Goal: Task Accomplishment & Management: Use online tool/utility

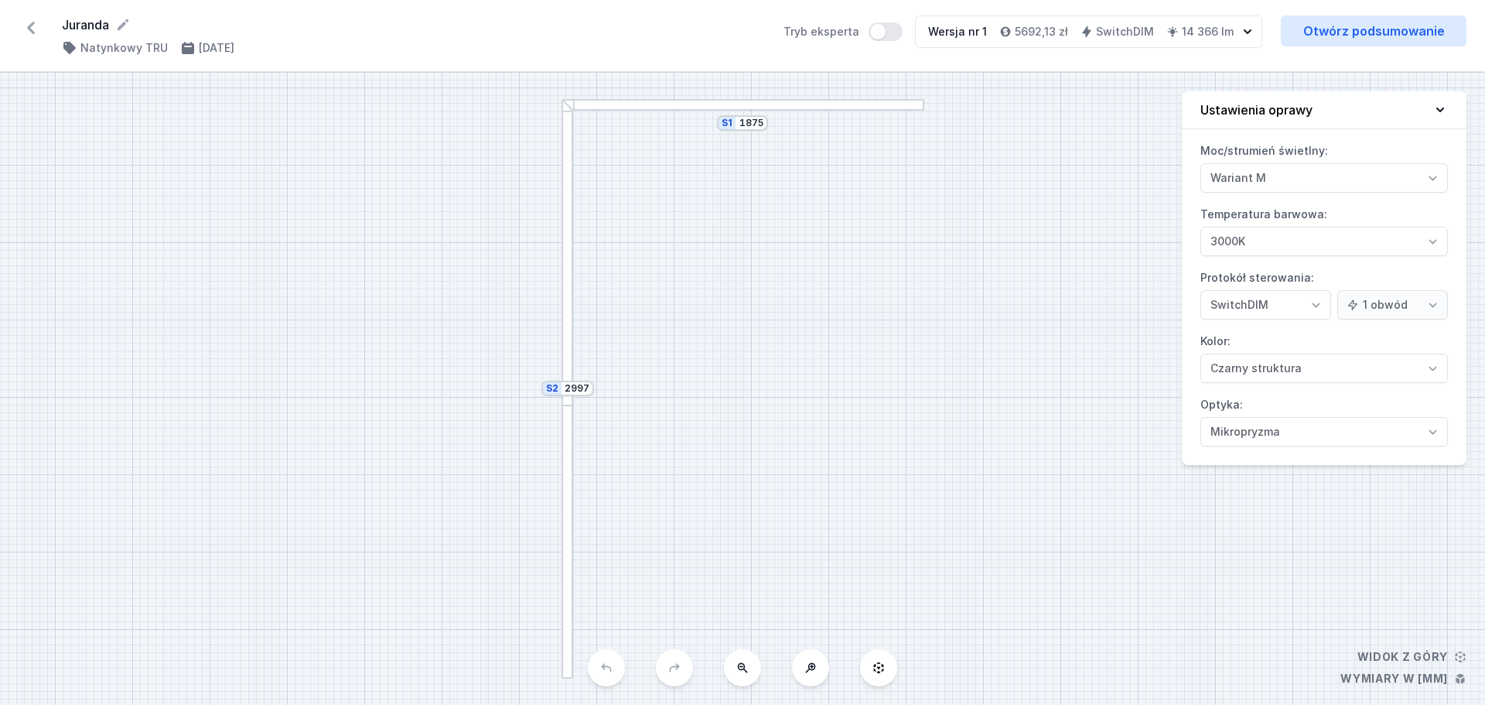
select select "M"
select select "3000"
select select "3"
select select "2"
click at [26, 29] on icon at bounding box center [31, 27] width 25 height 25
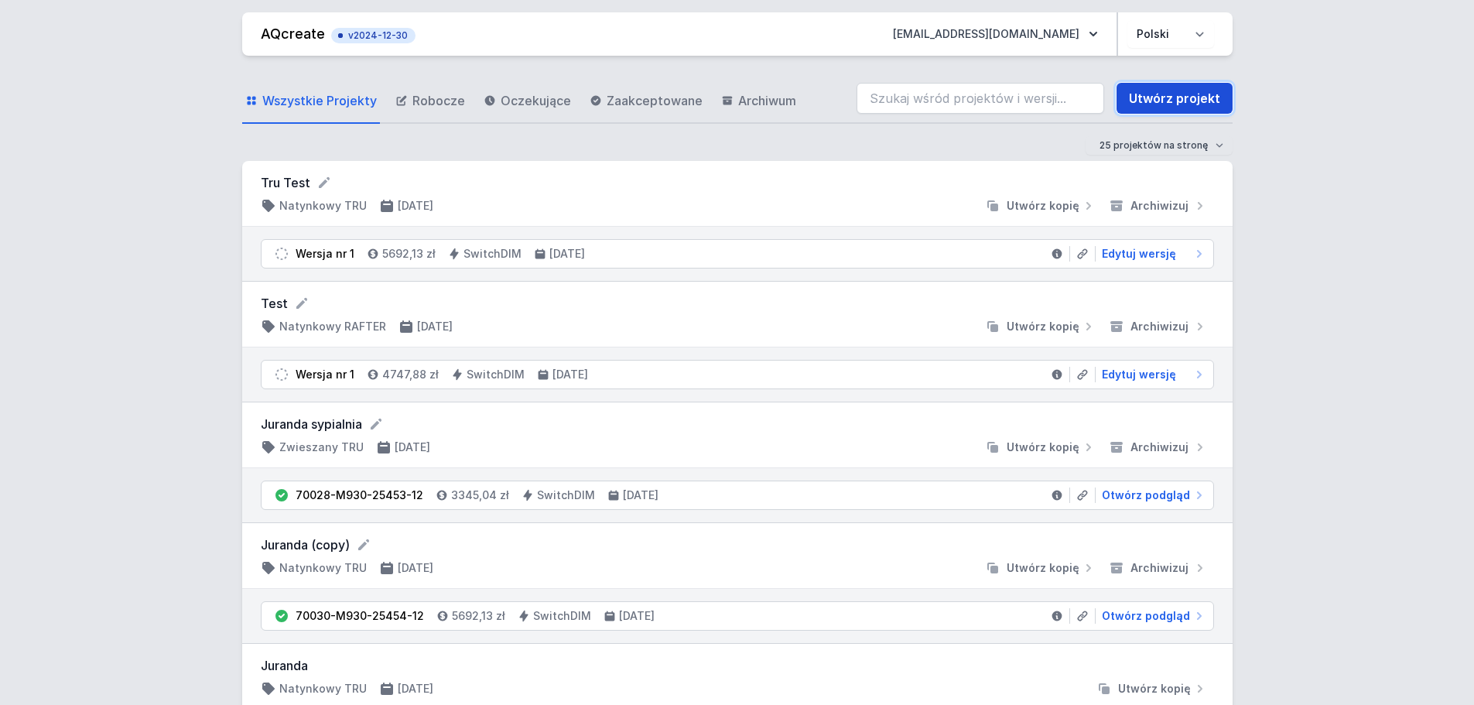
click at [1172, 101] on link "Utwórz projekt" at bounding box center [1174, 98] width 116 height 31
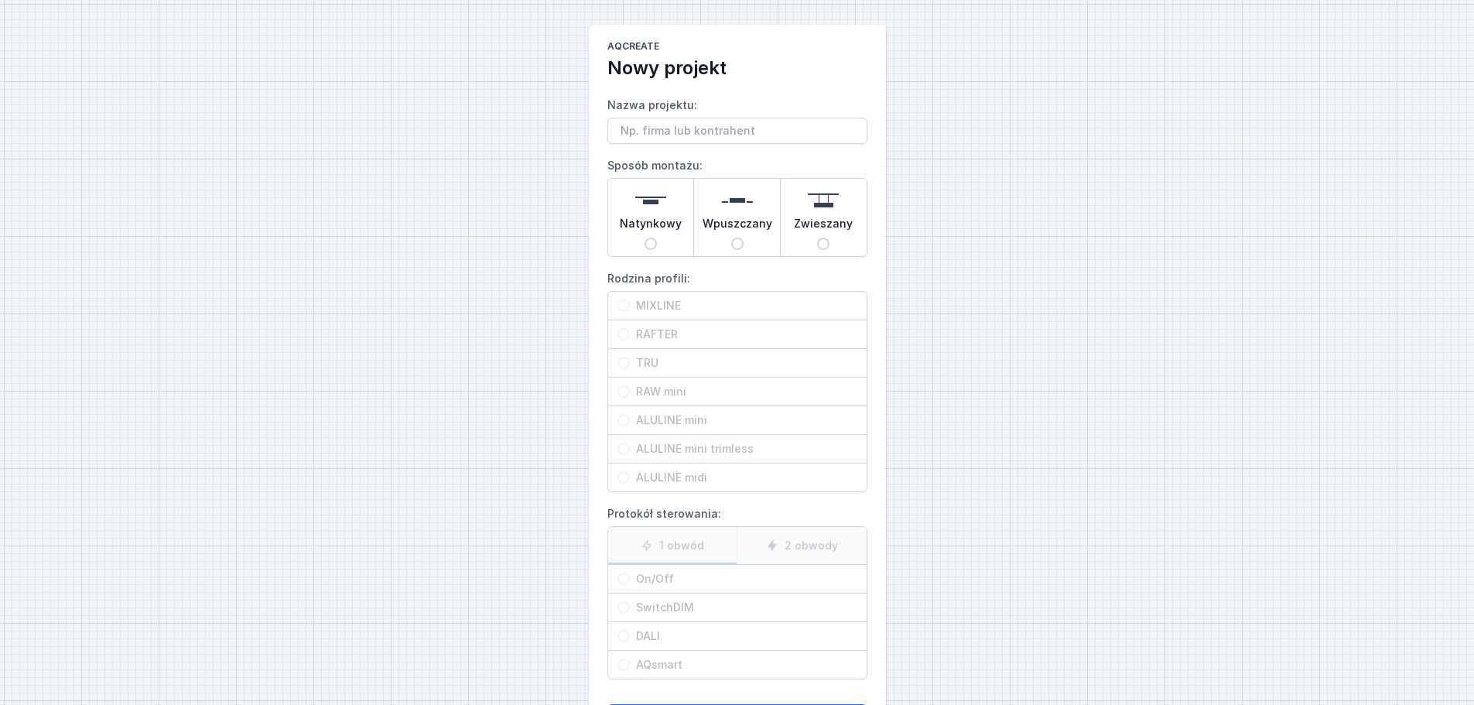
click at [621, 306] on label "MIXLINE" at bounding box center [737, 306] width 258 height 29
click at [654, 231] on span "Natynkowy" at bounding box center [651, 227] width 62 height 22
click at [654, 238] on input "Natynkowy" at bounding box center [650, 244] width 12 height 12
radio input "true"
click at [623, 302] on input "MIXLINE" at bounding box center [623, 305] width 12 height 12
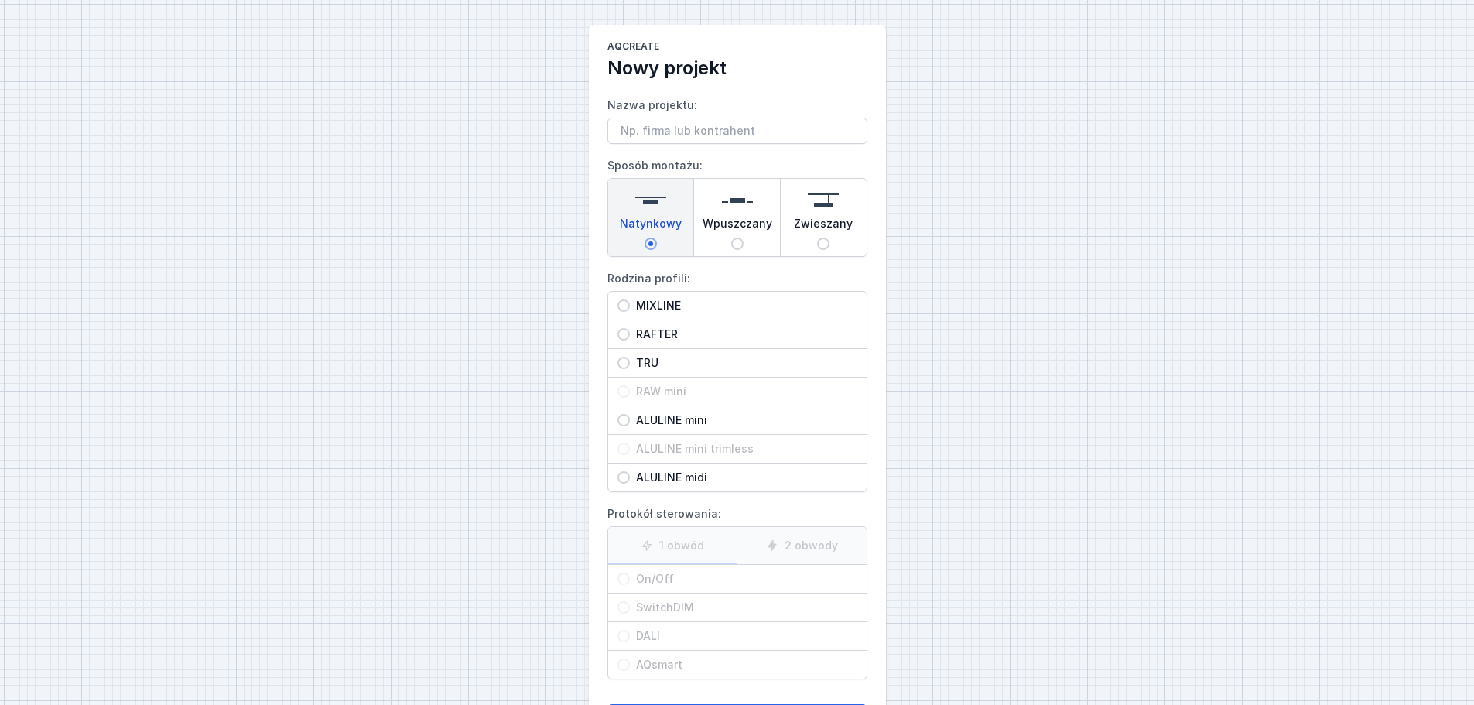
radio input "true"
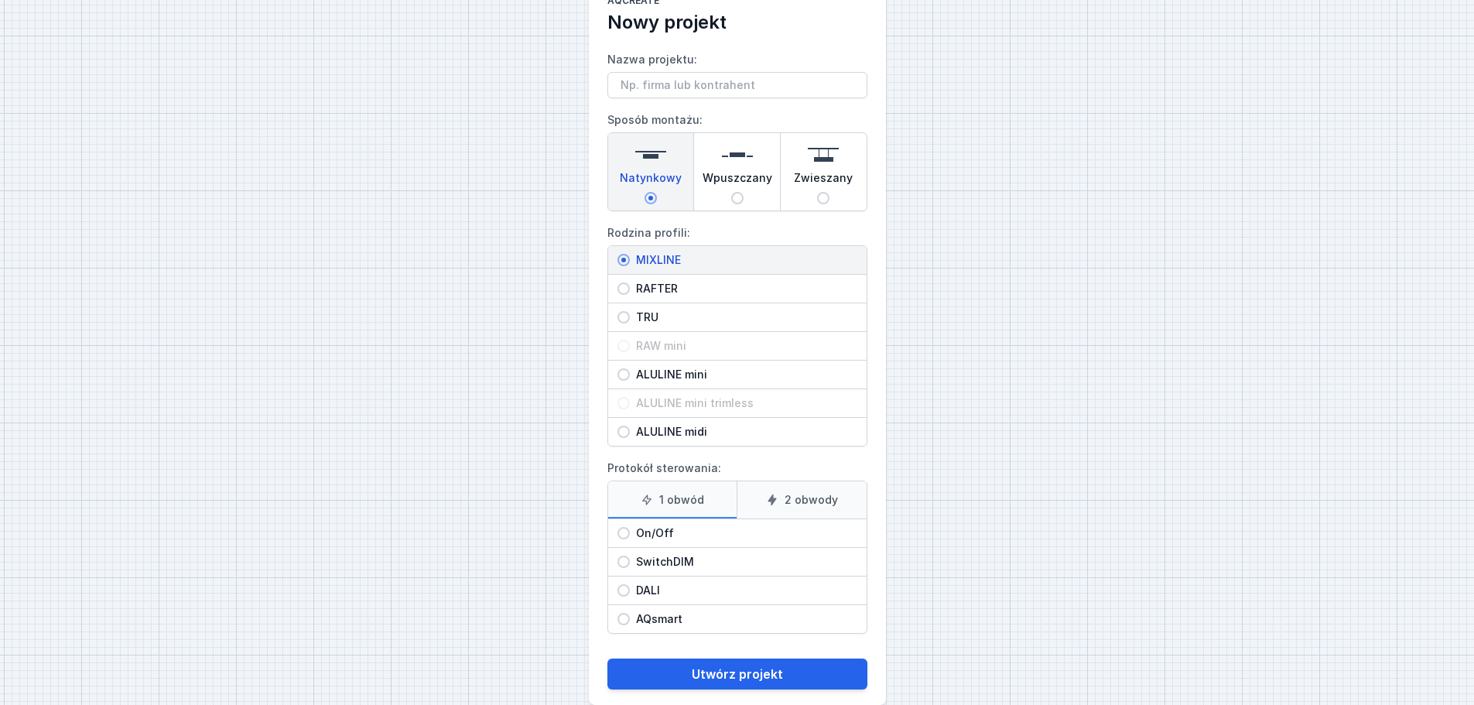
scroll to position [70, 0]
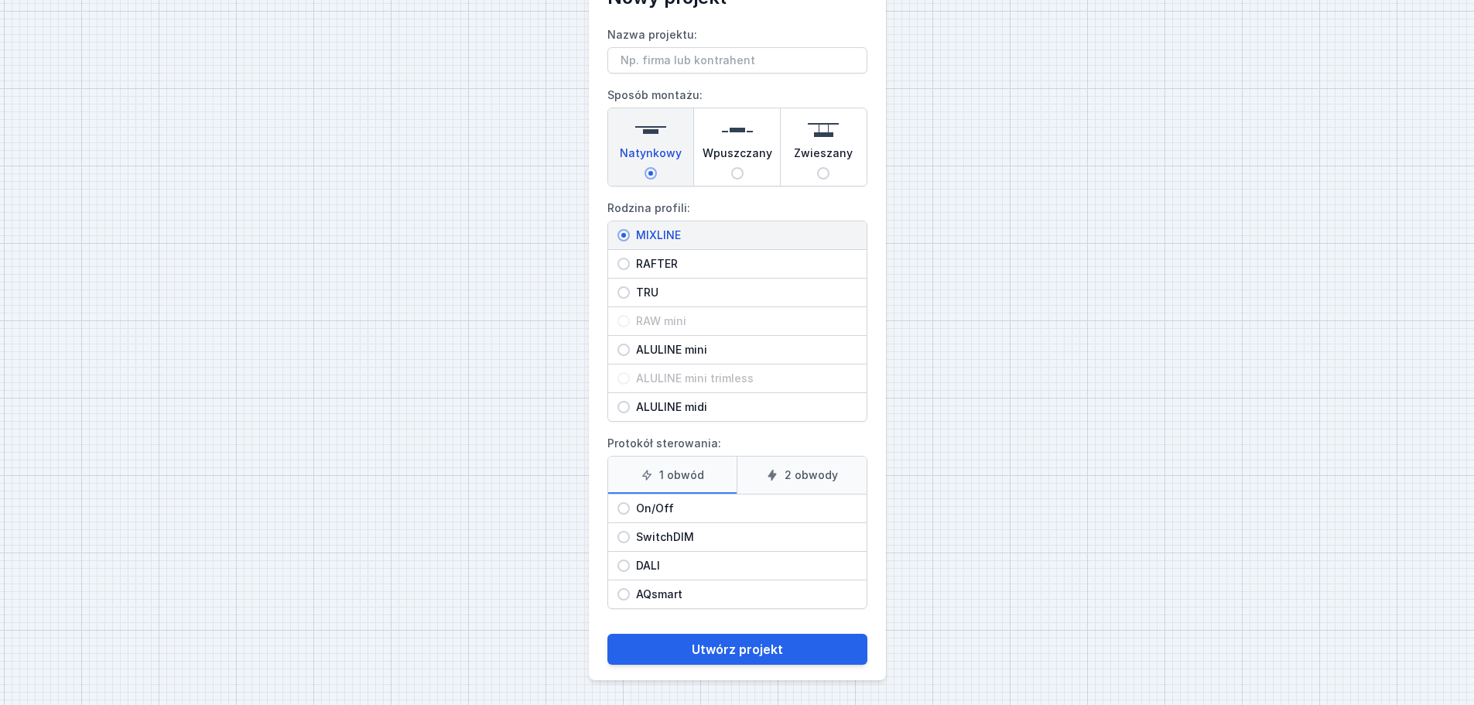
click at [627, 508] on input "On/Off" at bounding box center [623, 508] width 12 height 12
radio input "true"
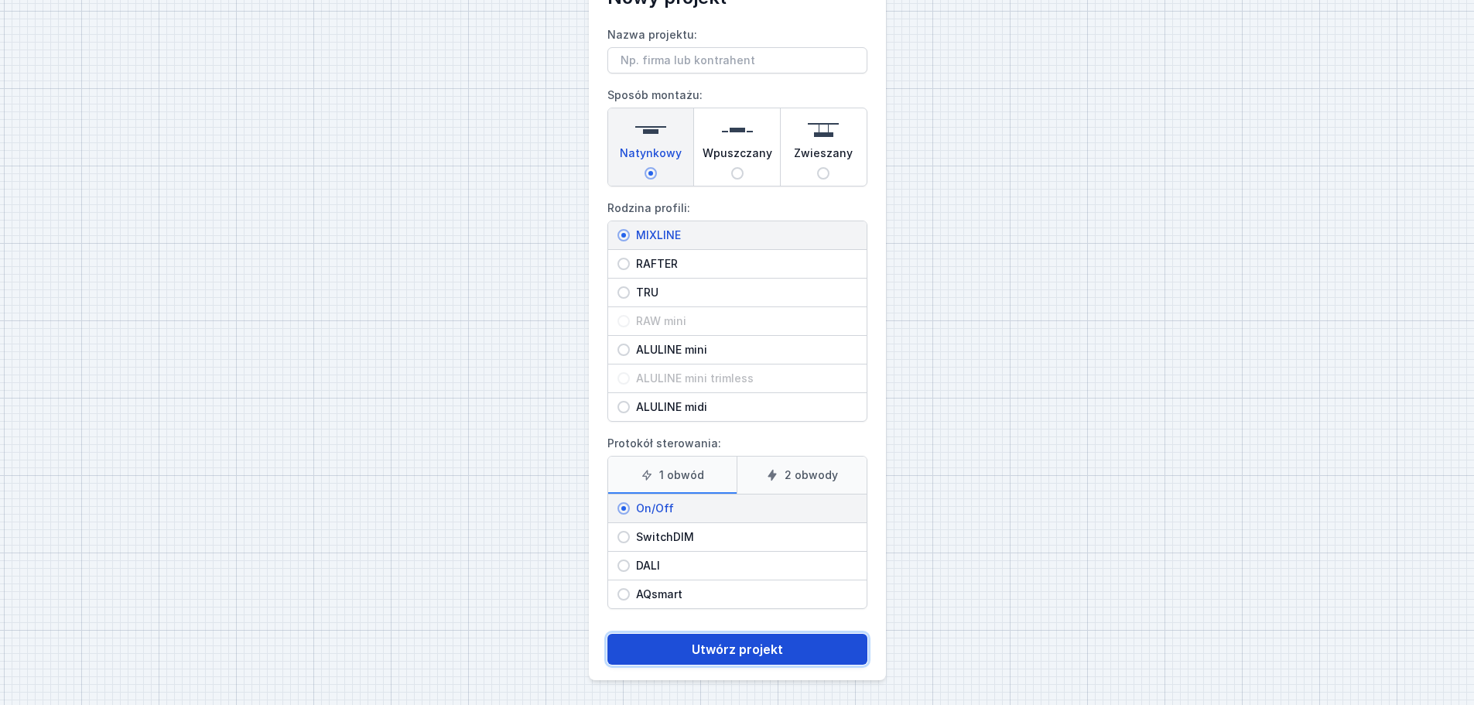
click at [749, 653] on button "Utwórz projekt" at bounding box center [737, 649] width 260 height 31
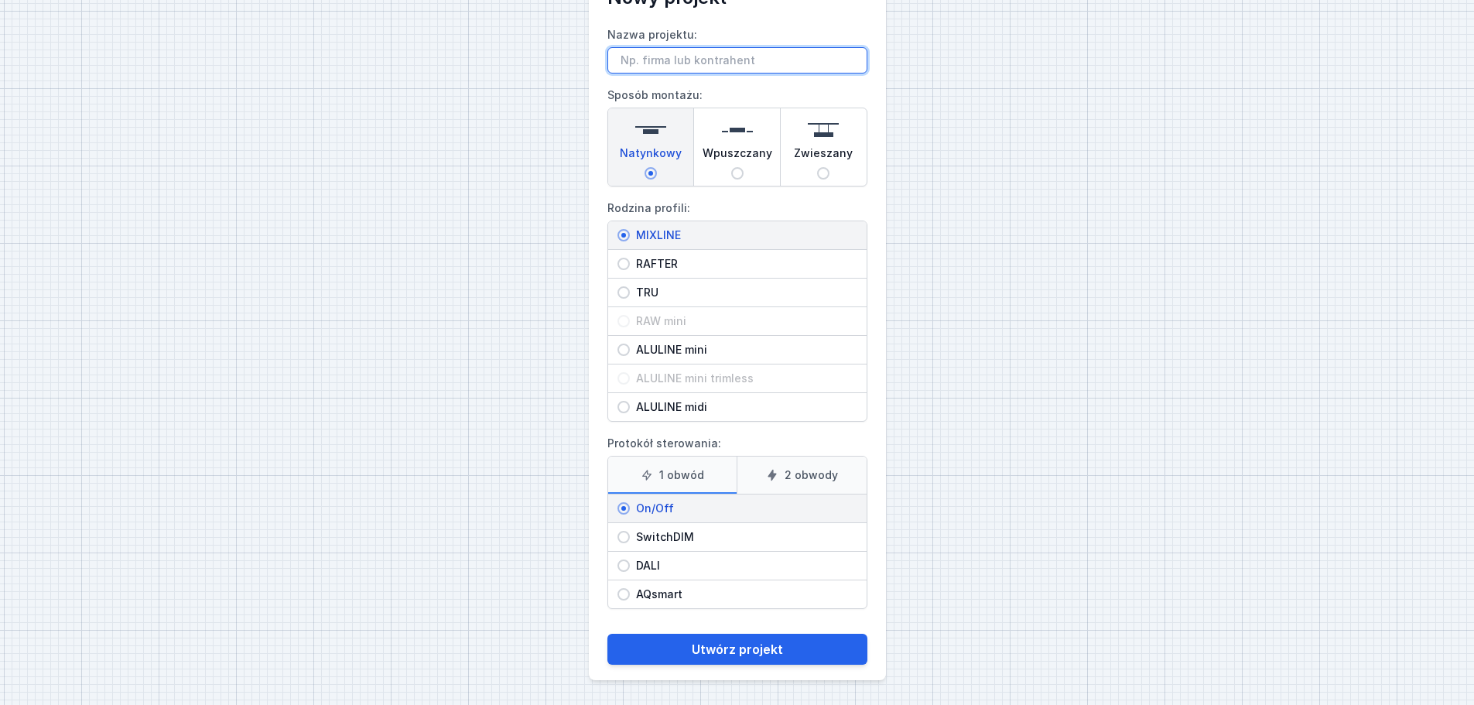
click at [761, 54] on input "Nazwa projektu:" at bounding box center [737, 60] width 260 height 26
type input "[GEOGRAPHIC_DATA]"
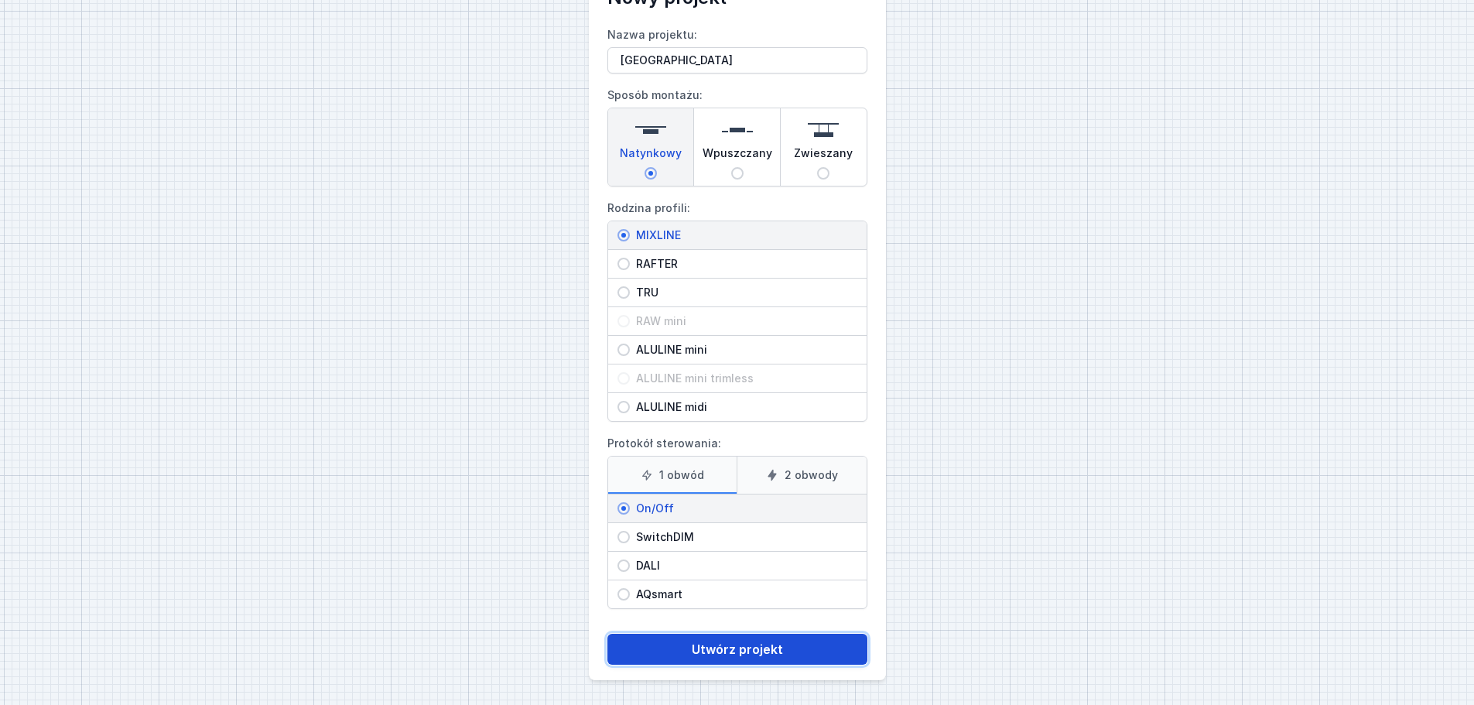
click at [758, 644] on button "Utwórz projekt" at bounding box center [737, 649] width 260 height 31
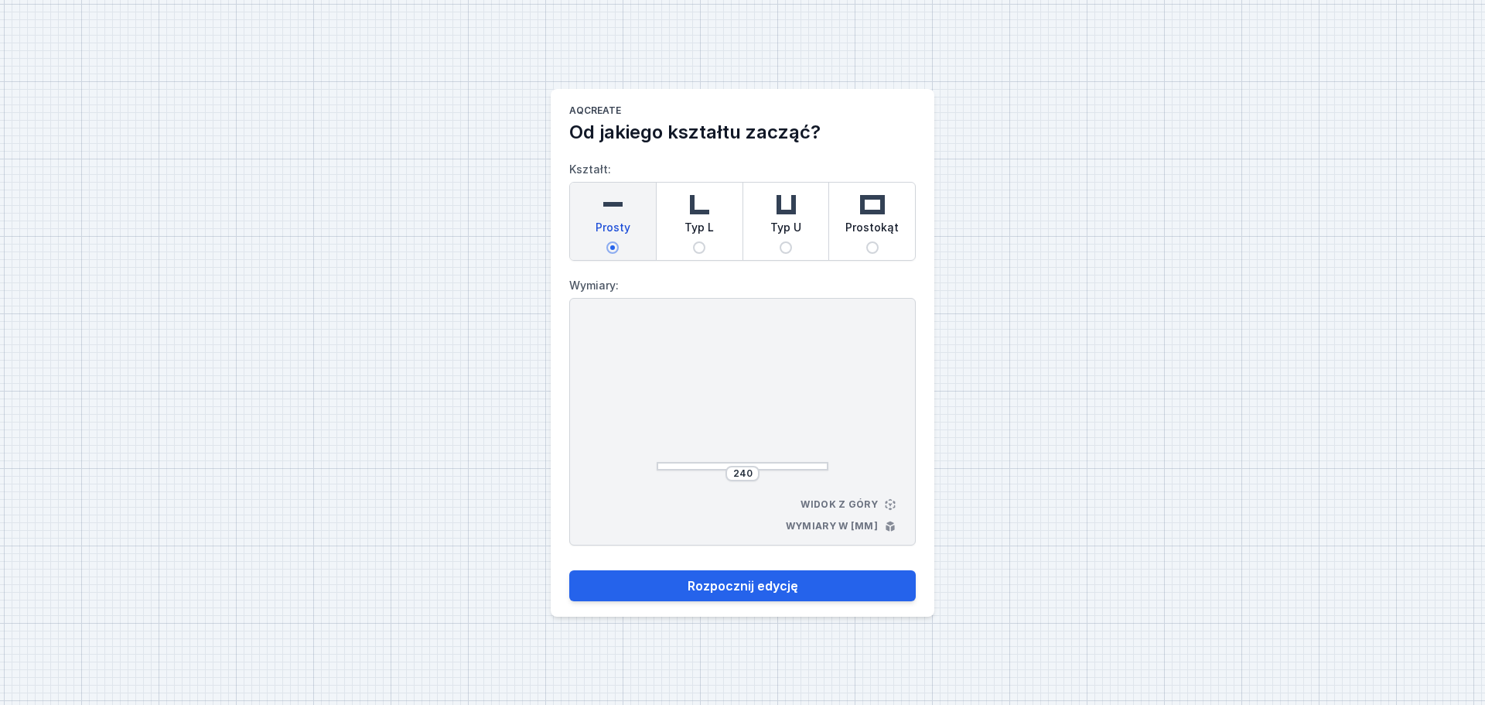
click at [696, 244] on input "Typ L" at bounding box center [699, 247] width 12 height 12
radio input "true"
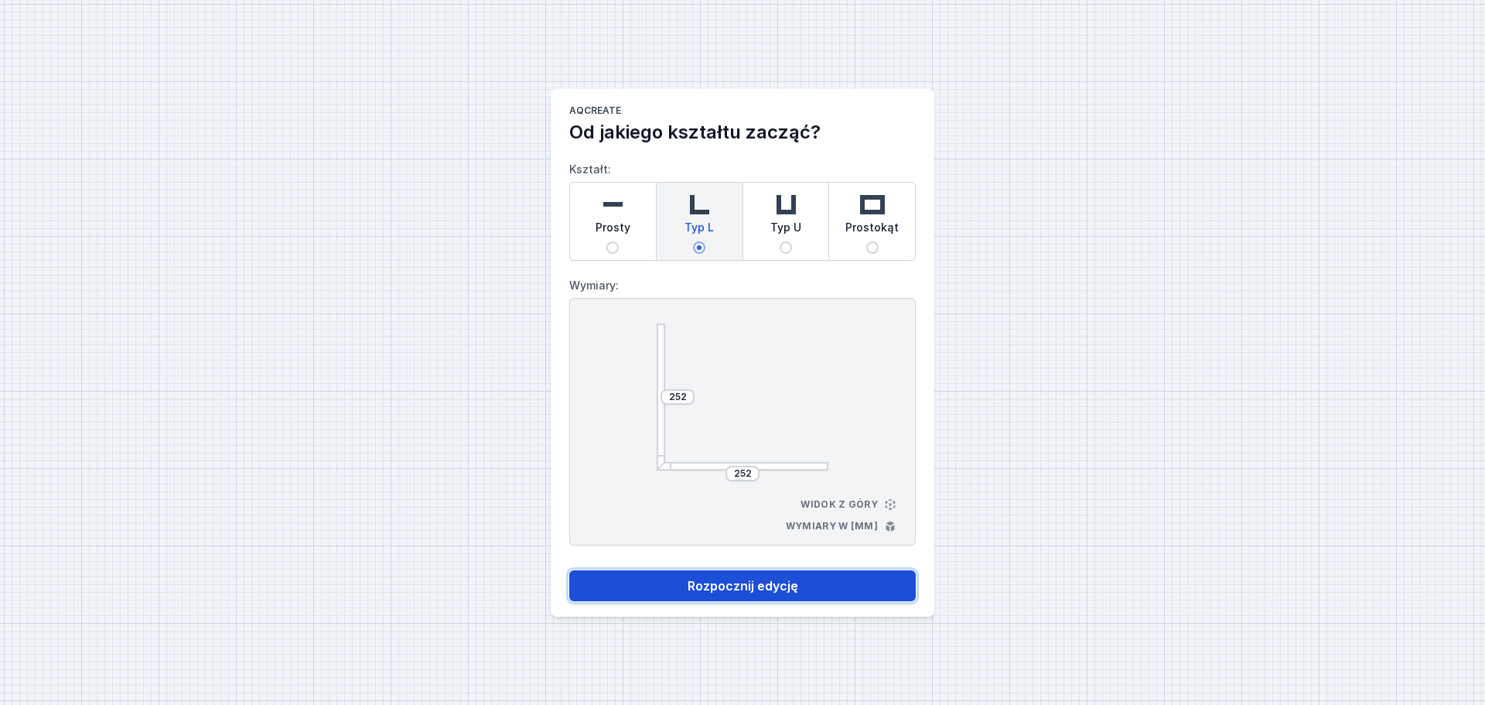
click at [784, 593] on button "Rozpocznij edycję" at bounding box center [742, 585] width 347 height 31
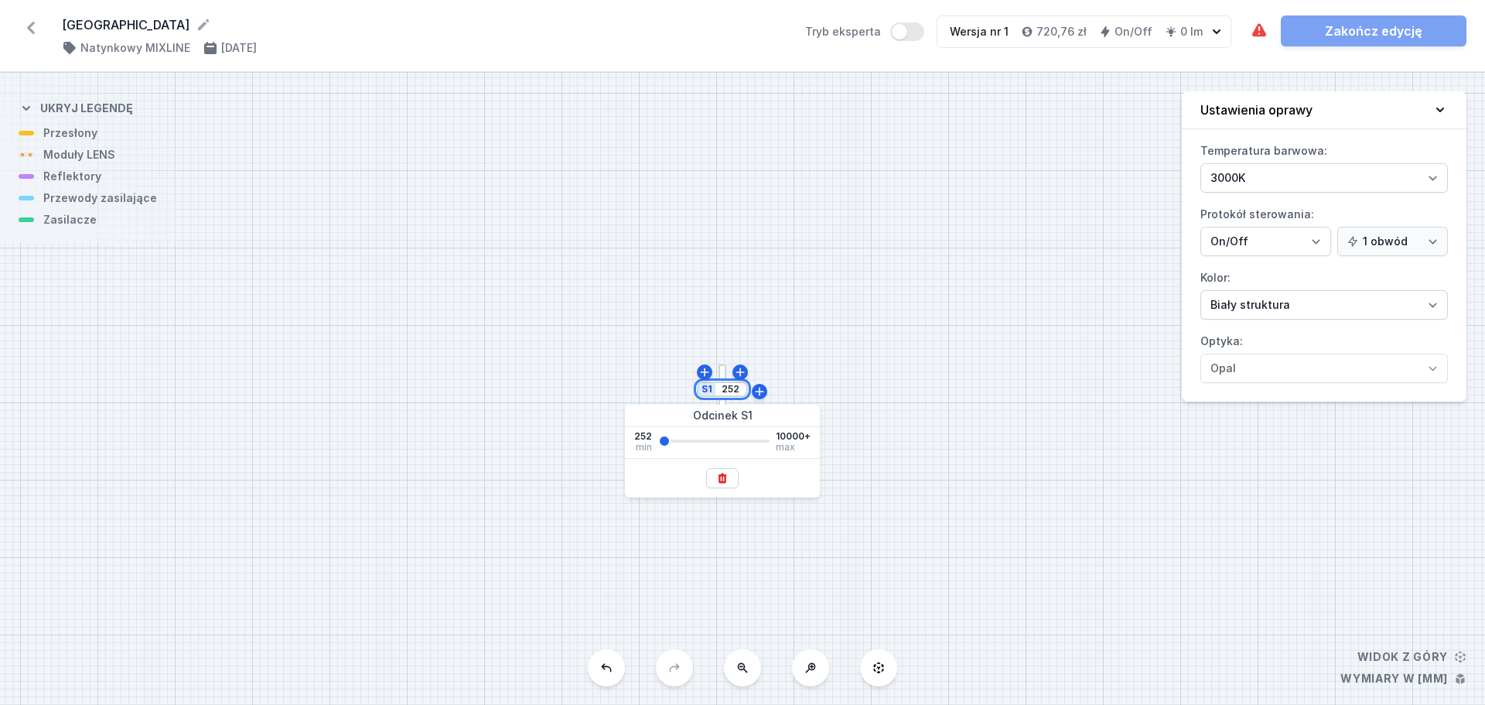
click at [723, 390] on input "252" at bounding box center [731, 389] width 25 height 12
click at [722, 471] on button at bounding box center [722, 478] width 32 height 20
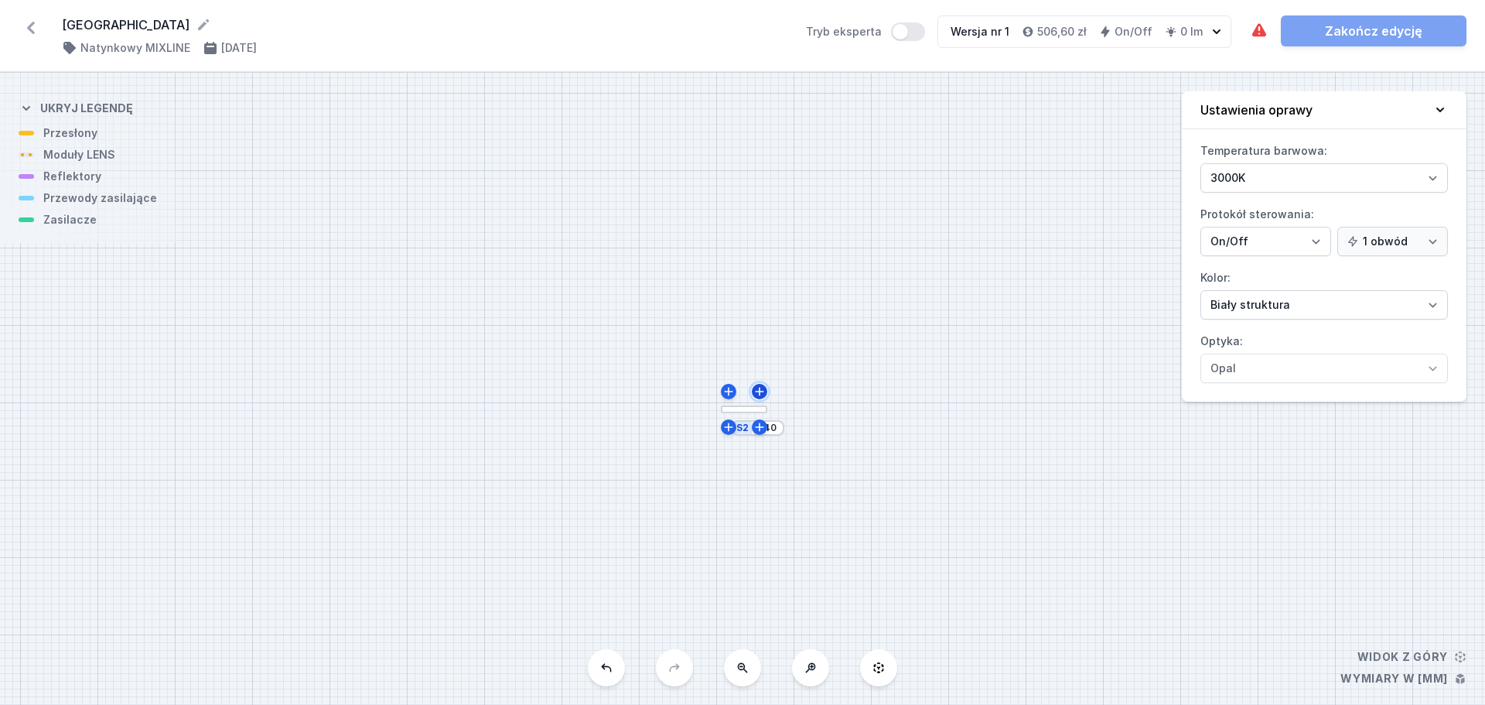
click at [761, 395] on icon at bounding box center [760, 391] width 12 height 12
type input "252"
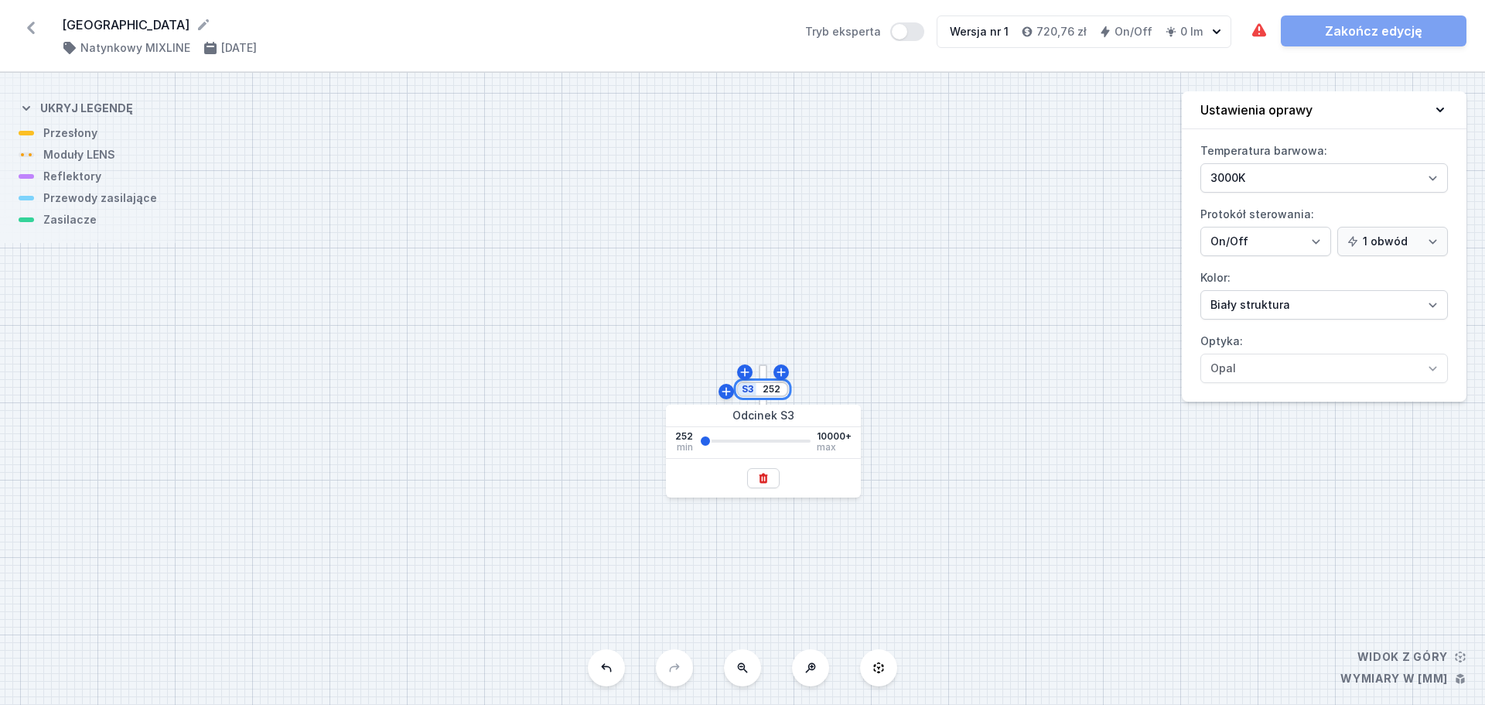
drag, startPoint x: 764, startPoint y: 389, endPoint x: 791, endPoint y: 389, distance: 26.3
click at [791, 389] on div "S3 252 S2 252" at bounding box center [742, 389] width 1485 height 632
type input "1500"
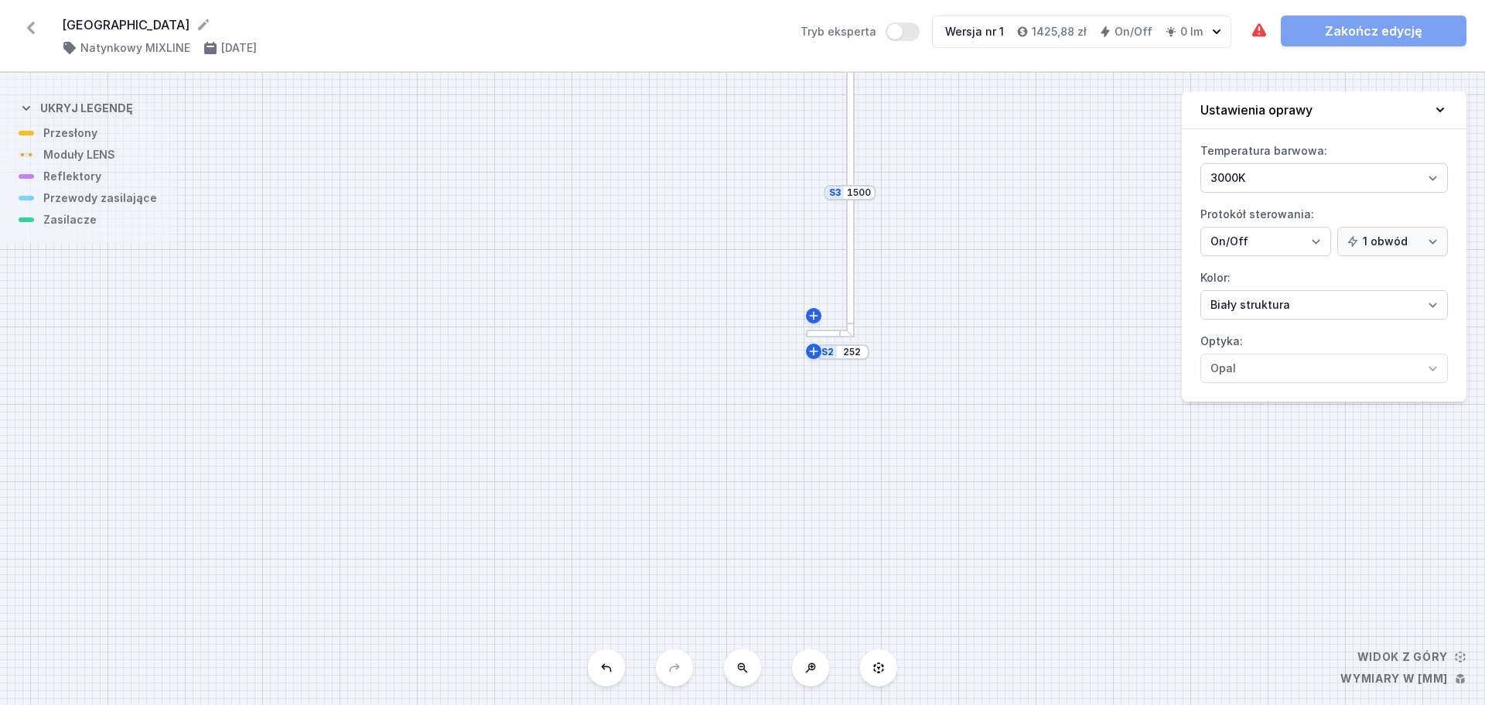
drag, startPoint x: 824, startPoint y: 366, endPoint x: 910, endPoint y: 290, distance: 114.6
click at [910, 290] on div "S3 1500 S2 252" at bounding box center [742, 389] width 1485 height 632
click at [827, 331] on div at bounding box center [830, 334] width 49 height 9
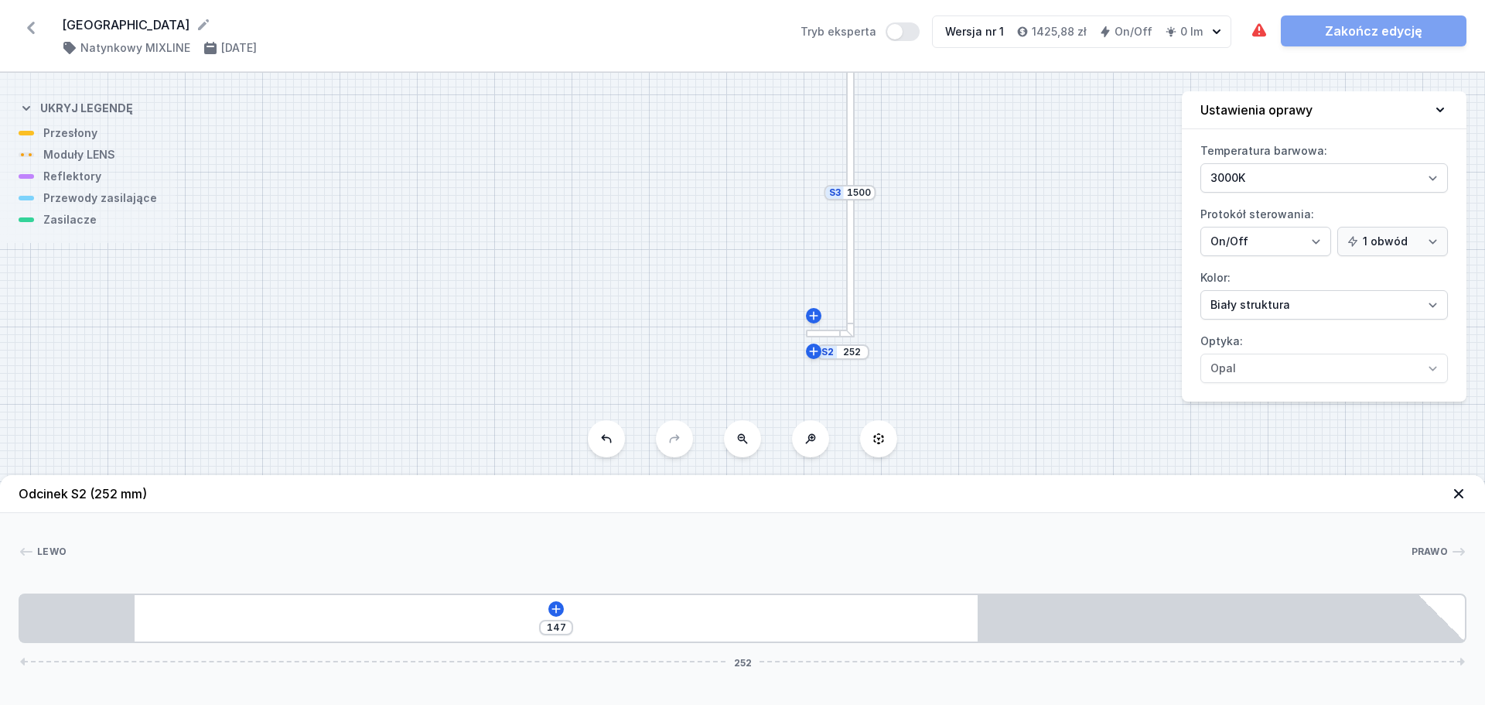
click at [826, 350] on div "S2 252" at bounding box center [843, 351] width 53 height 15
click at [853, 354] on input "252" at bounding box center [852, 352] width 25 height 12
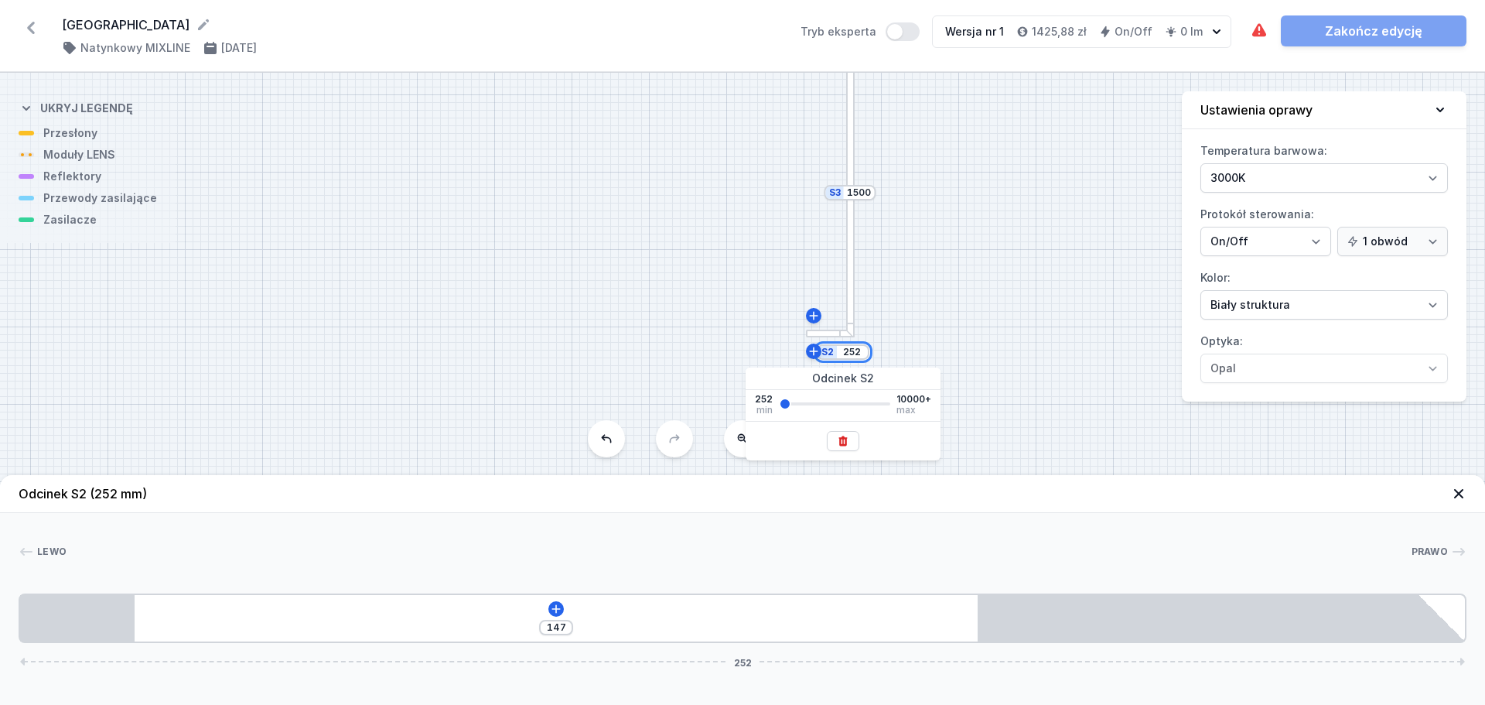
click at [853, 354] on input "252" at bounding box center [852, 352] width 25 height 12
type input "1500"
type input "666"
type input "1500"
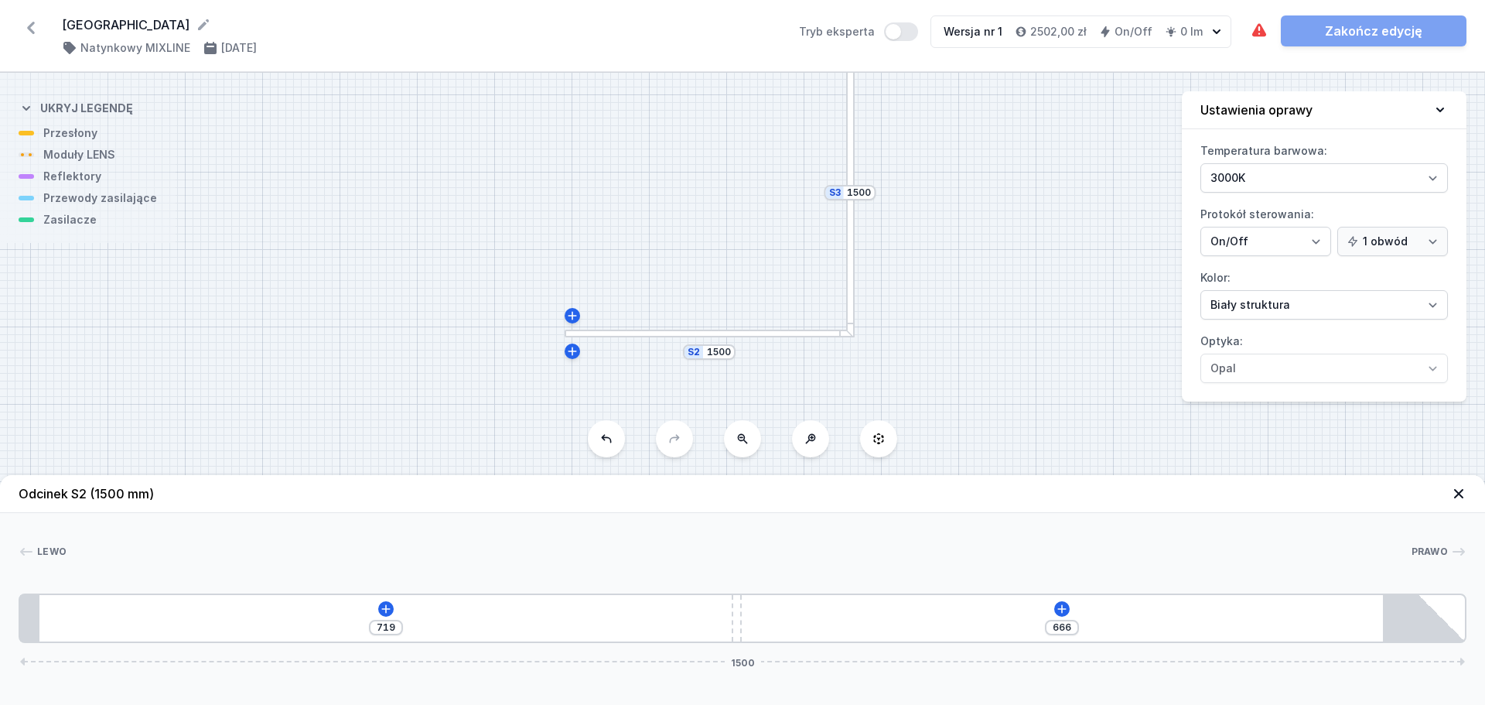
click at [998, 289] on div "S3 1500 S2 1500" at bounding box center [742, 389] width 1485 height 632
click at [911, 30] on button "Tryb eksperta" at bounding box center [901, 31] width 34 height 19
click at [1310, 308] on select "[PERSON_NAME] struktura [PERSON_NAME] struktura Złoty struktura Miedziany [PERS…" at bounding box center [1325, 304] width 248 height 29
select select "2"
click at [1201, 290] on select "[PERSON_NAME] struktura [PERSON_NAME] struktura Złoty struktura Miedziany [PERS…" at bounding box center [1325, 304] width 248 height 29
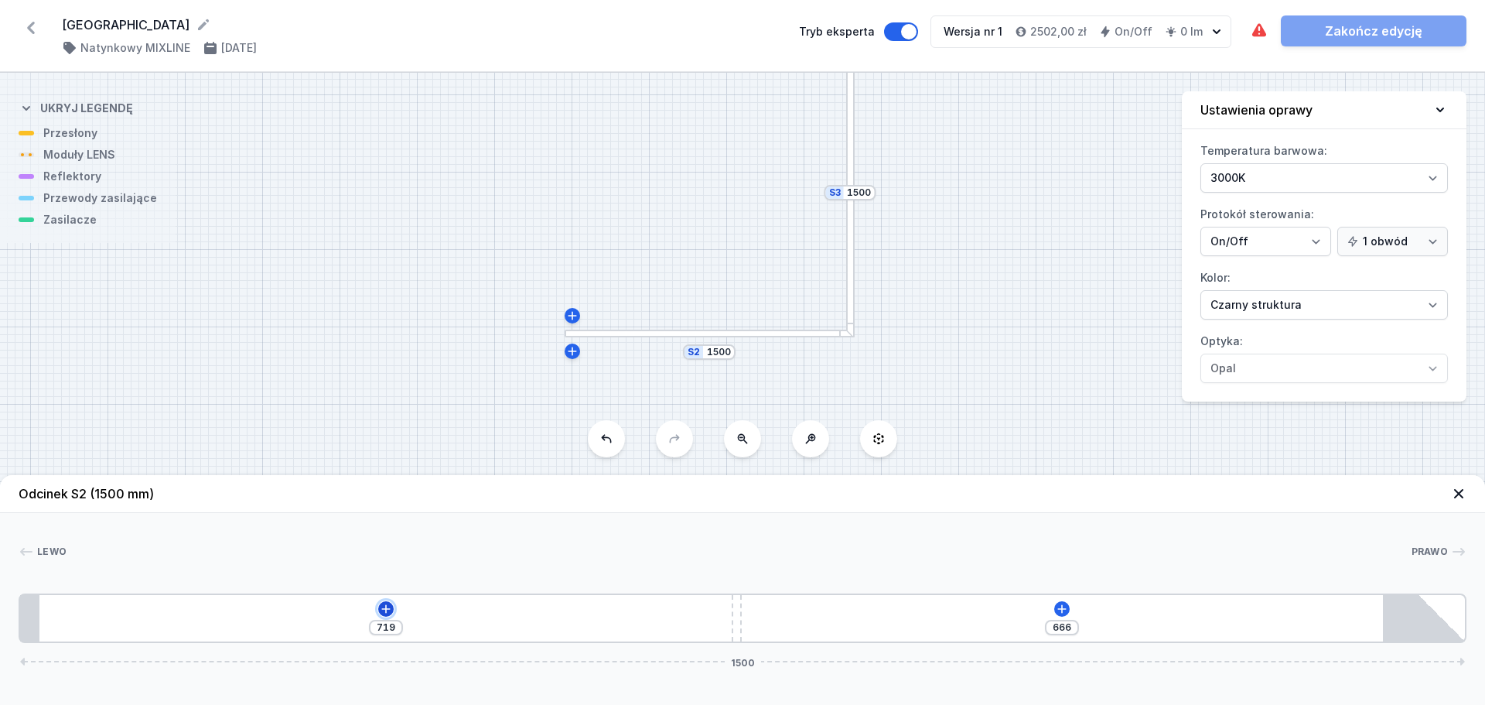
click at [382, 607] on icon at bounding box center [386, 609] width 12 height 12
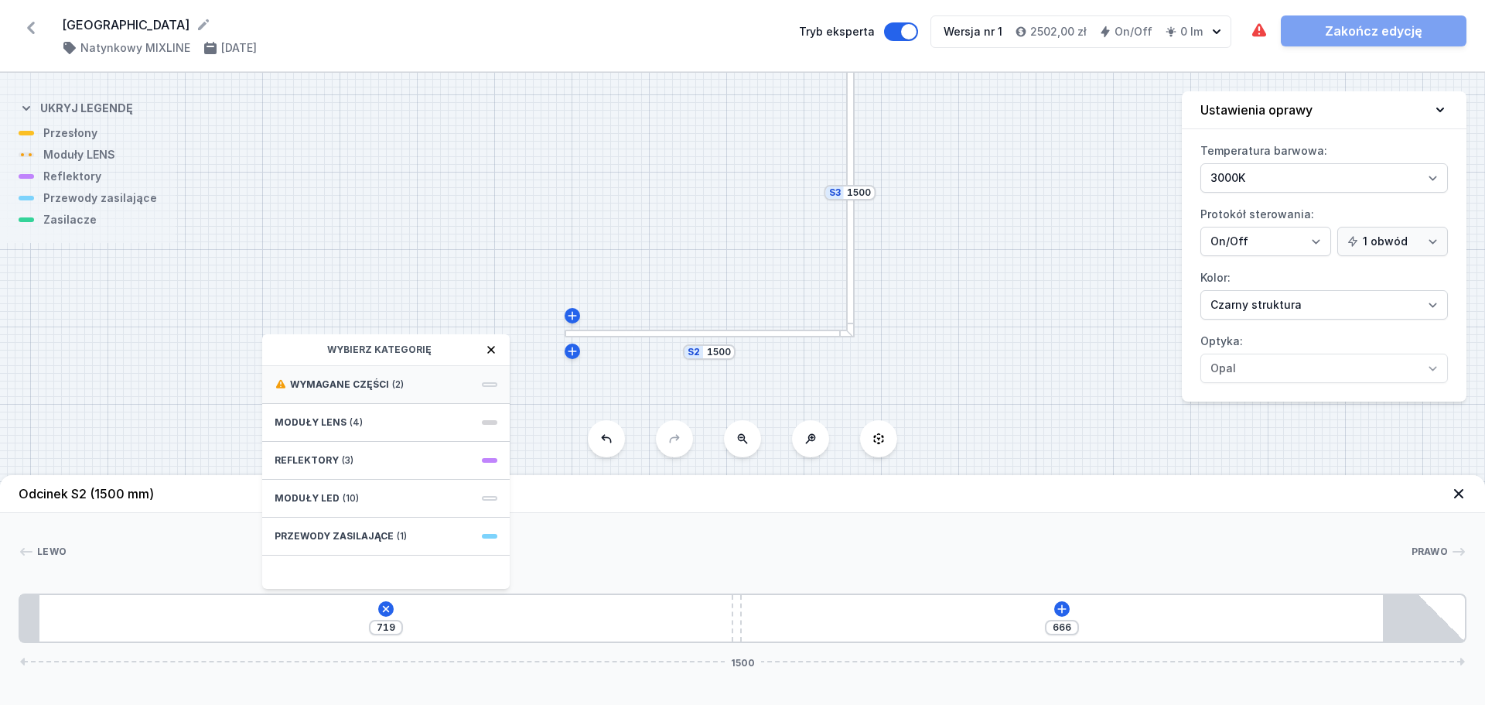
click at [492, 388] on div "Wymagane części (2)" at bounding box center [386, 385] width 248 height 38
click at [445, 385] on span "Hole for power supply cable" at bounding box center [386, 382] width 223 height 15
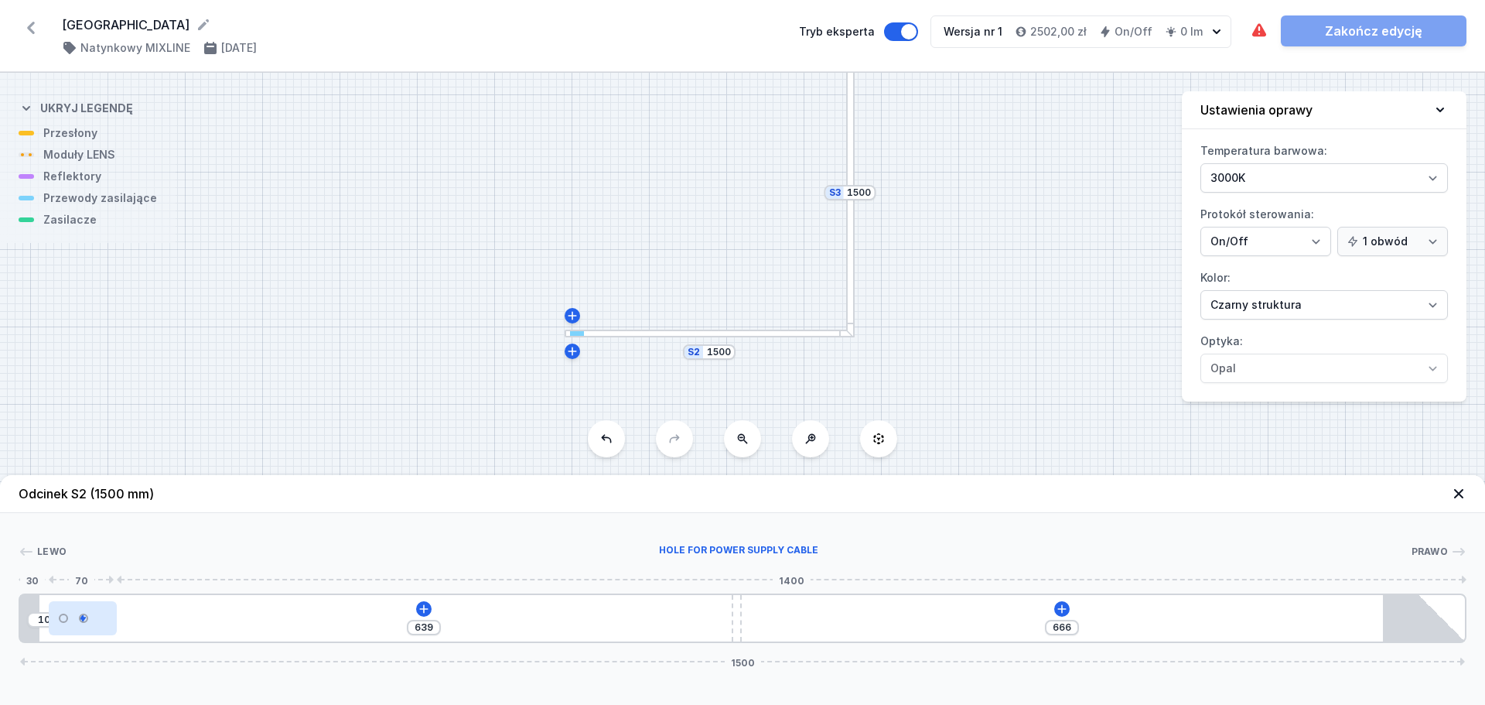
type input "550"
type input "99"
type input "519"
type input "130"
type input "487"
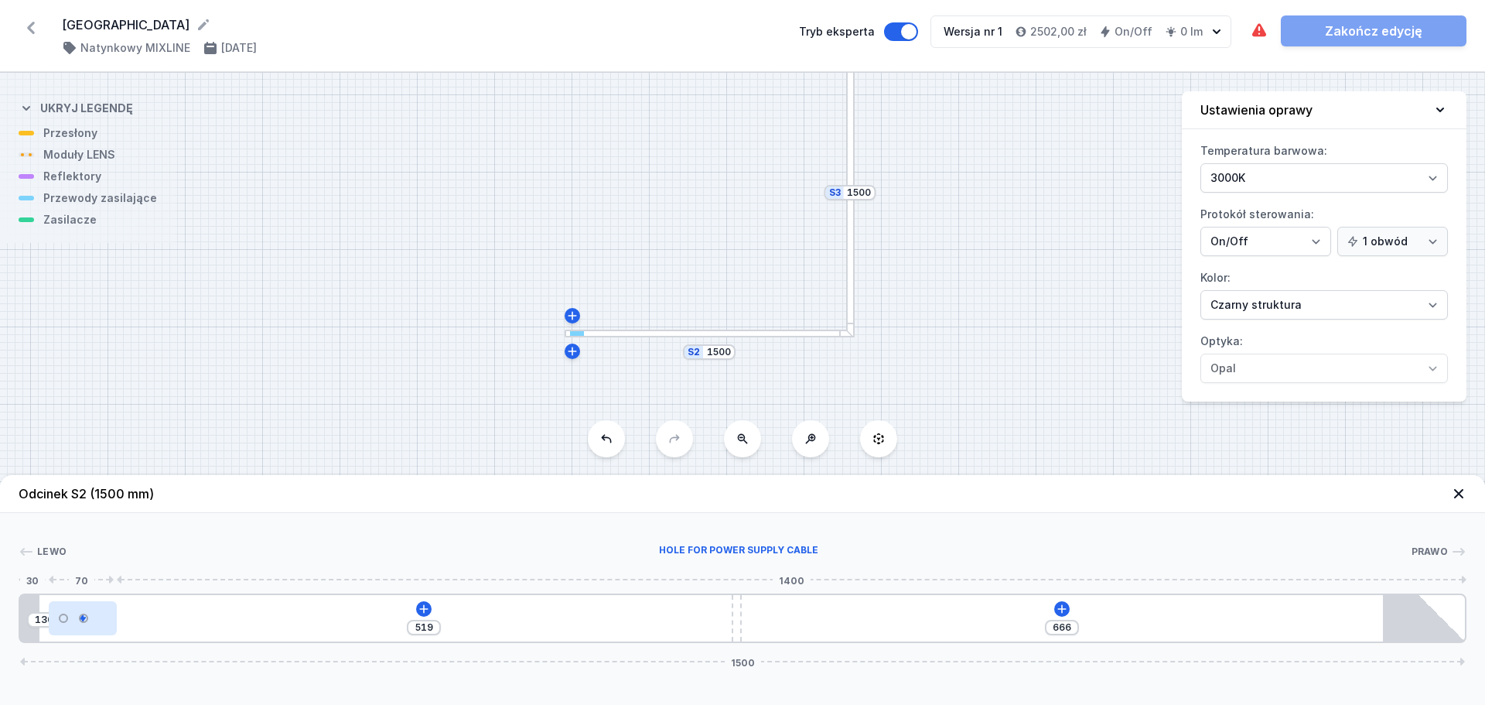
type input "162"
type input "458"
type input "191"
type input "400"
type input "249"
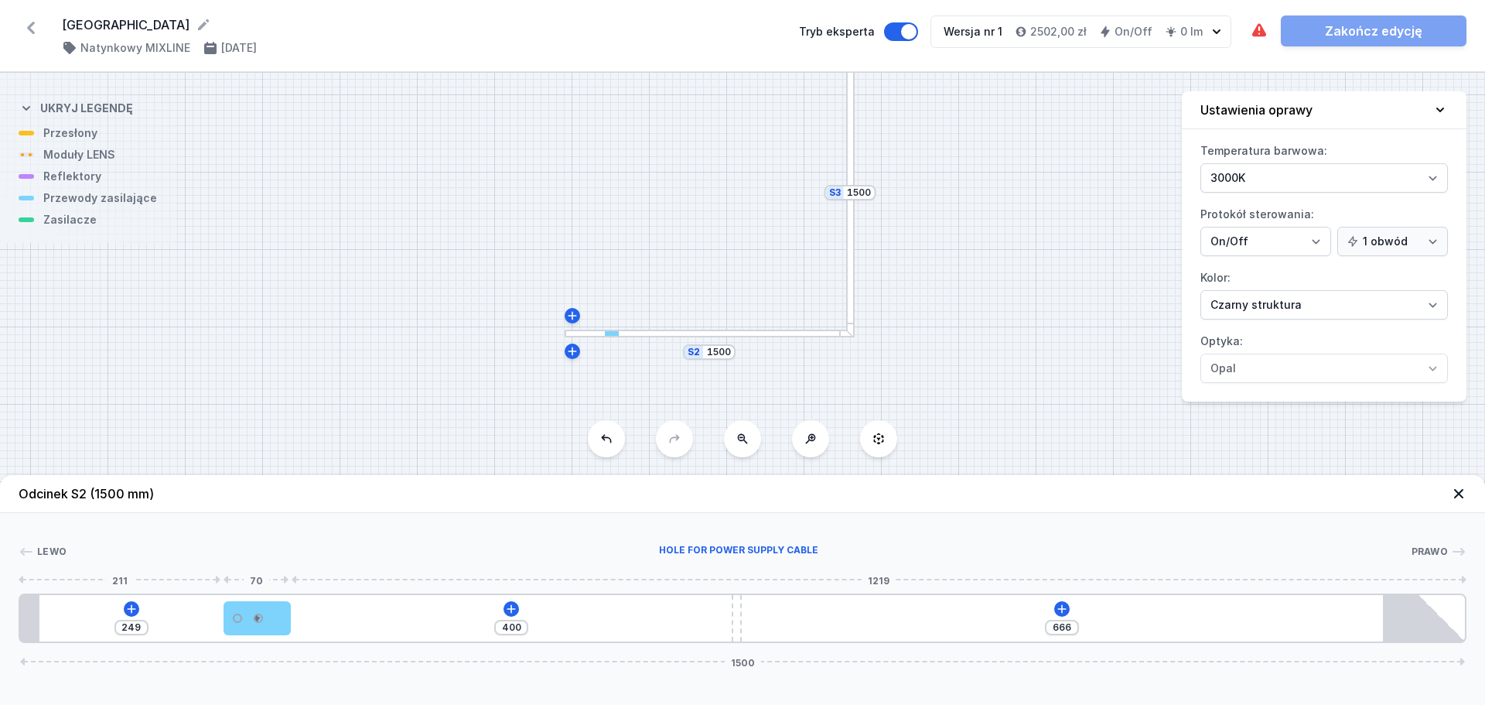
type input "373"
type input "276"
type input "342"
type input "307"
type input "308"
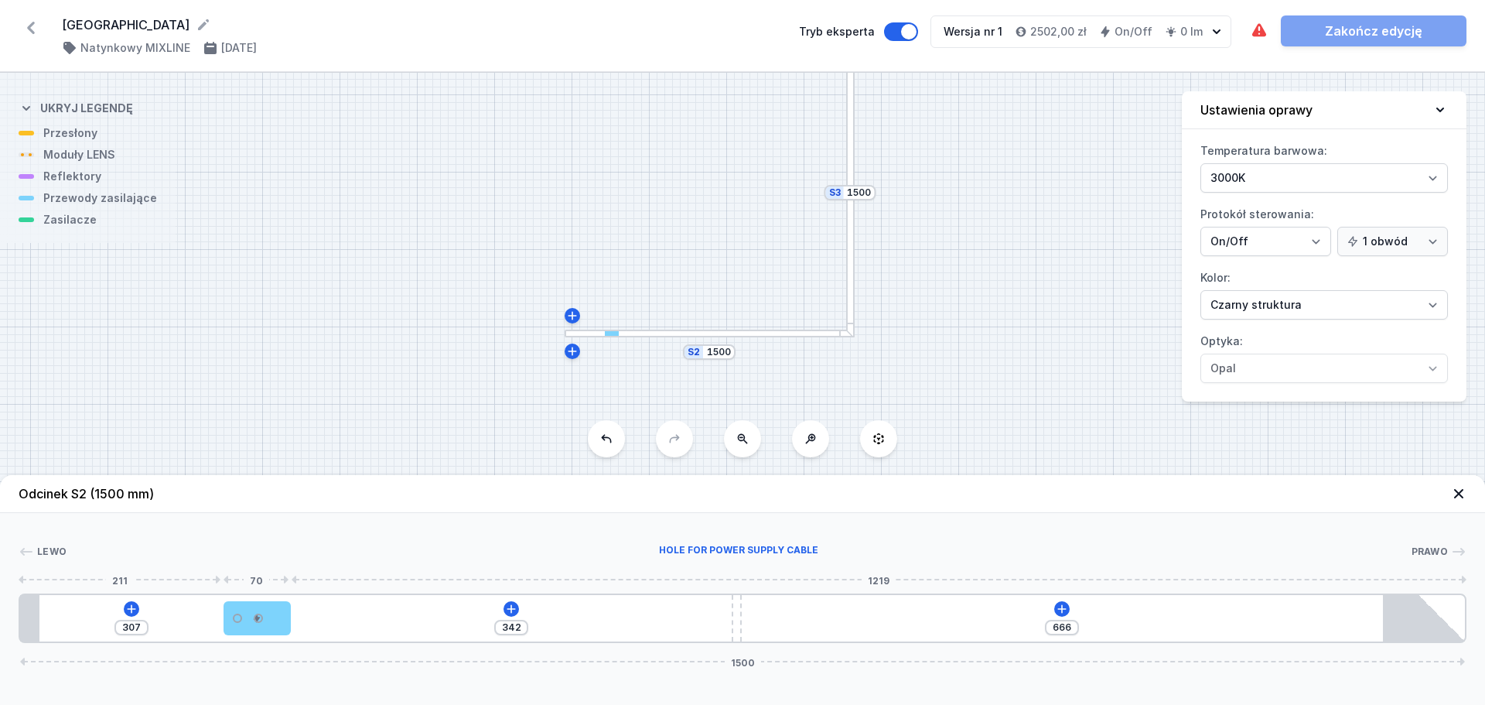
type input "341"
type input "273"
type input "376"
type input "232"
type input "417"
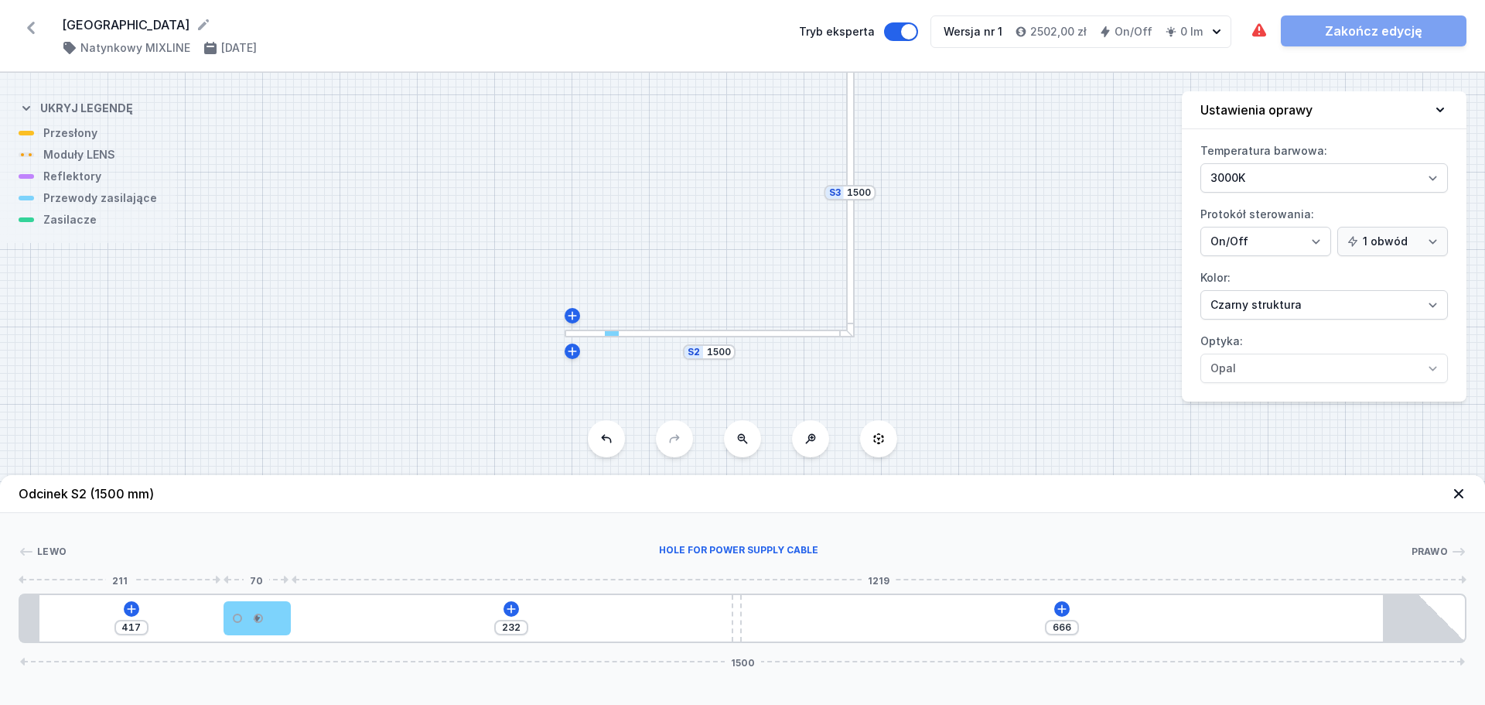
type input "191"
type input "649"
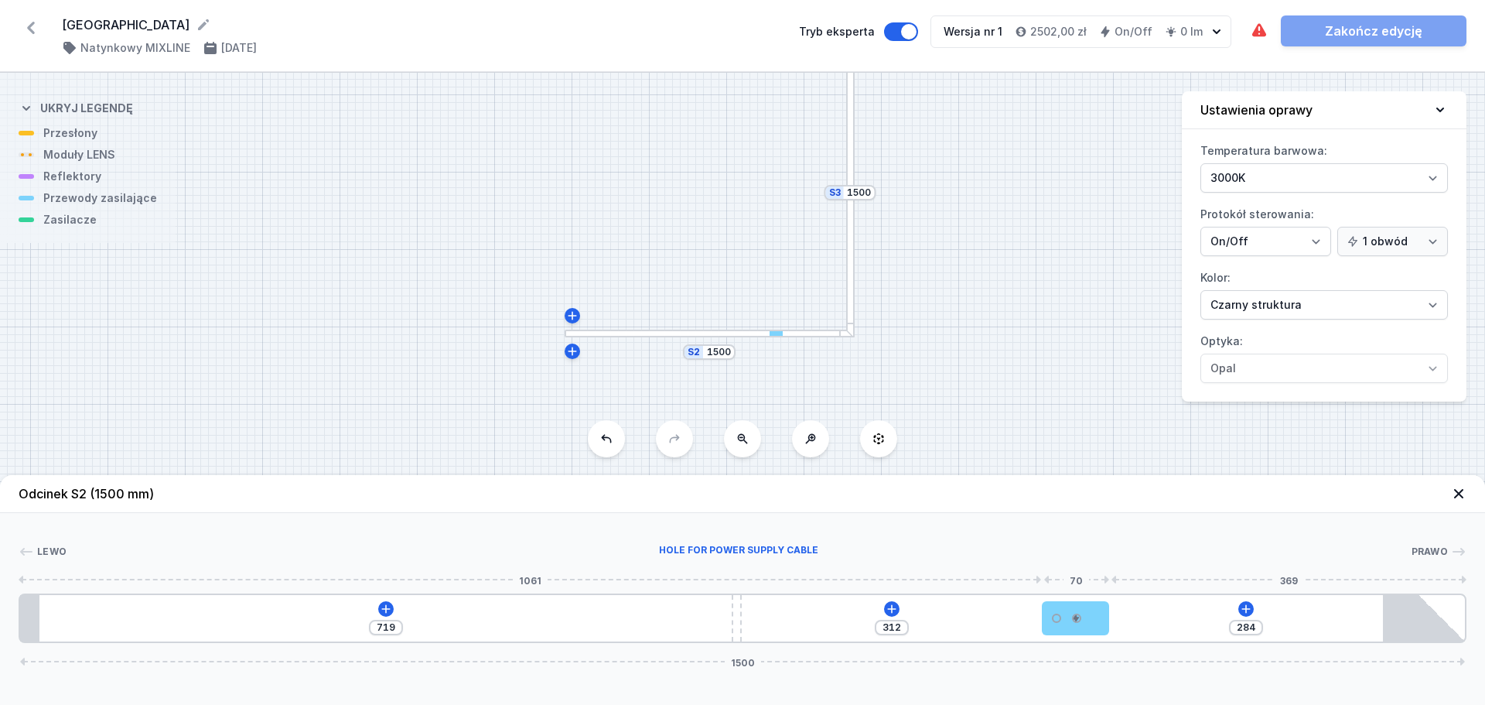
type input "270"
type input "326"
type input "257"
type input "339"
type input "246"
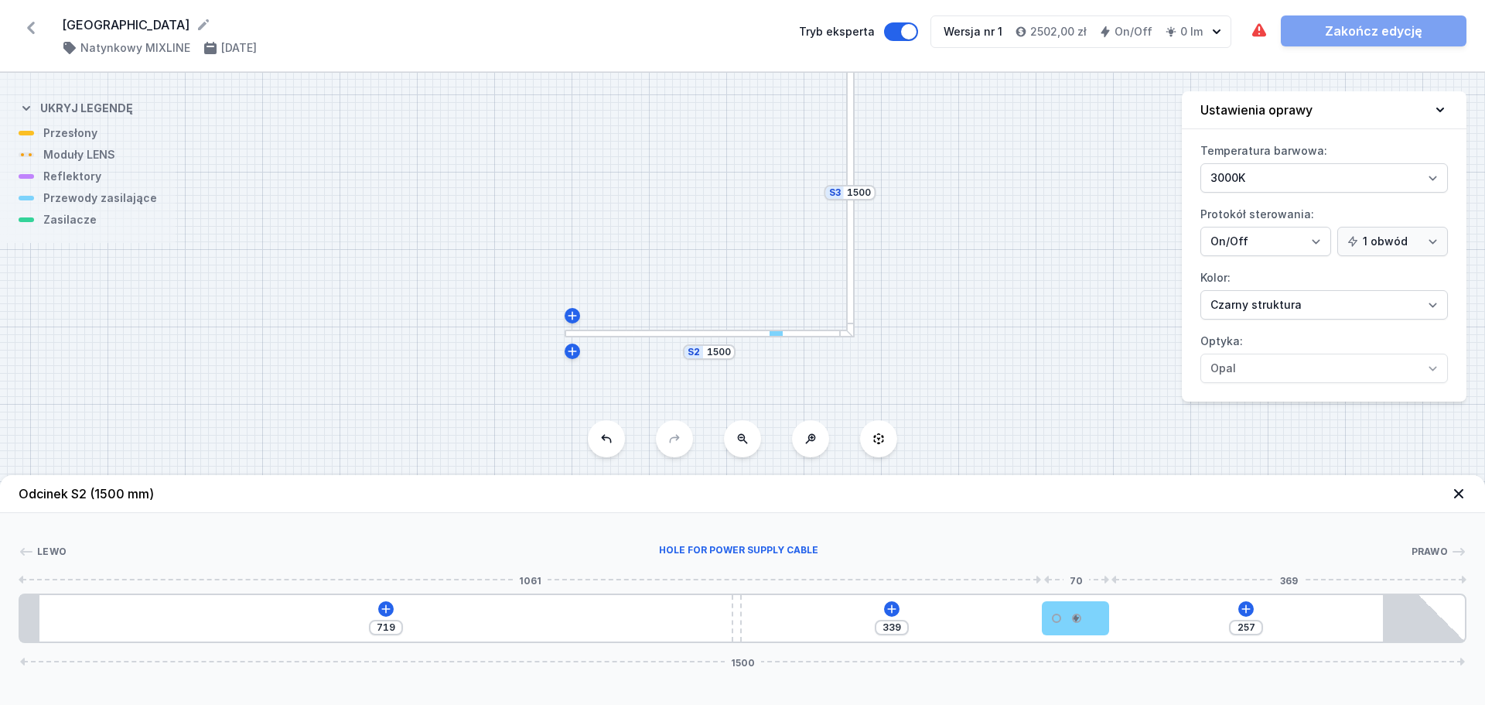
type input "350"
type input "234"
type input "362"
type input "222"
type input "374"
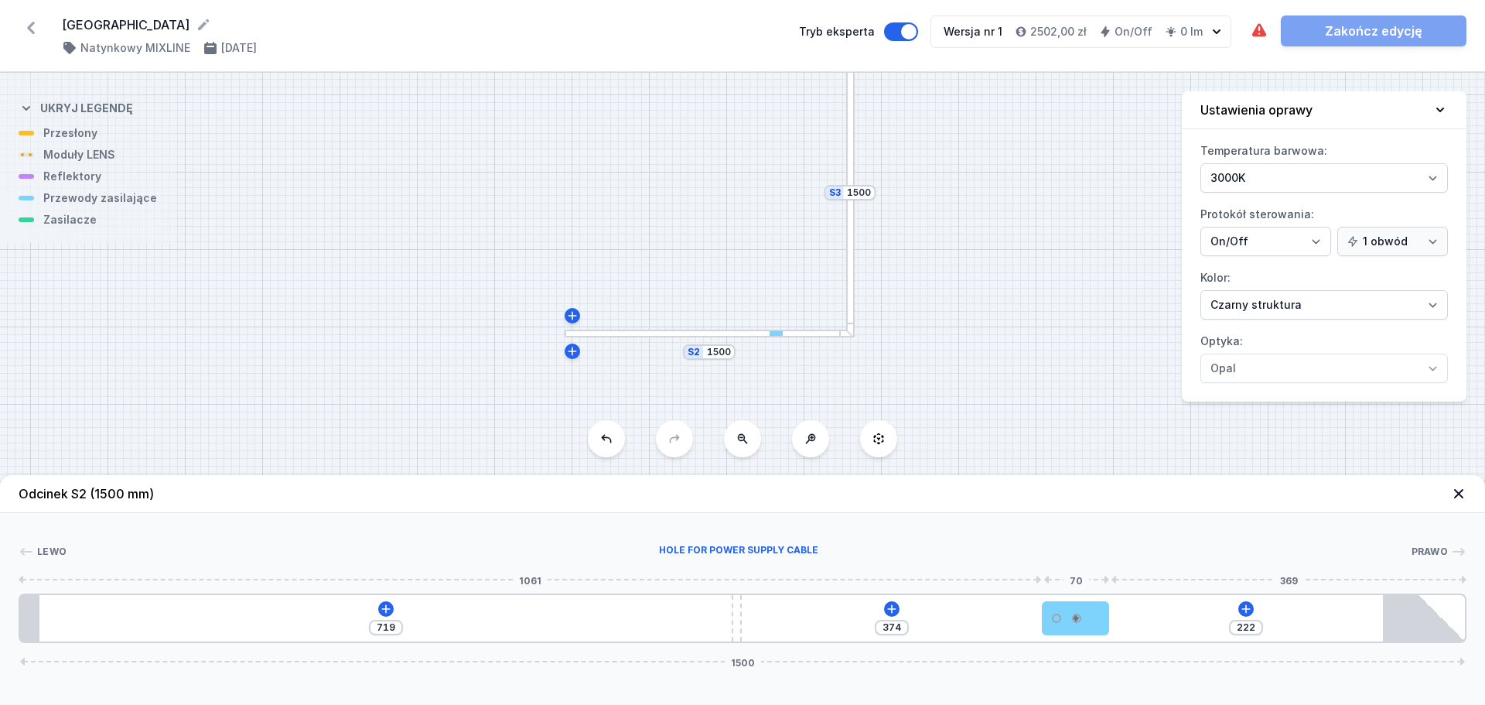
type input "207"
type input "389"
type input "189"
type input "407"
type input "168"
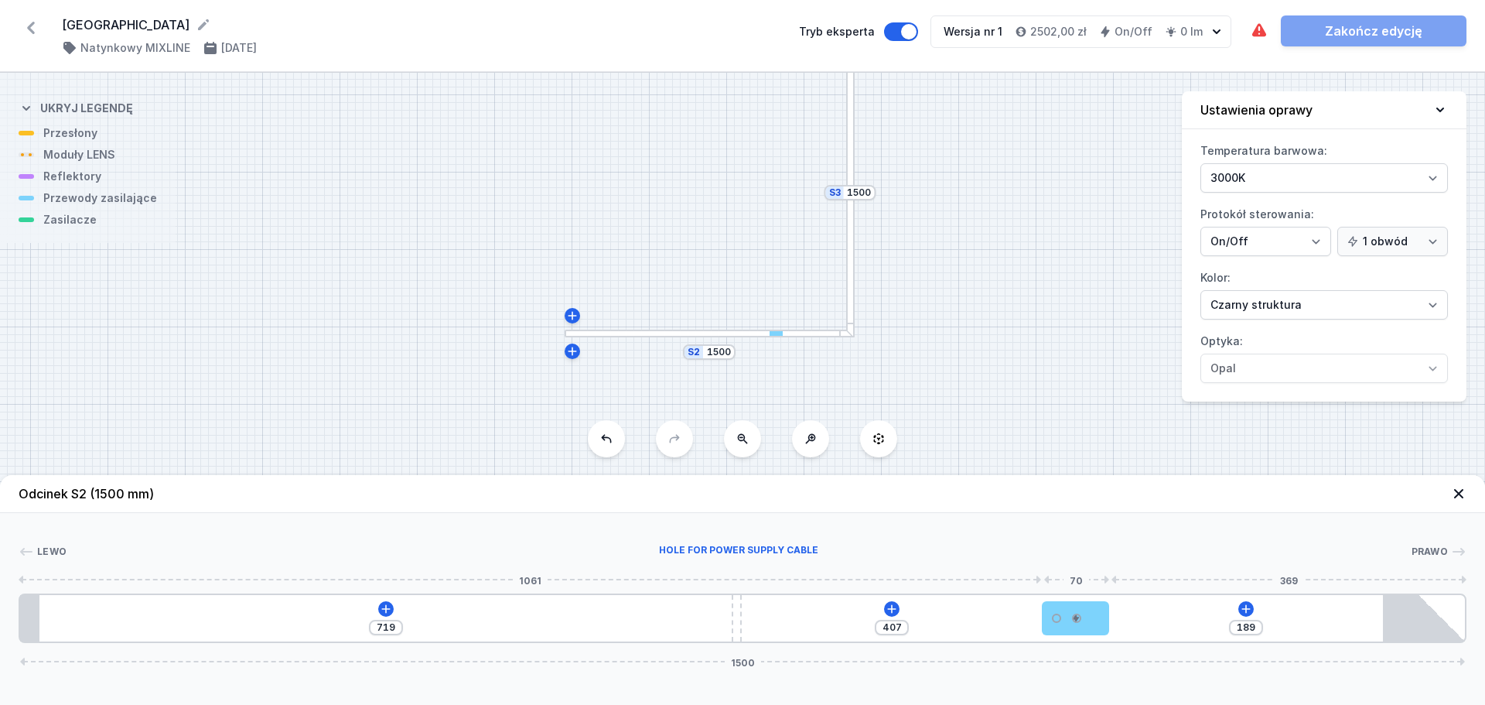
type input "428"
type input "149"
type input "447"
type input "130"
type input "466"
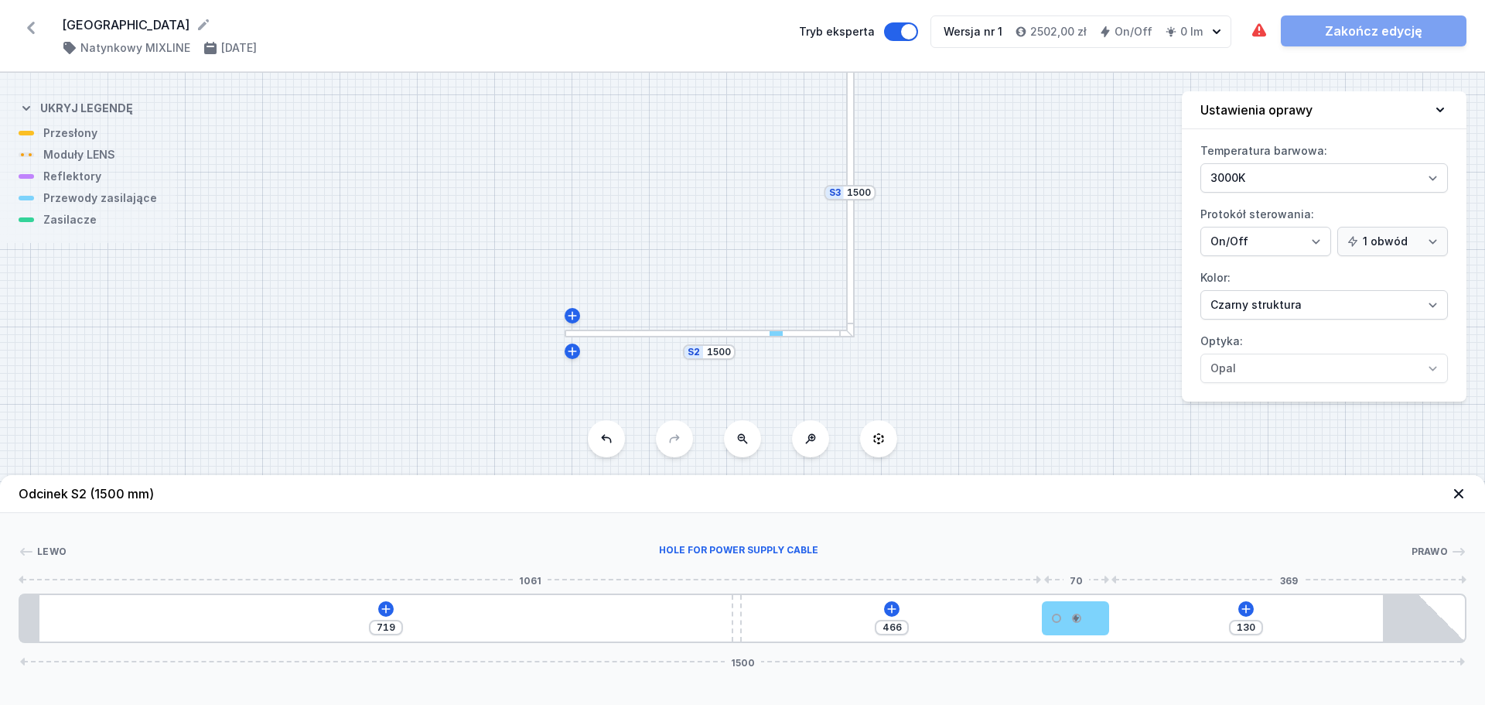
type input "110"
type input "486"
type input "93"
type input "503"
type input "82"
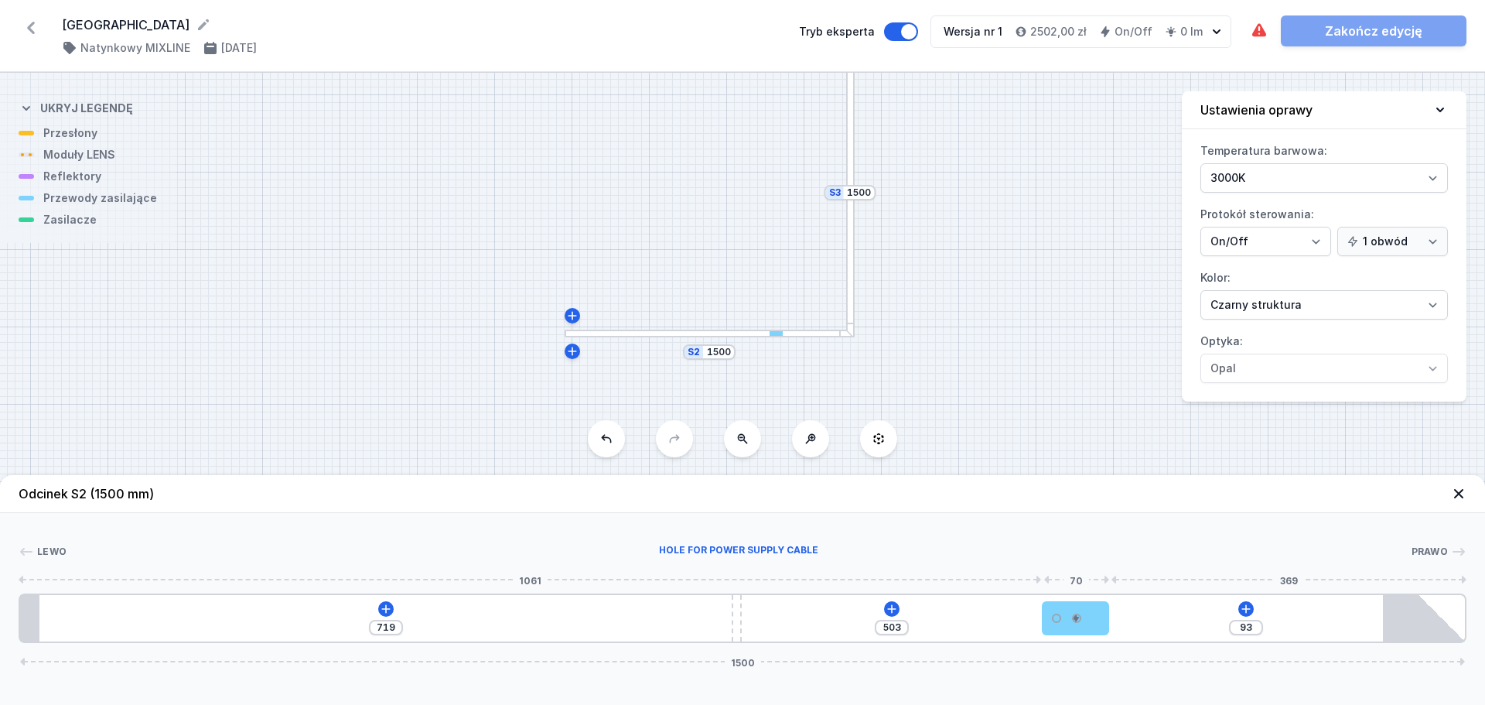
type input "514"
type input "70"
type input "526"
type input "60"
type input "536"
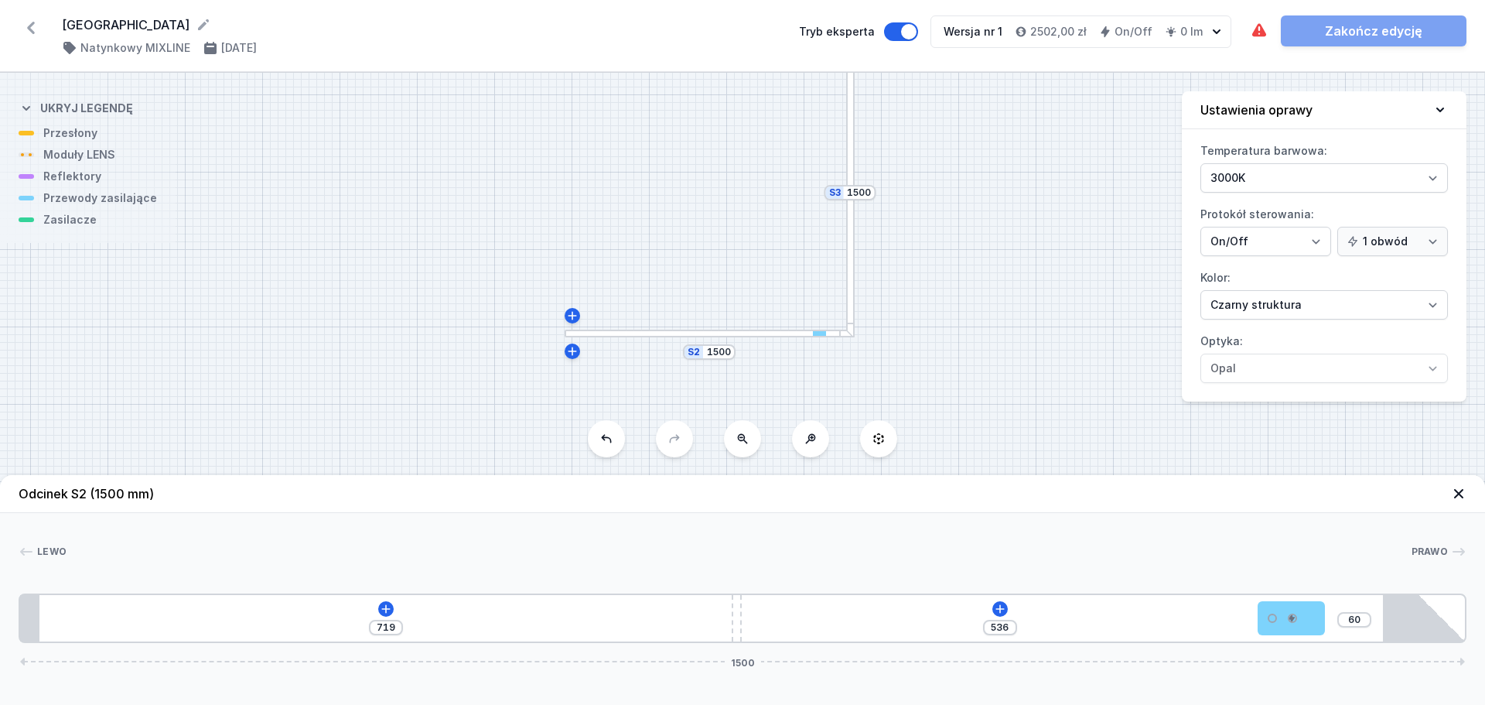
type input "50"
type input "546"
type input "10"
type input "586"
drag, startPoint x: 90, startPoint y: 618, endPoint x: 1378, endPoint y: 646, distance: 1288.5
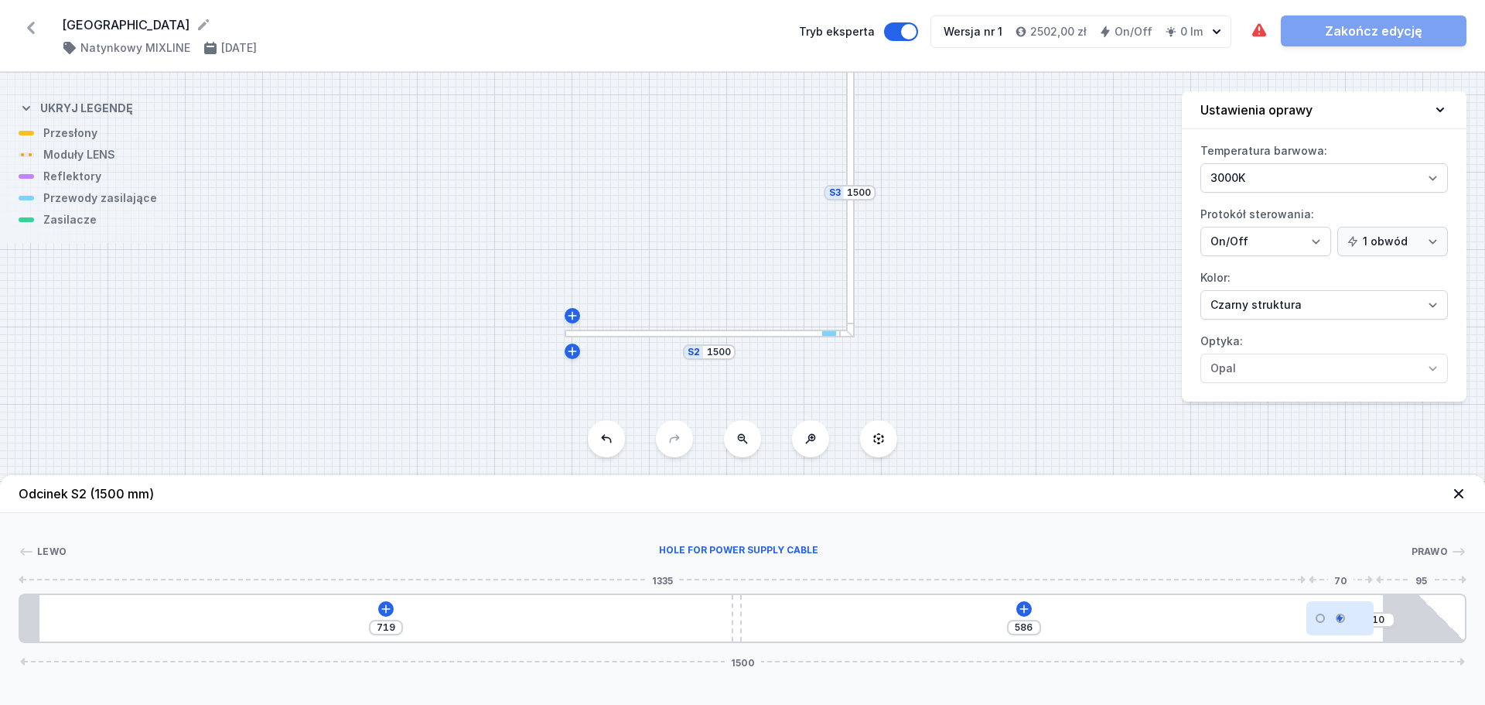
type input "44"
type input "552"
type input "55"
type input "541"
type input "73"
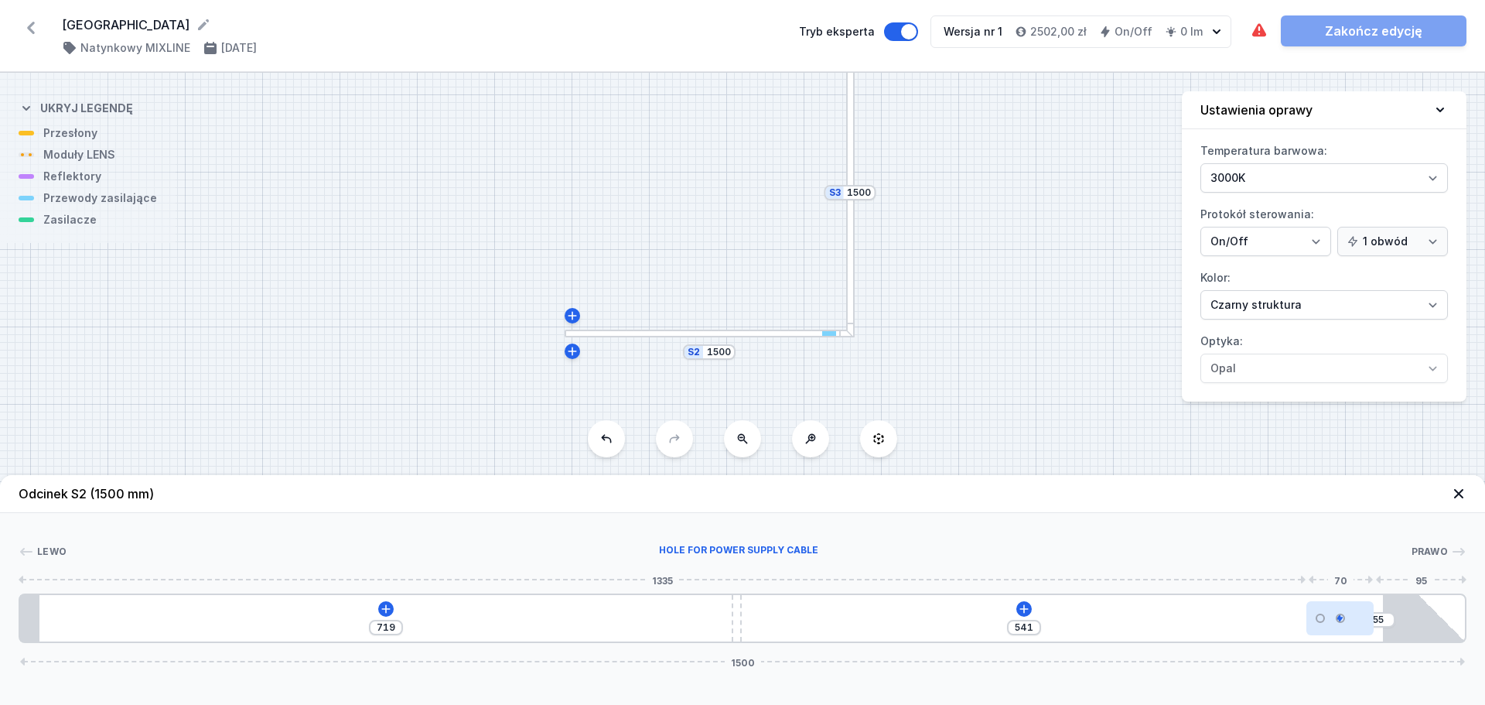
type input "523"
type input "93"
type input "503"
type input "113"
type input "483"
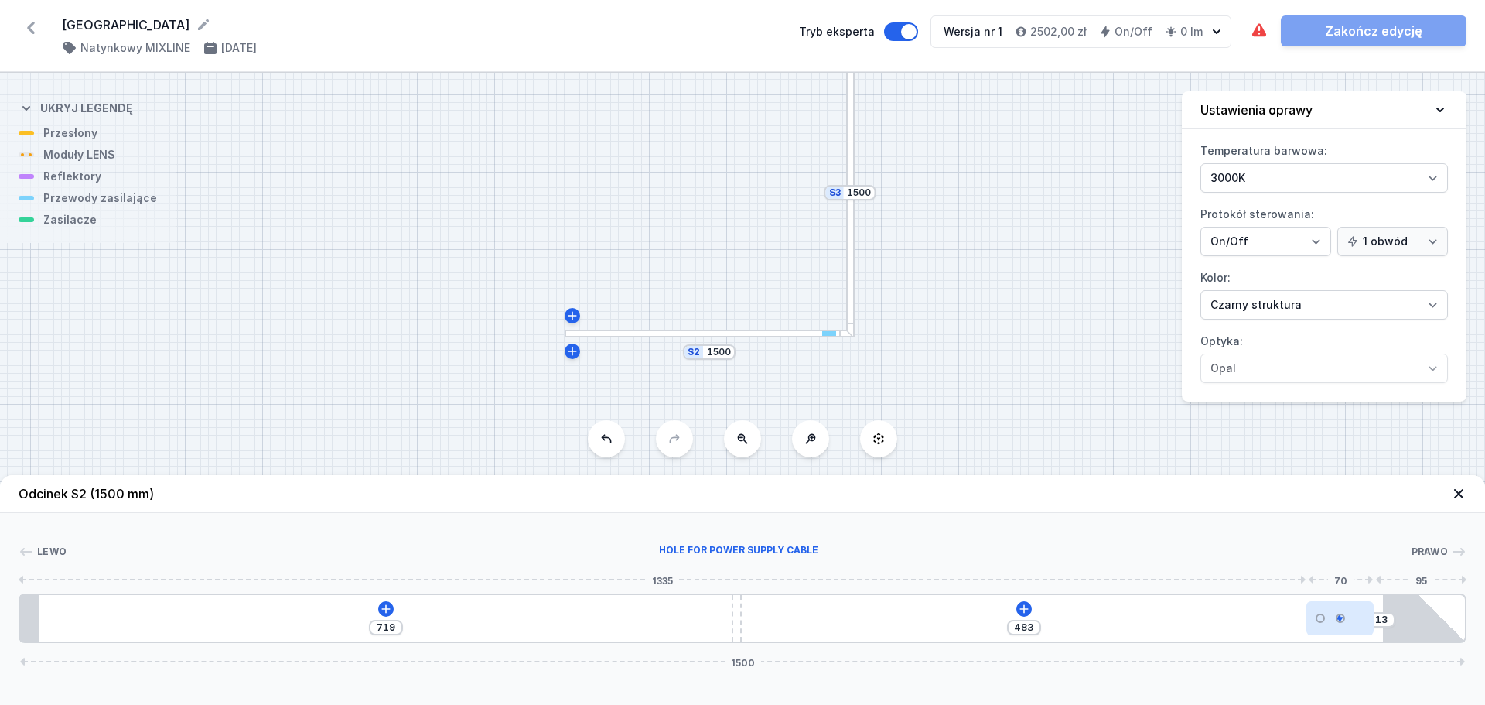
type input "134"
type input "462"
type input "155"
type input "441"
type input "181"
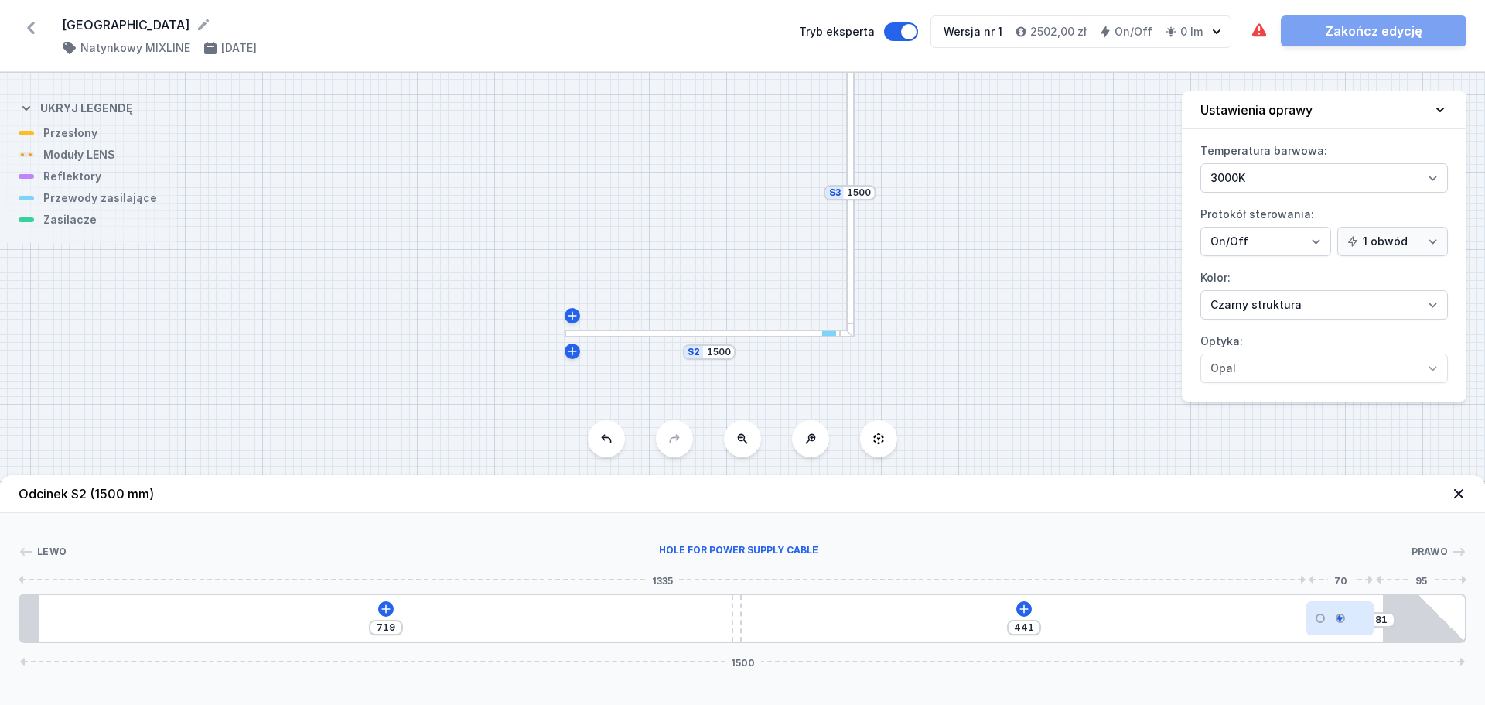
type input "415"
type input "206"
type input "390"
type input "232"
type input "364"
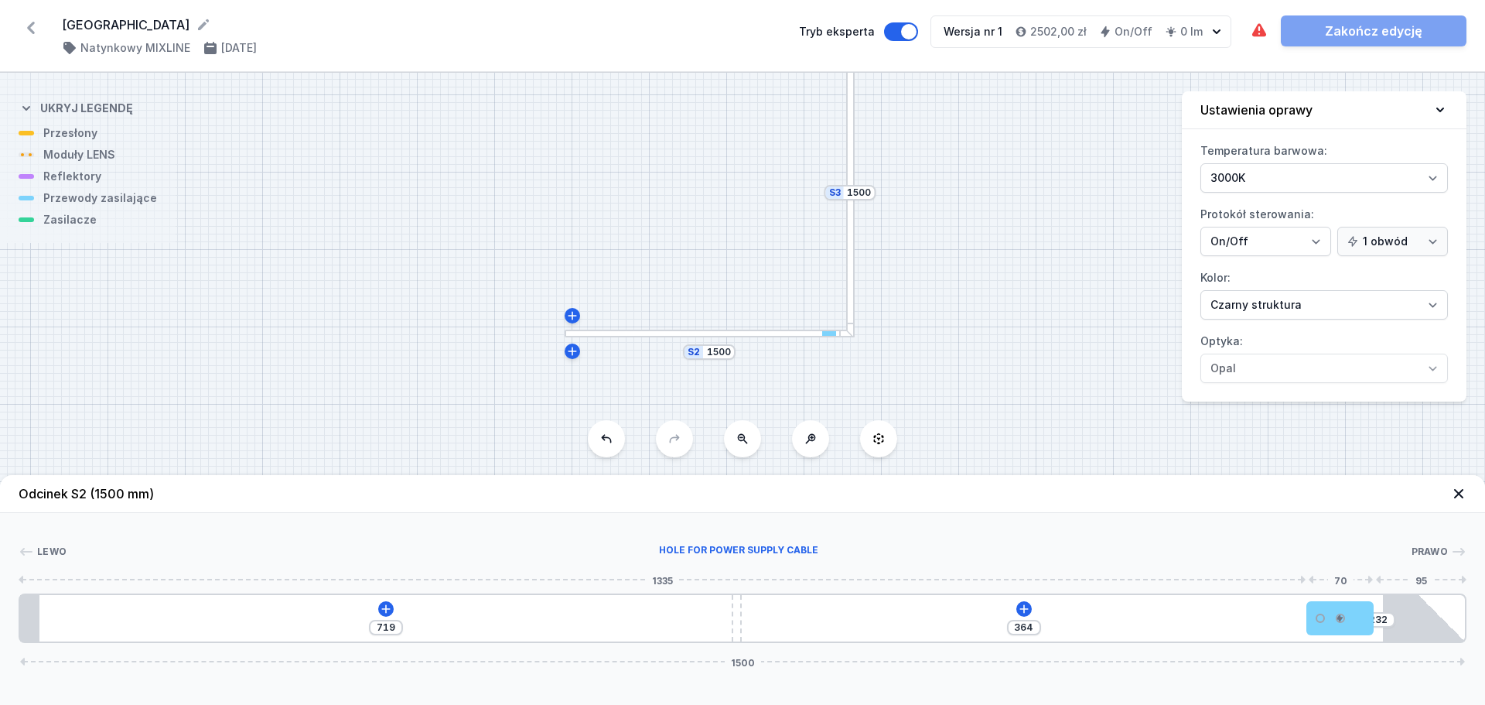
type input "254"
type input "342"
type input "268"
type input "328"
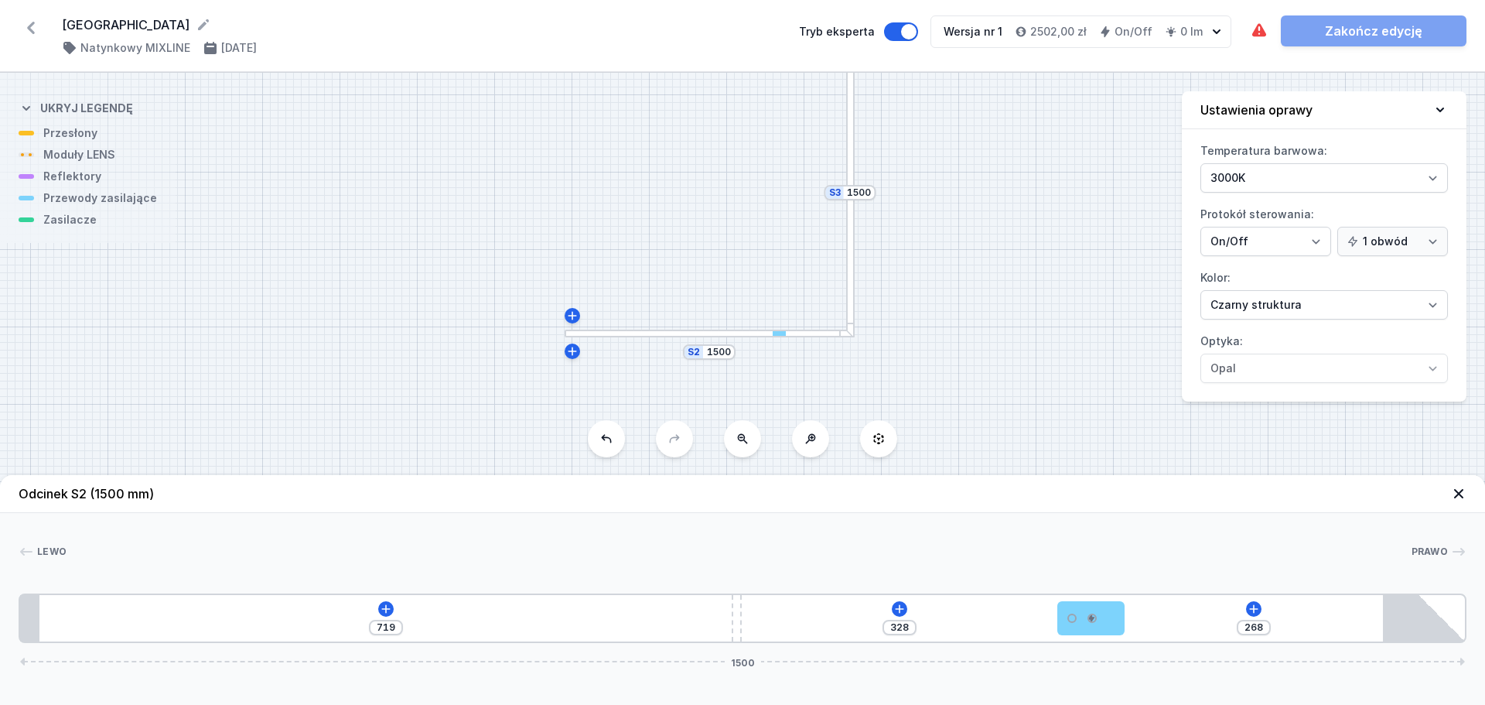
type input "280"
type input "316"
type input "294"
type input "302"
type input "309"
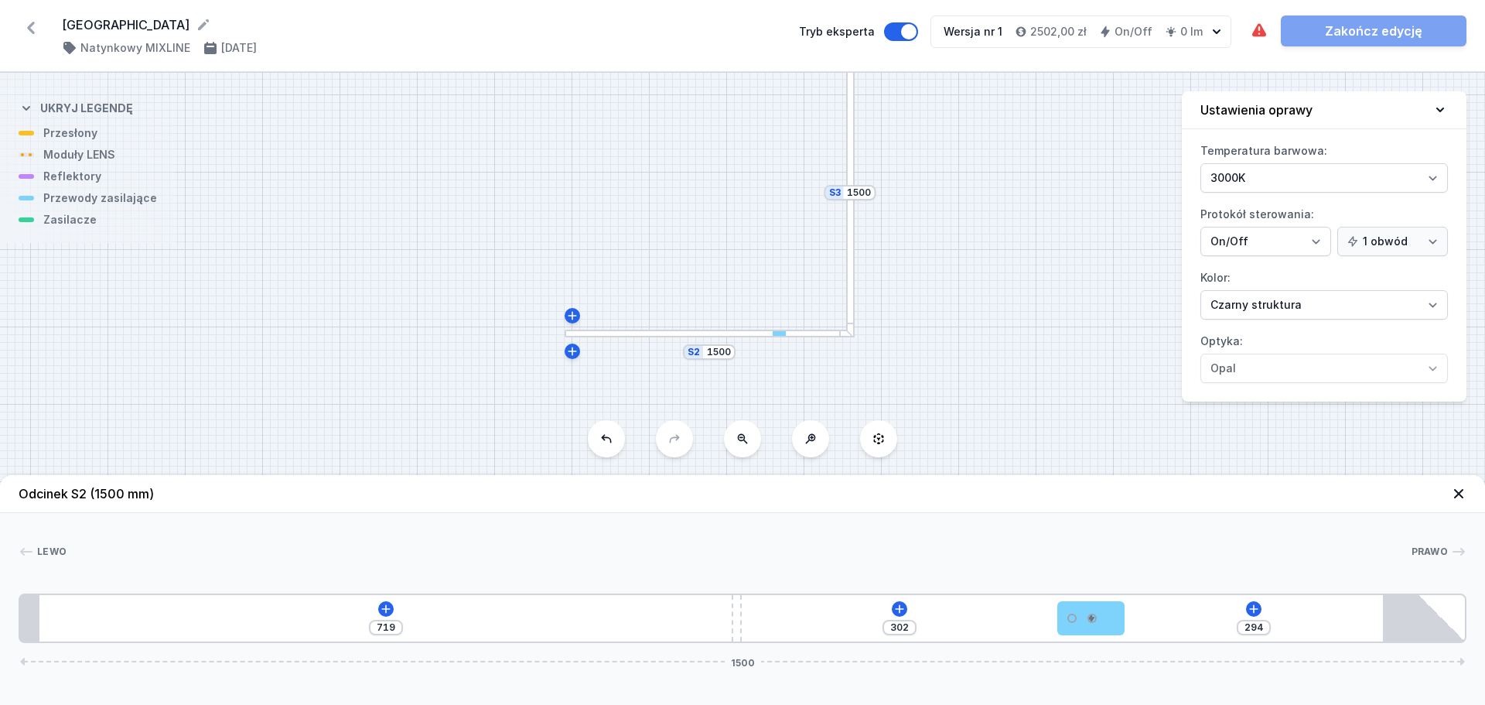
type input "287"
type input "328"
type input "268"
type input "344"
type input "252"
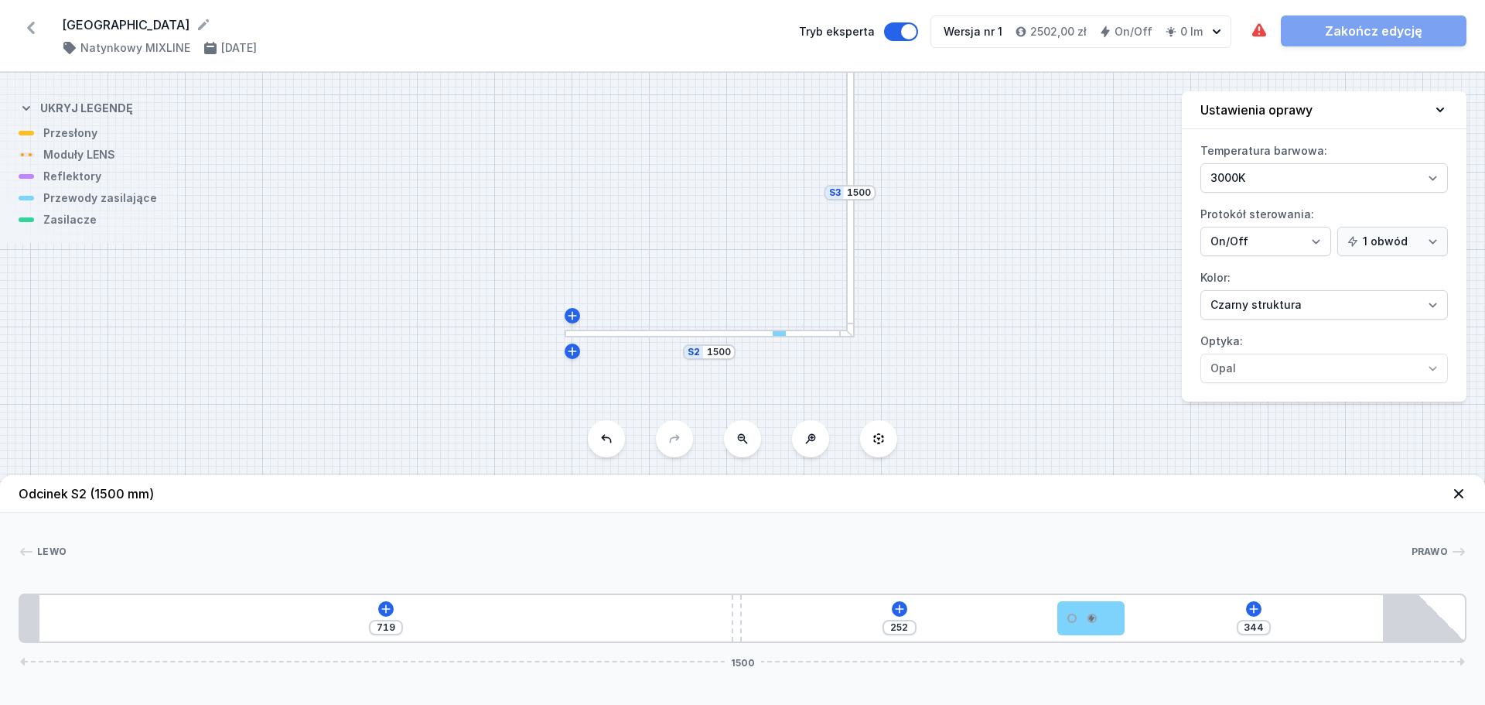
type input "355"
type input "241"
type input "365"
type input "231"
type input "374"
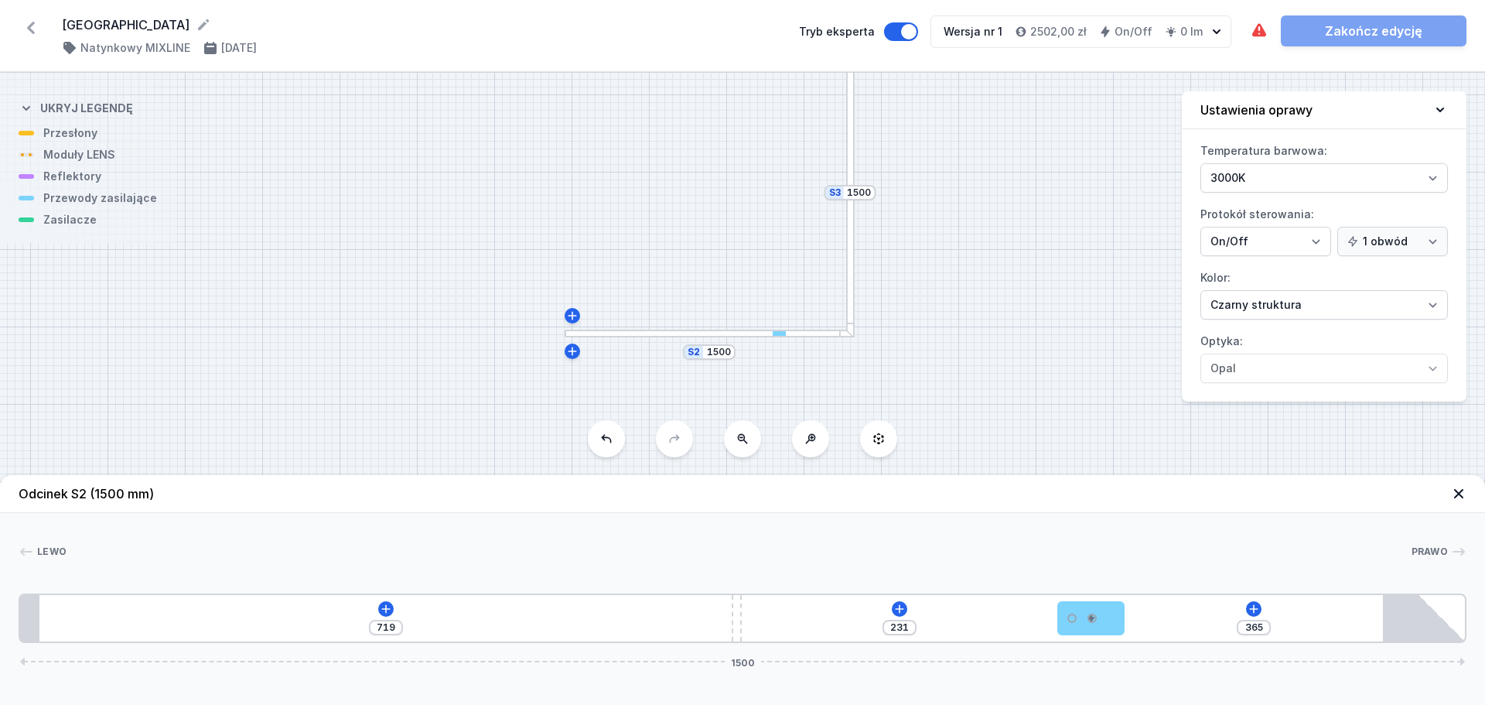
type input "222"
type input "383"
type input "213"
type input "392"
type input "204"
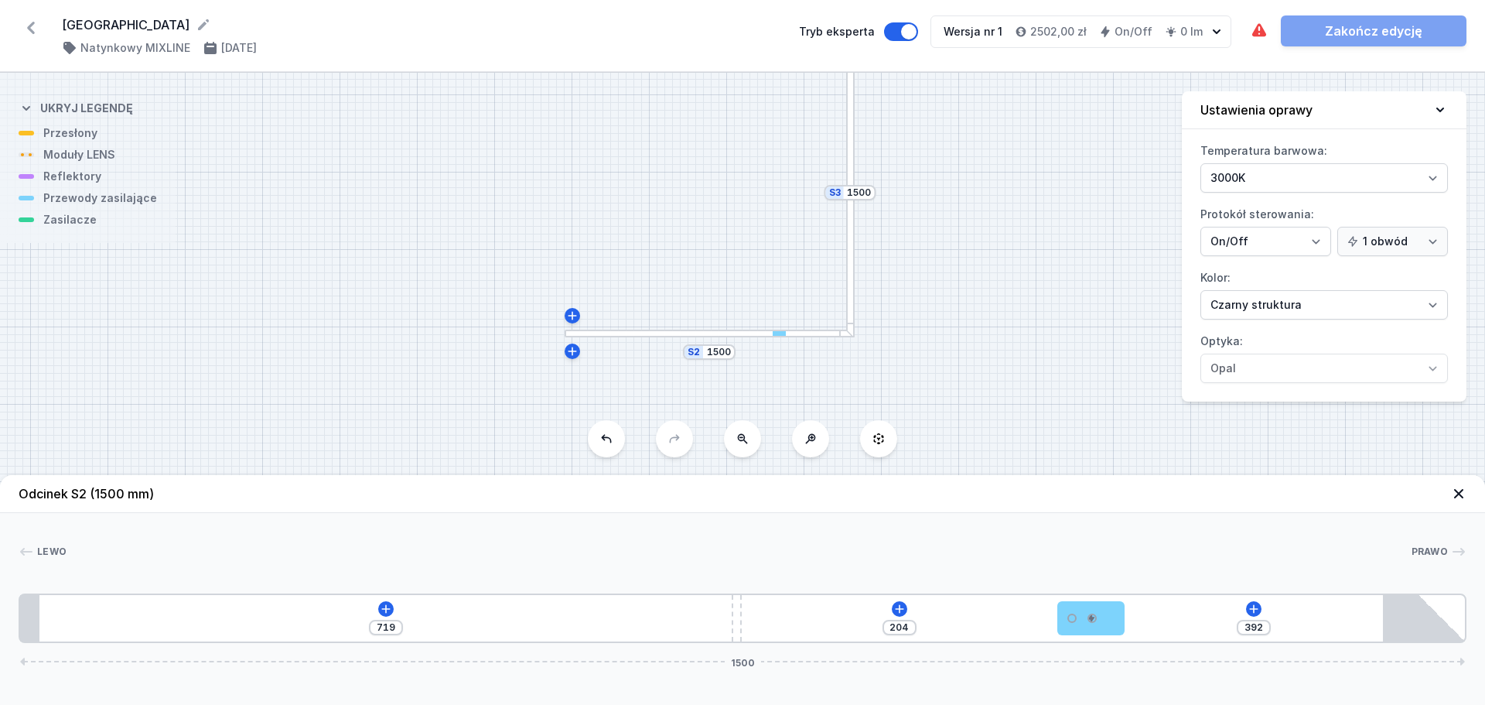
type input "399"
type input "197"
type input "404"
type input "192"
type input "406"
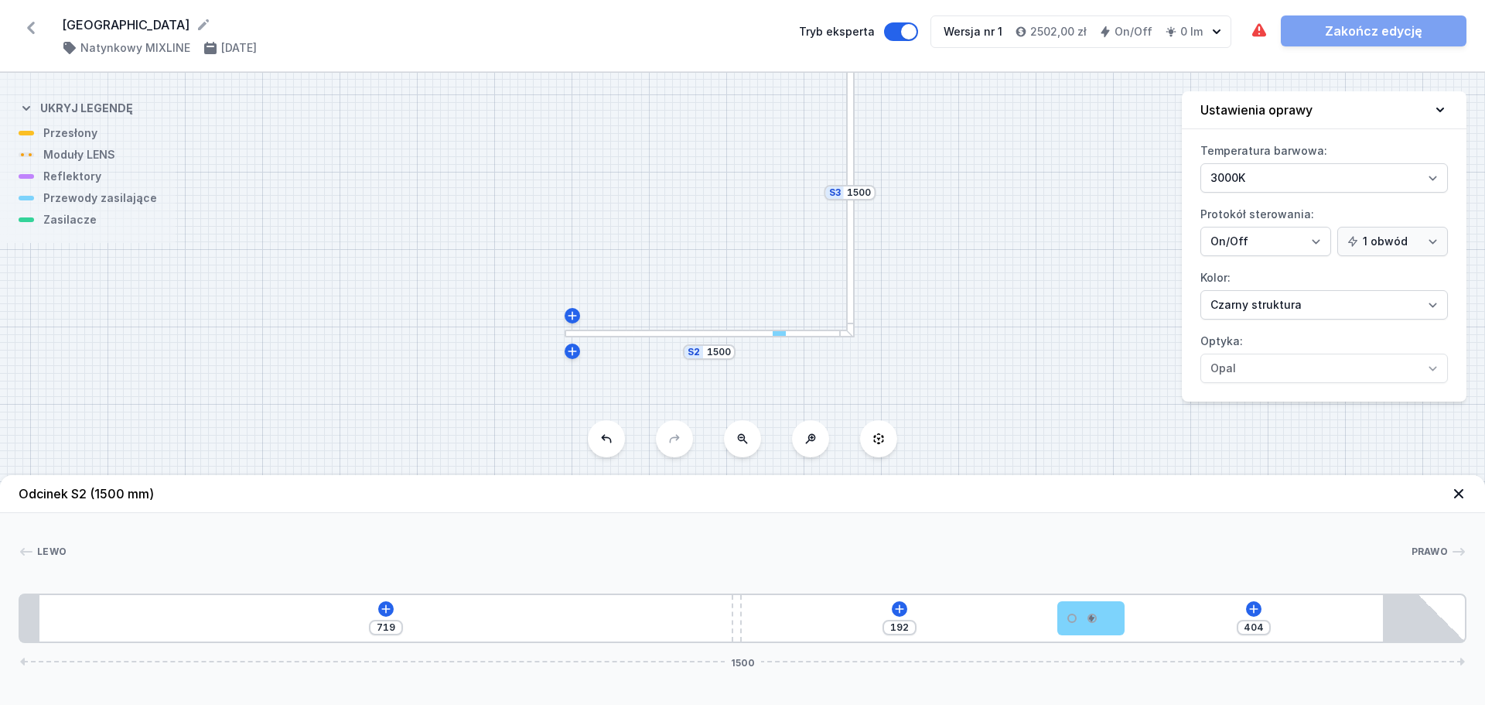
type input "190"
type input "405"
type input "191"
type input "404"
type input "192"
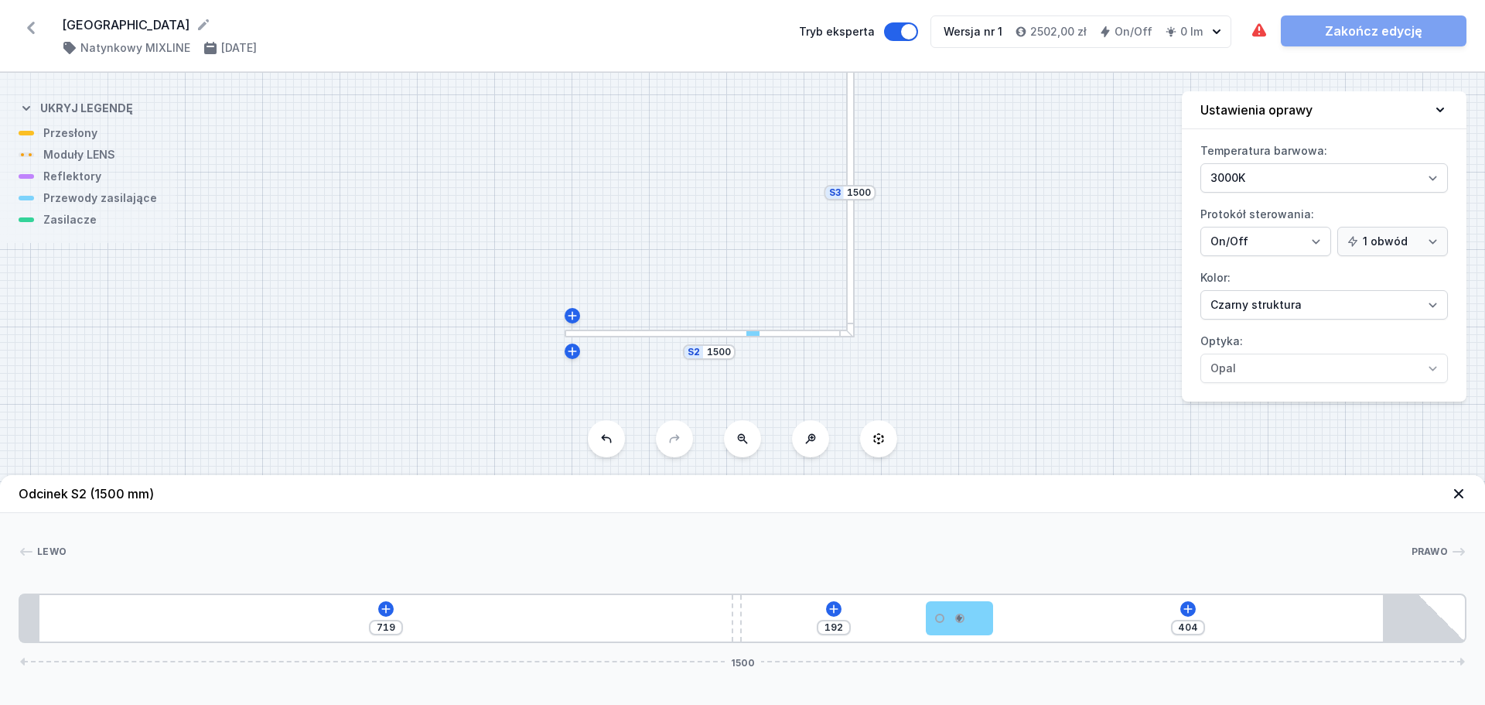
type input "403"
type input "193"
type input "402"
type input "194"
type input "400"
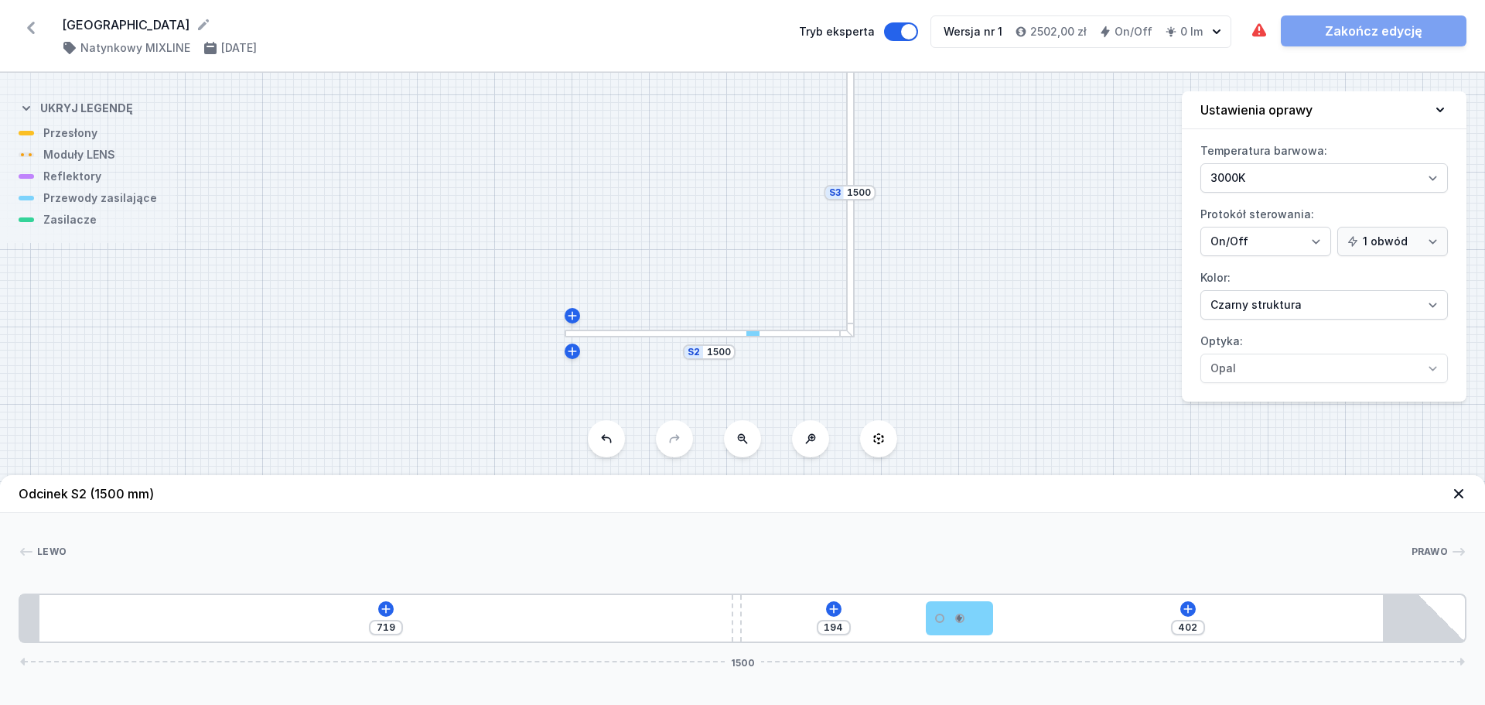
type input "196"
type input "396"
type input "200"
type input "391"
type input "205"
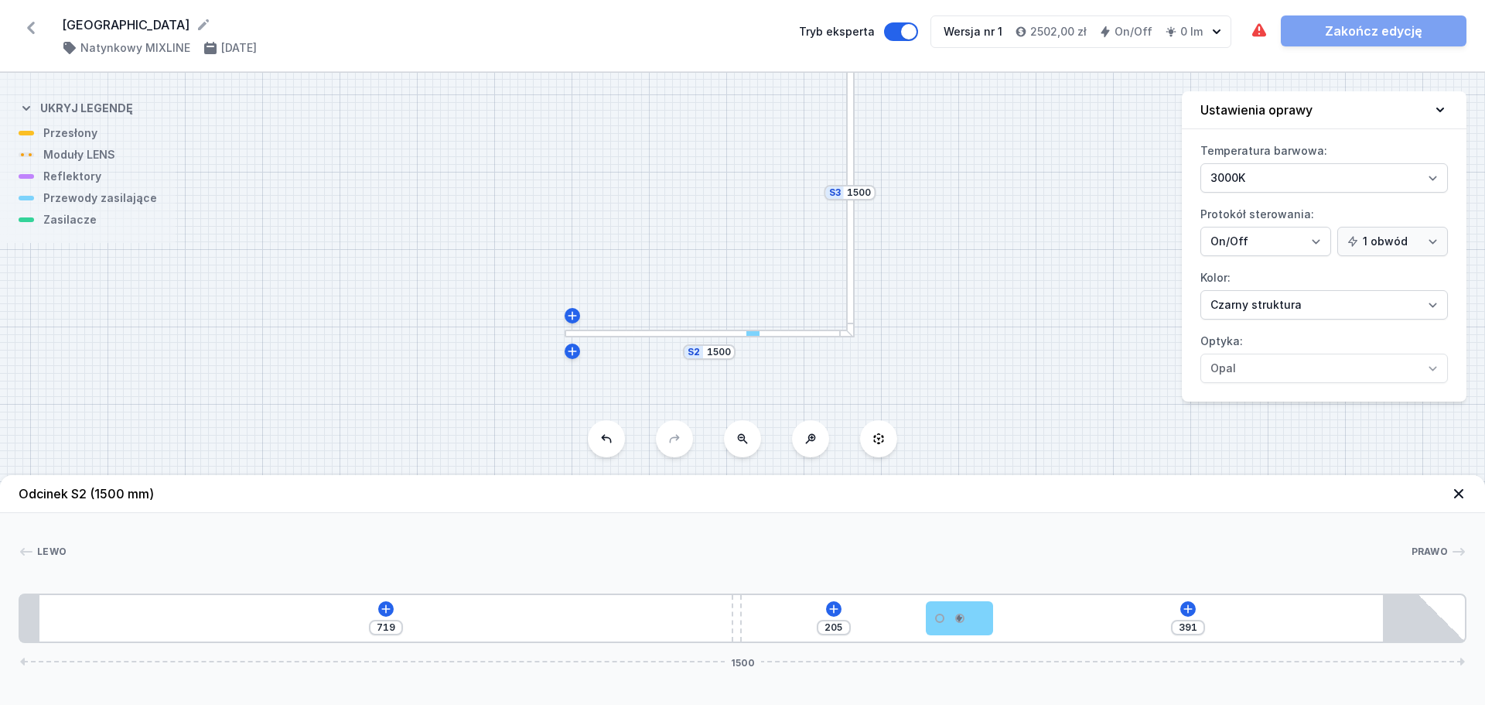
type input "385"
type input "211"
type input "376"
type input "220"
type input "368"
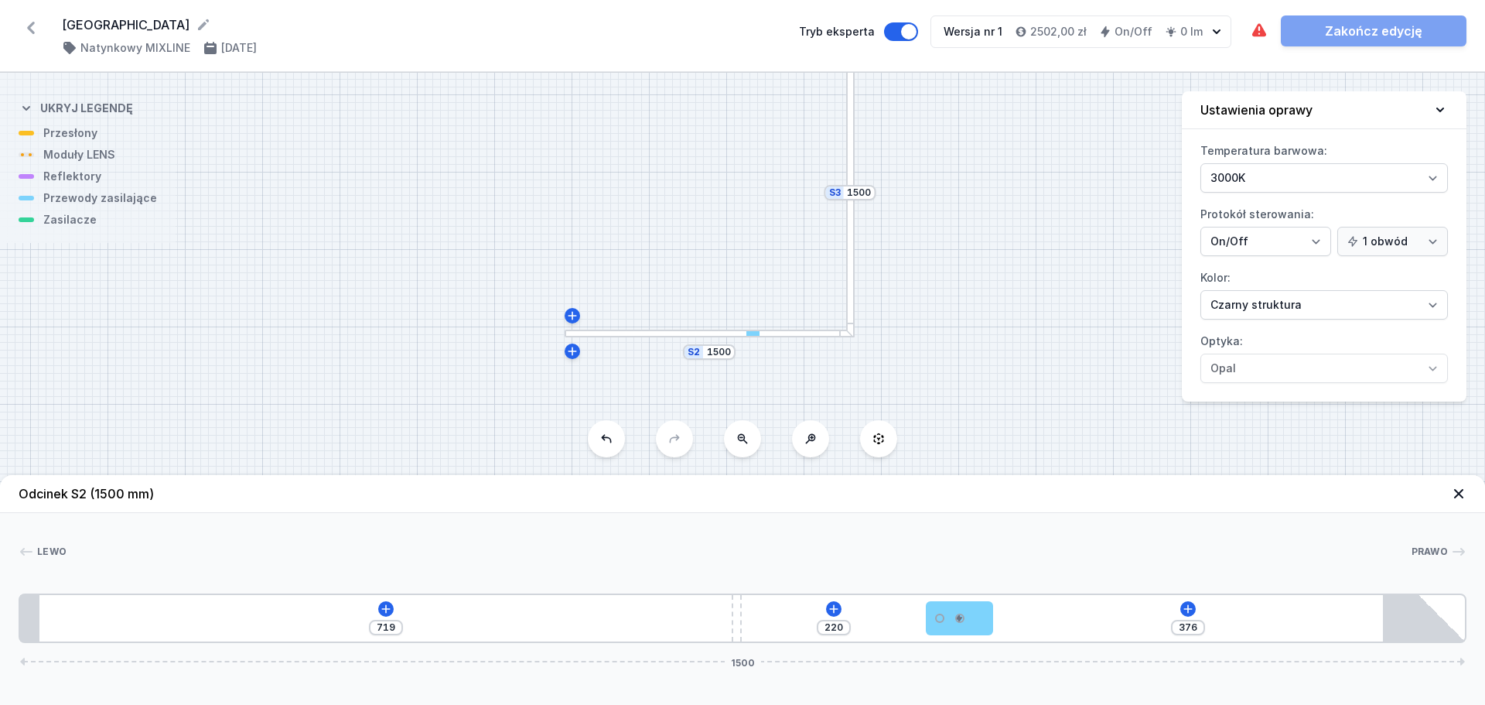
type input "228"
type input "358"
type input "238"
type input "348"
type input "248"
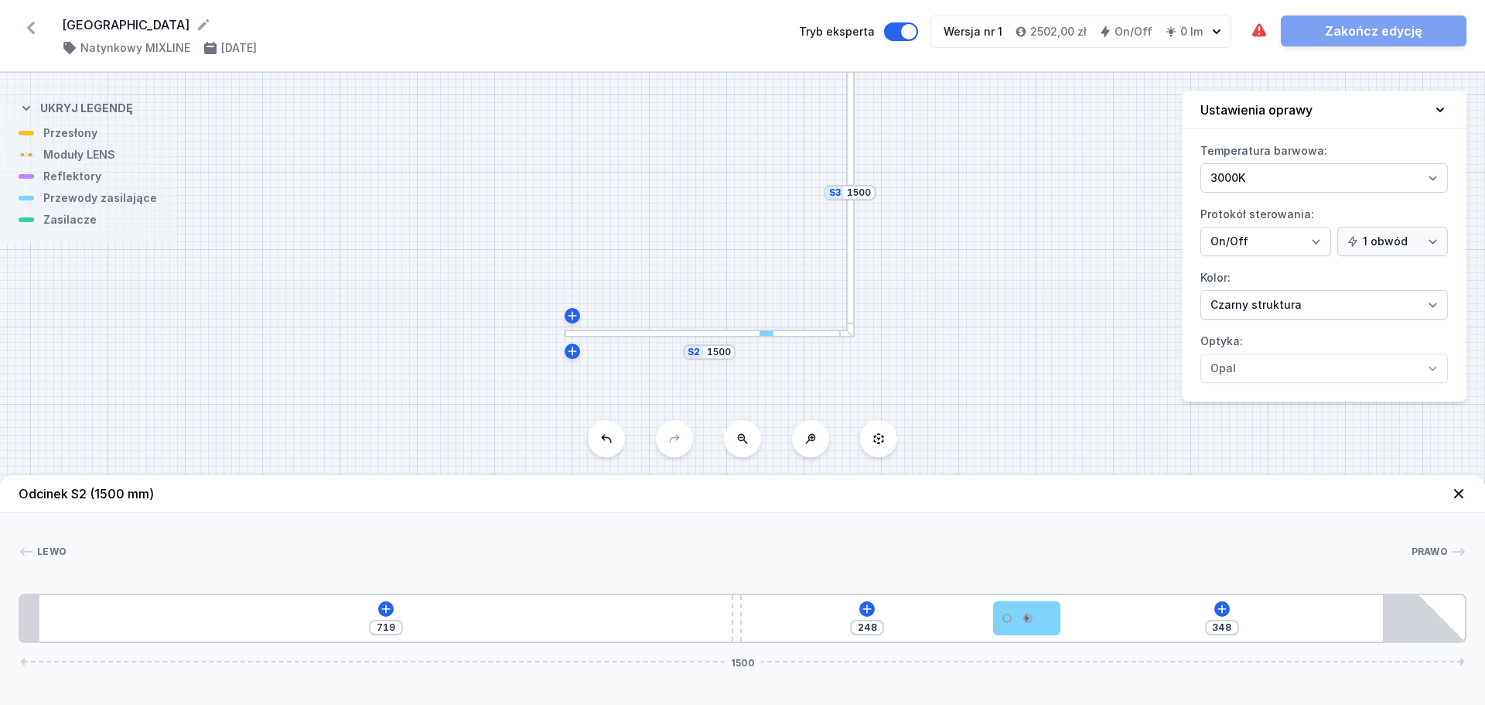
type input "335"
type input "261"
type input "323"
type input "273"
type input "314"
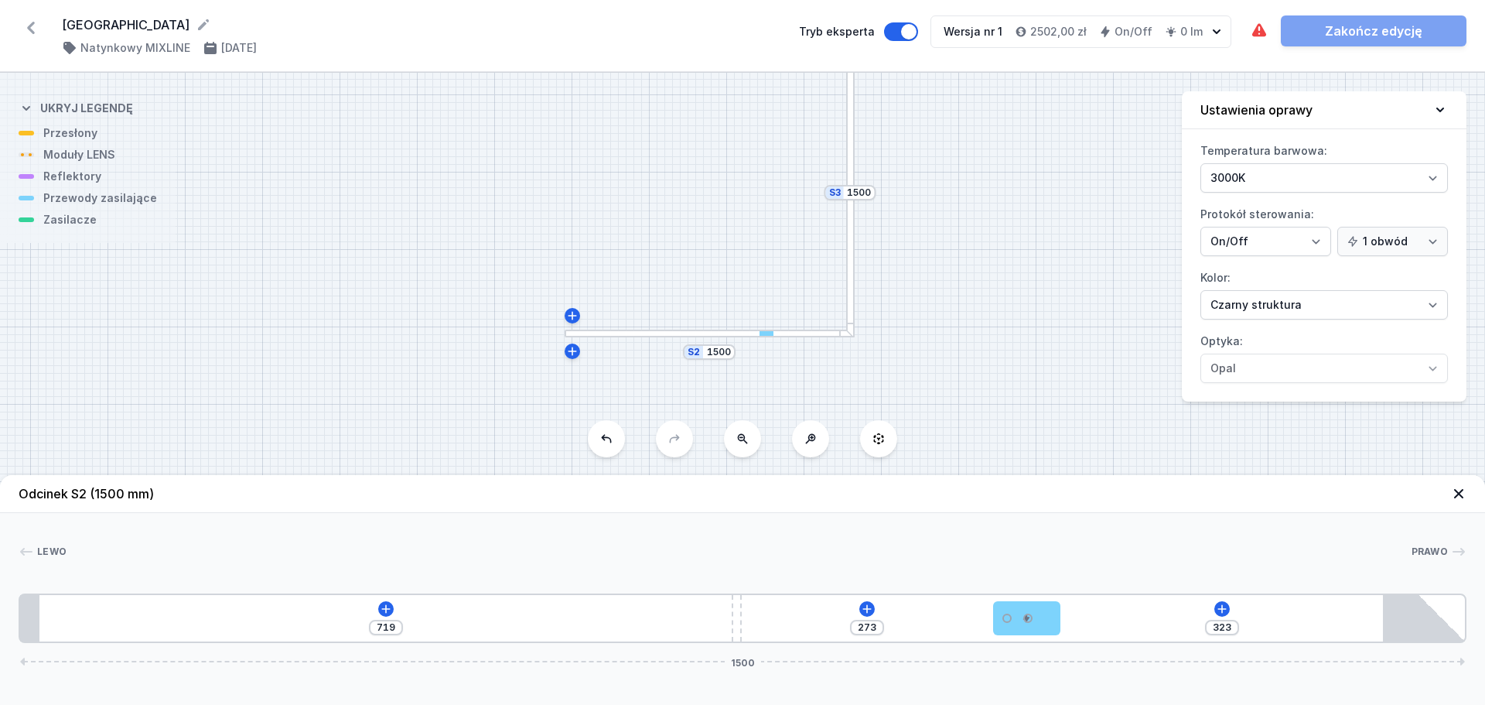
type input "282"
type input "310"
type input "286"
type input "309"
type input "287"
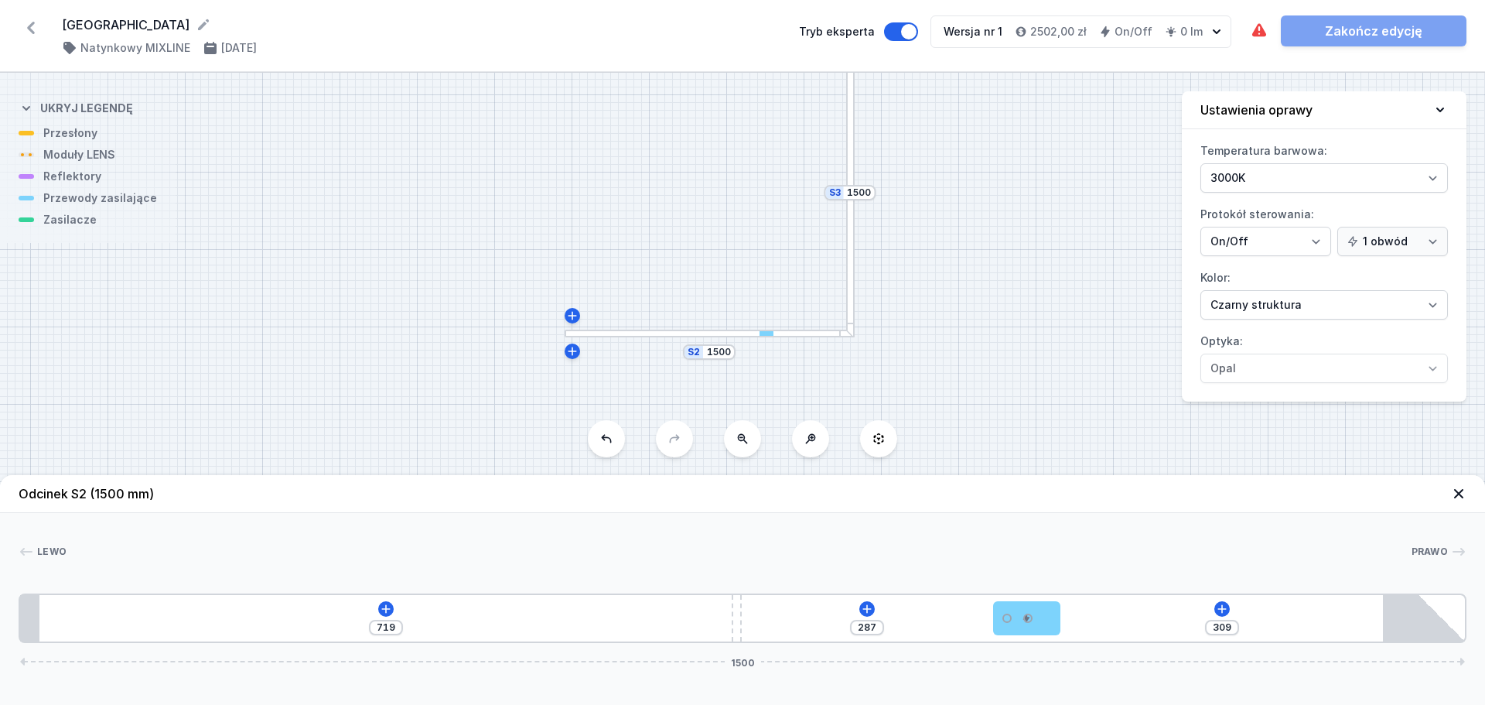
type input "303"
type input "293"
type input "295"
type input "301"
type input "289"
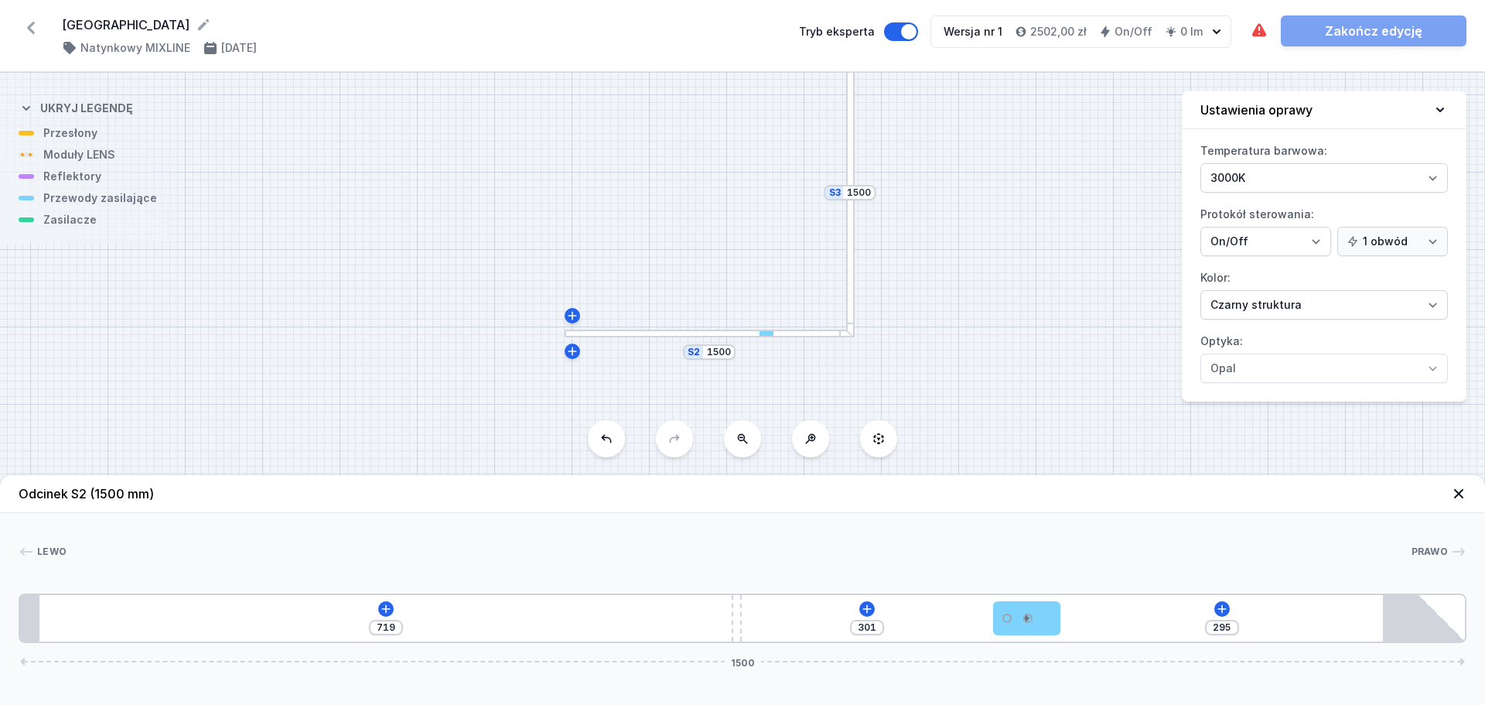
type input "307"
type input "287"
type input "309"
type input "286"
type input "310"
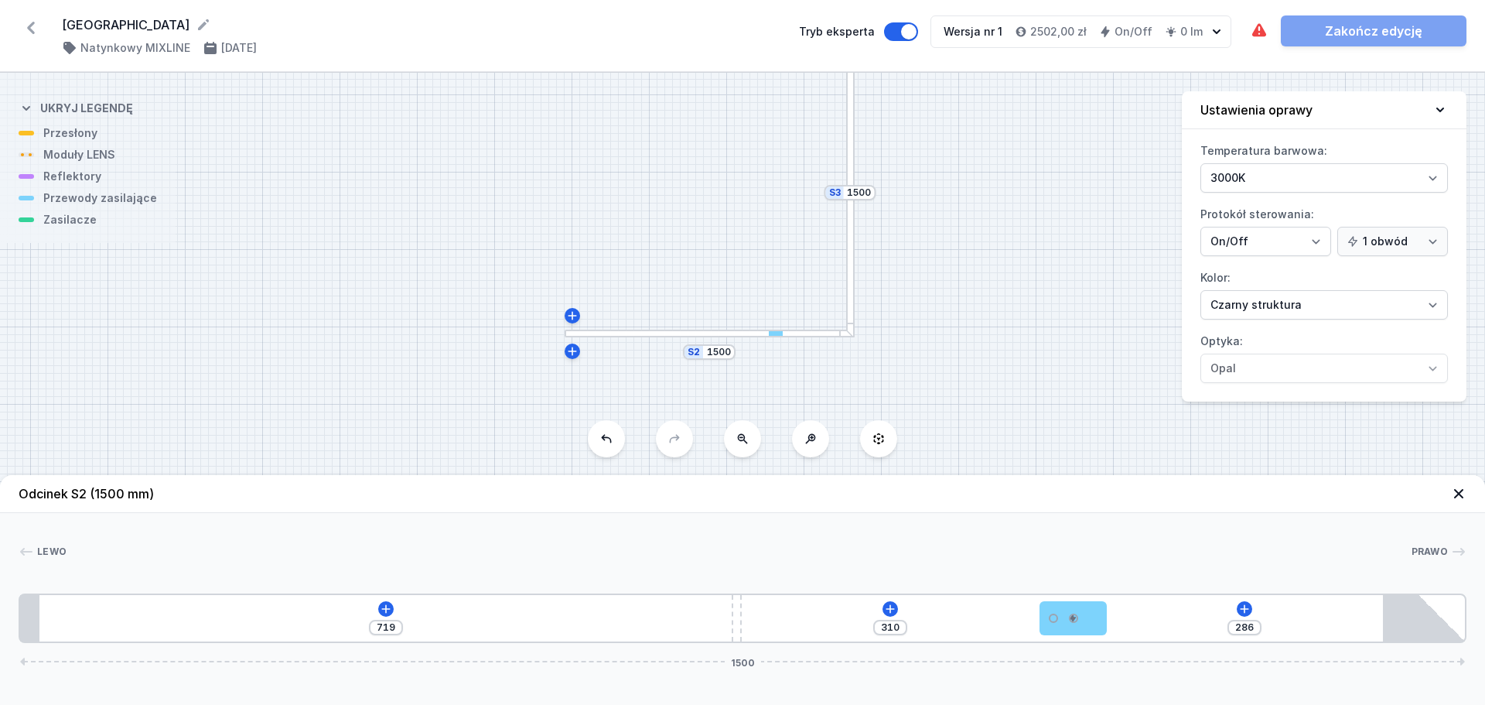
type input "283"
type input "313"
type input "278"
type input "318"
type input "271"
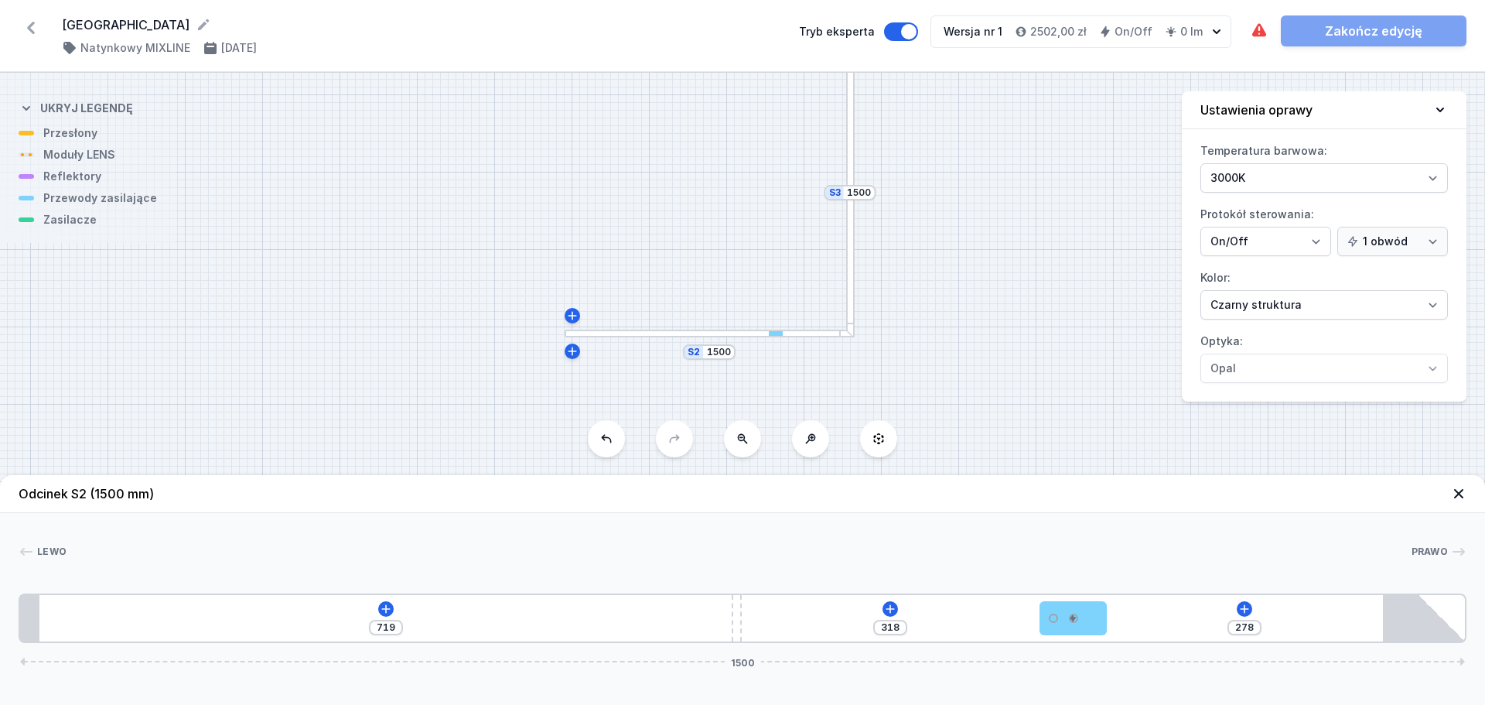
type input "325"
type input "264"
type input "332"
type input "258"
type input "338"
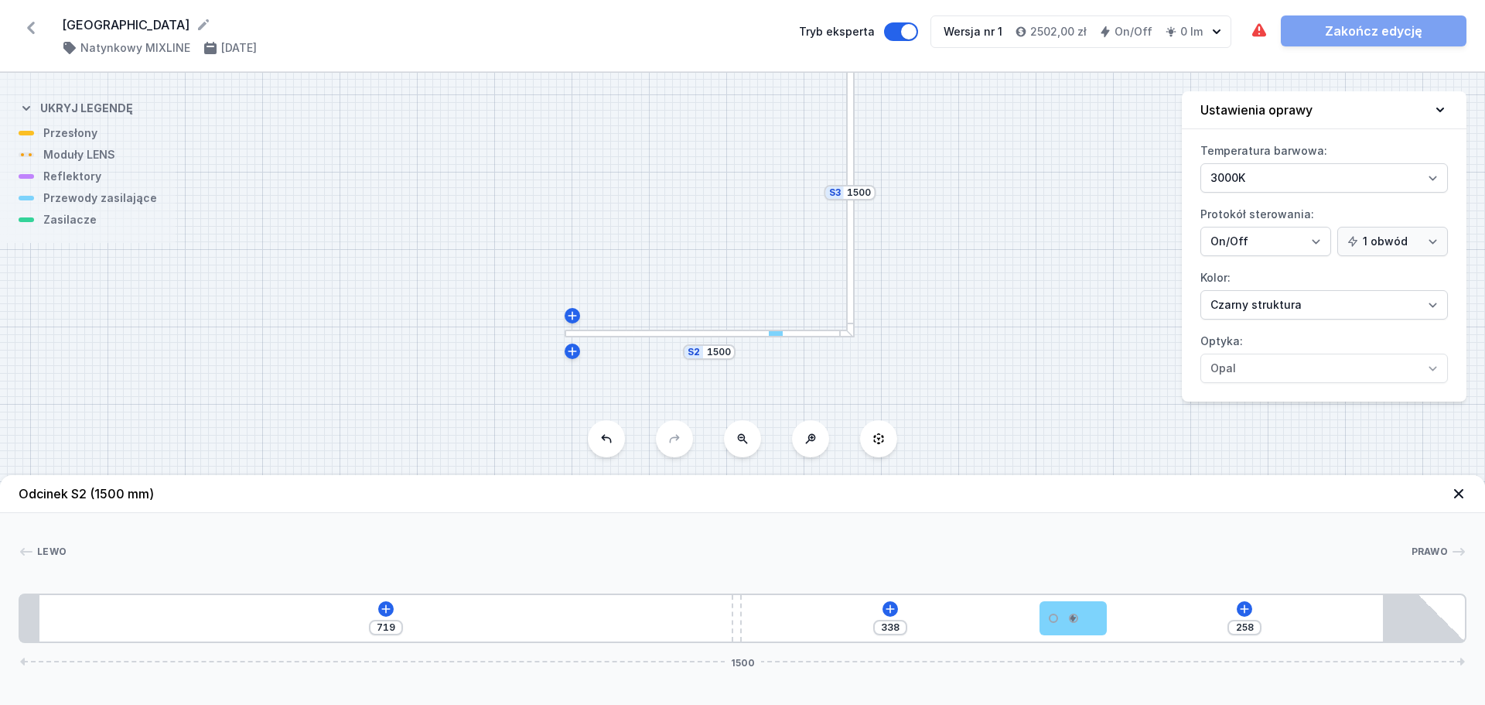
type input "253"
type input "343"
type input "249"
type input "347"
type input "243"
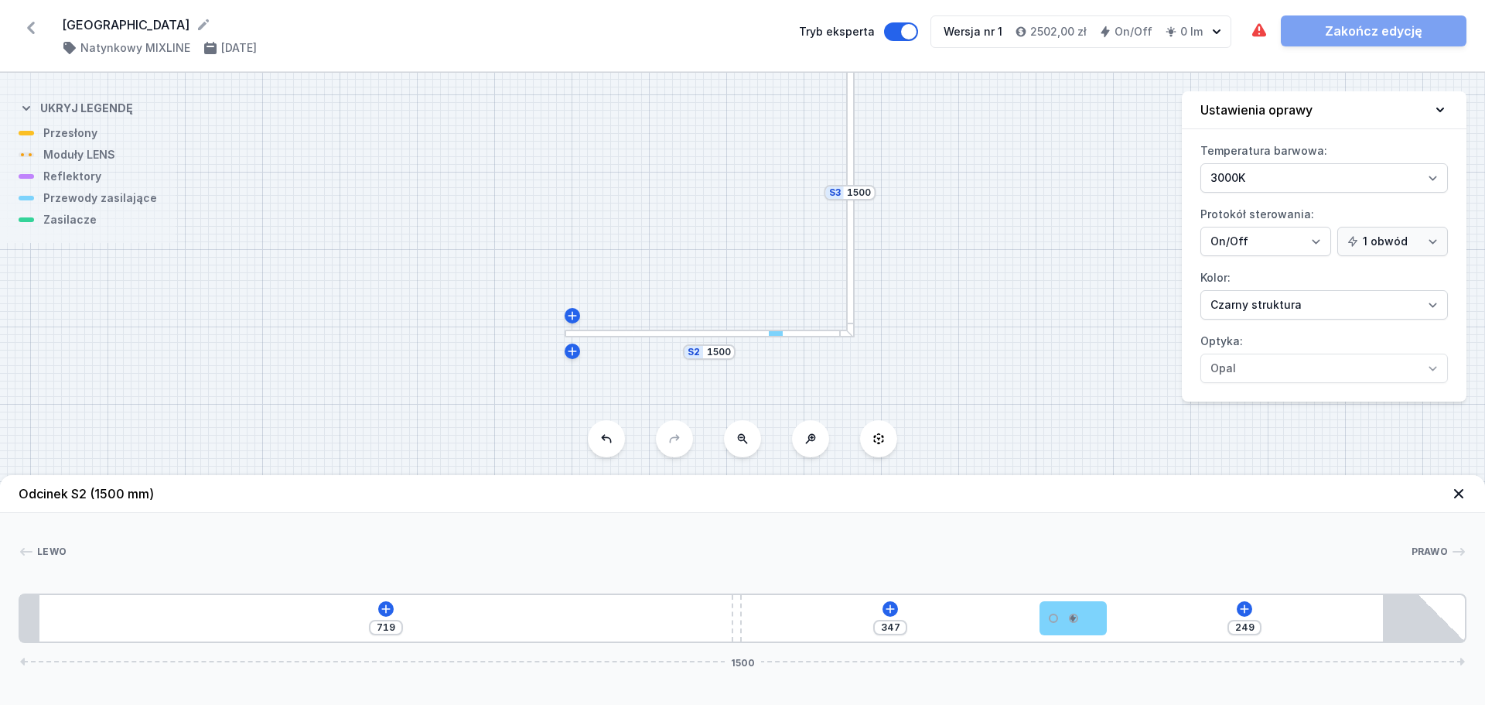
type input "353"
type input "239"
type input "357"
type input "237"
type input "359"
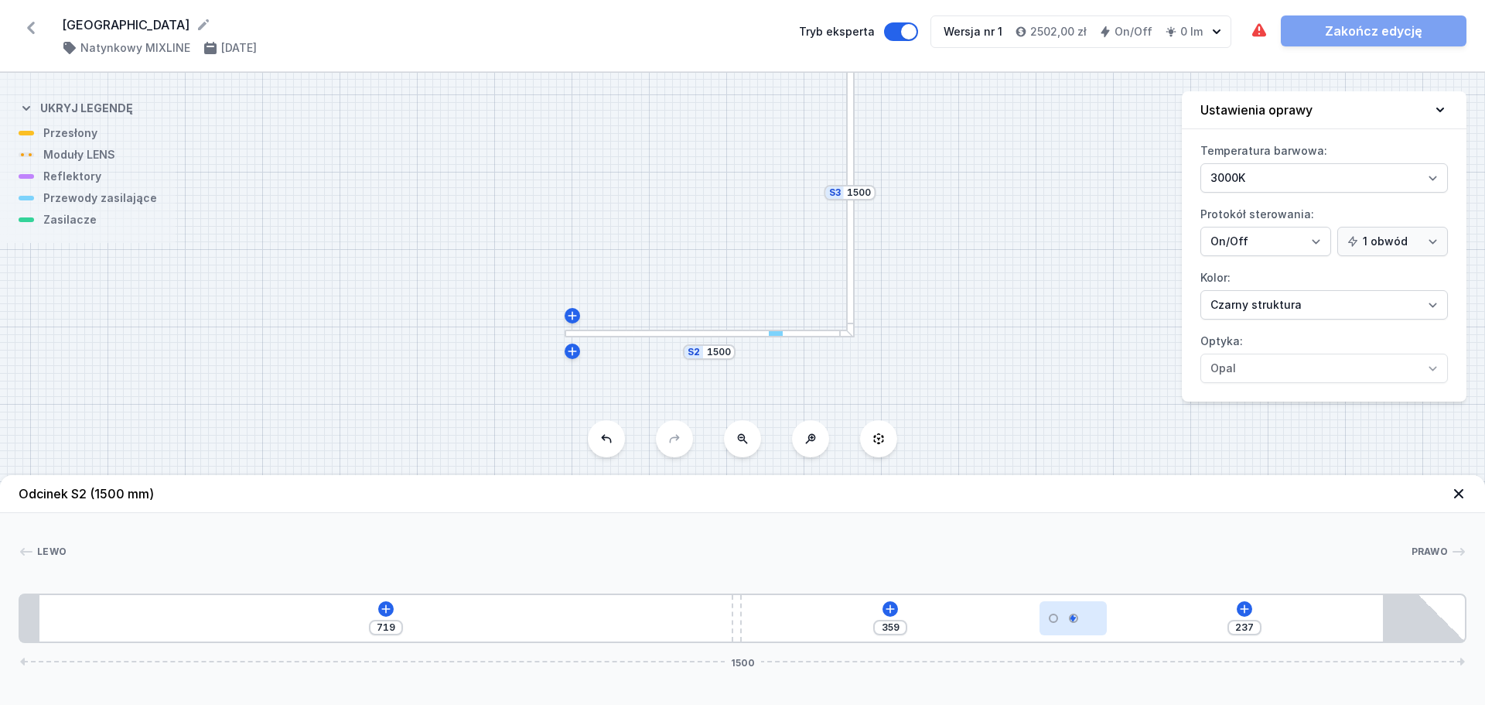
type input "236"
type input "360"
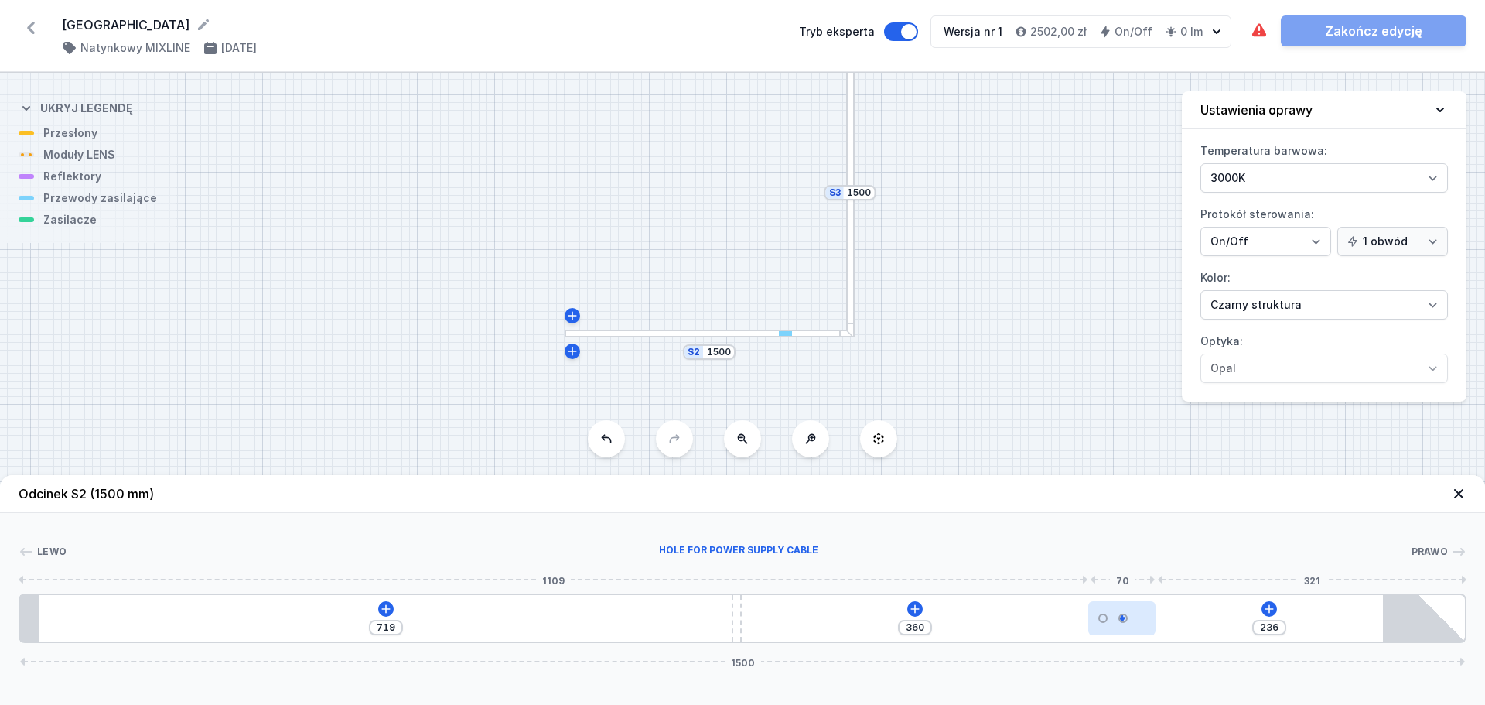
type input "238"
type input "358"
type input "239"
type input "357"
type input "240"
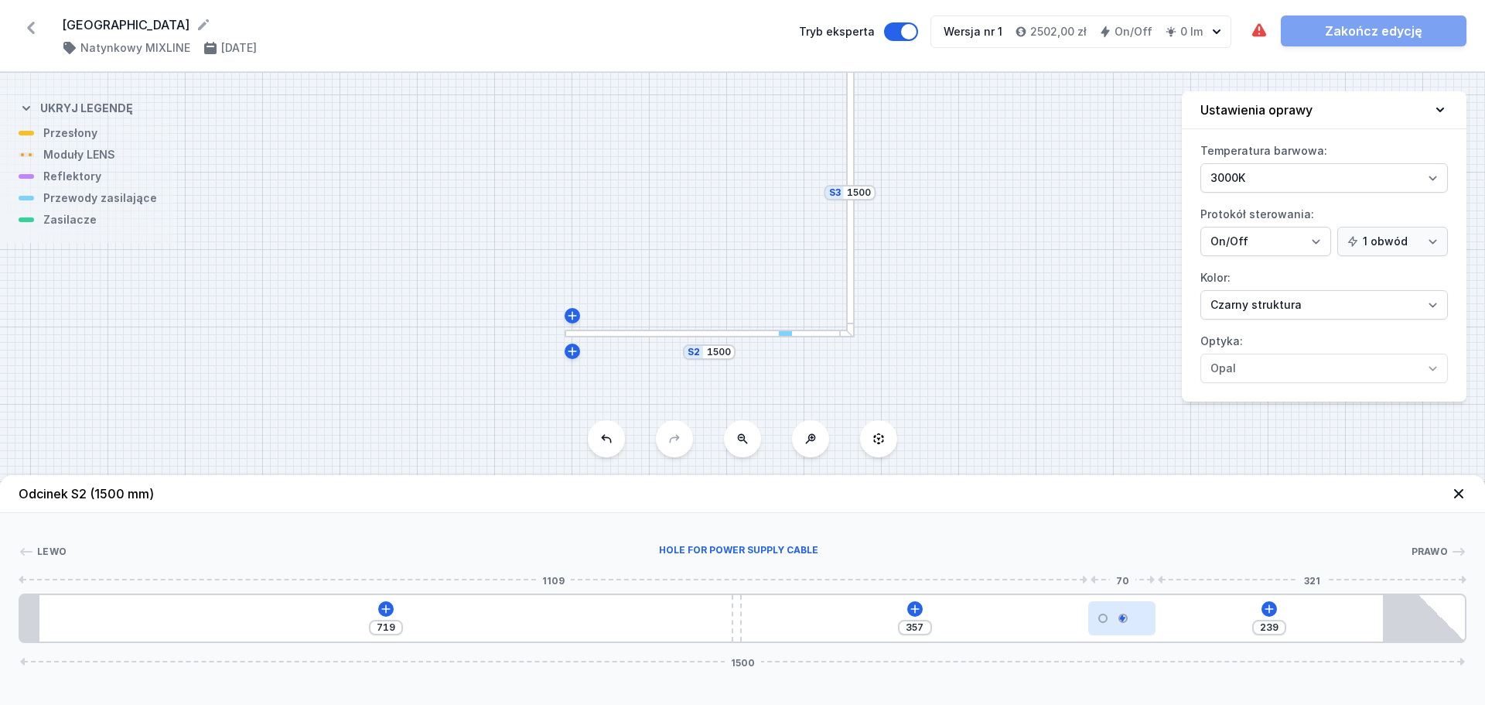
type input "356"
type input "241"
type input "355"
type input "242"
type input "354"
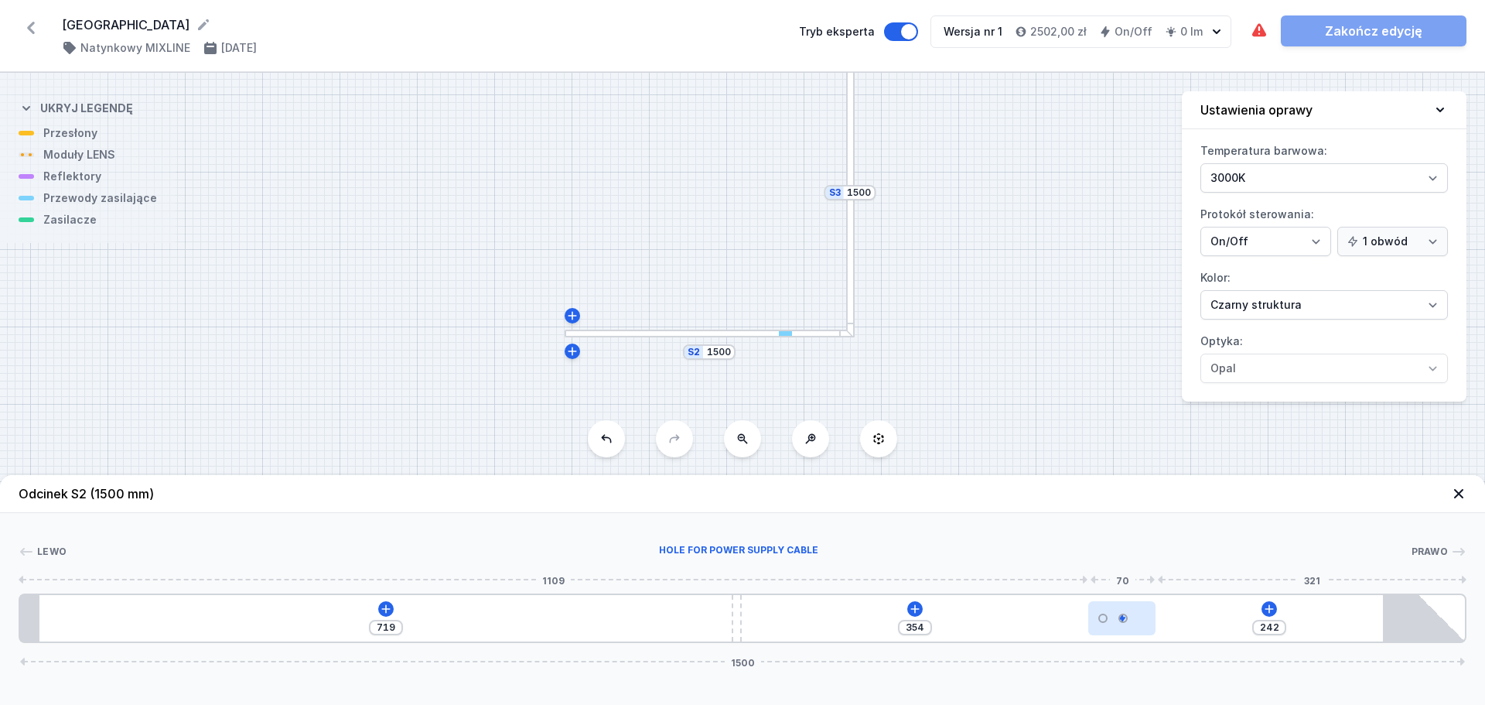
type input "244"
type input "352"
drag, startPoint x: 1345, startPoint y: 624, endPoint x: 1111, endPoint y: 635, distance: 233.9
click at [1111, 635] on div "719 323 273 1500" at bounding box center [743, 618] width 1448 height 50
click at [1253, 607] on icon at bounding box center [1252, 609] width 12 height 12
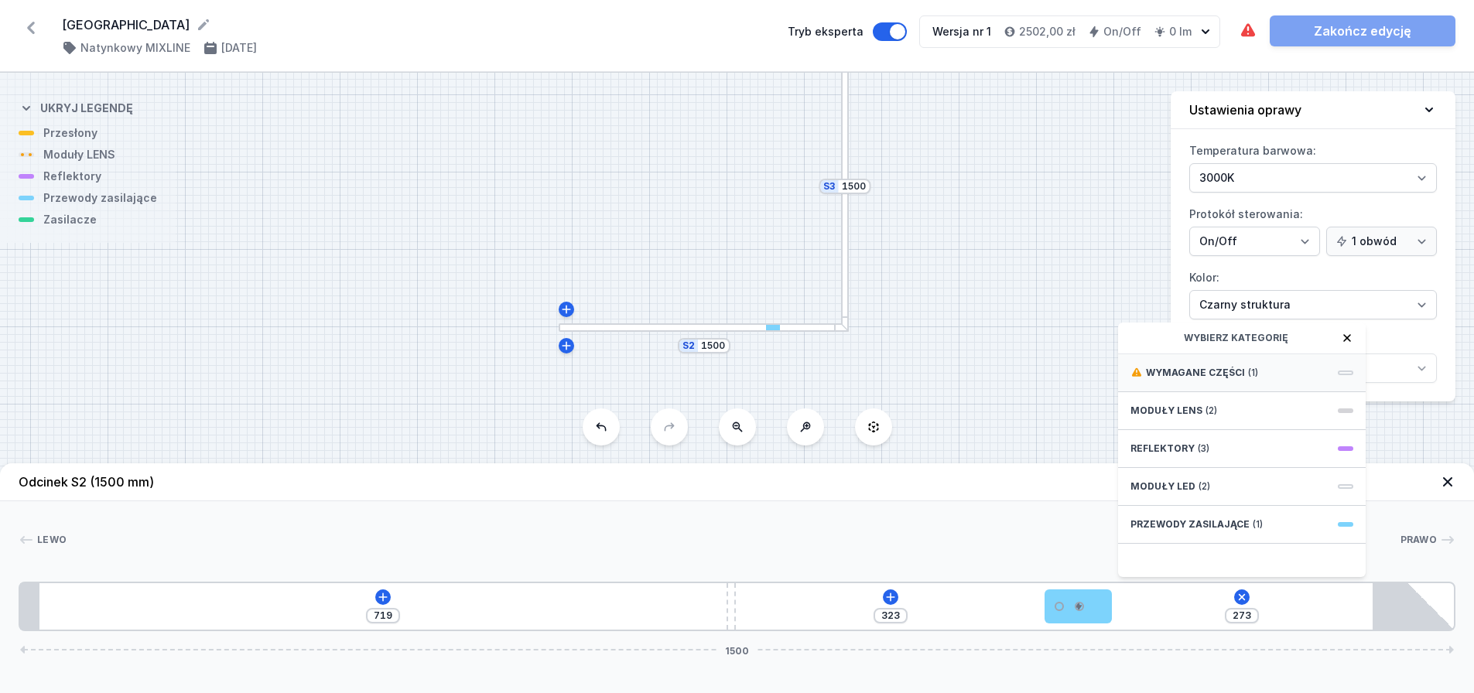
click at [1248, 379] on span "(1)" at bounding box center [1253, 373] width 10 height 12
click at [1236, 379] on span "ON/OFF Driver - up to 3,5W" at bounding box center [1241, 371] width 223 height 15
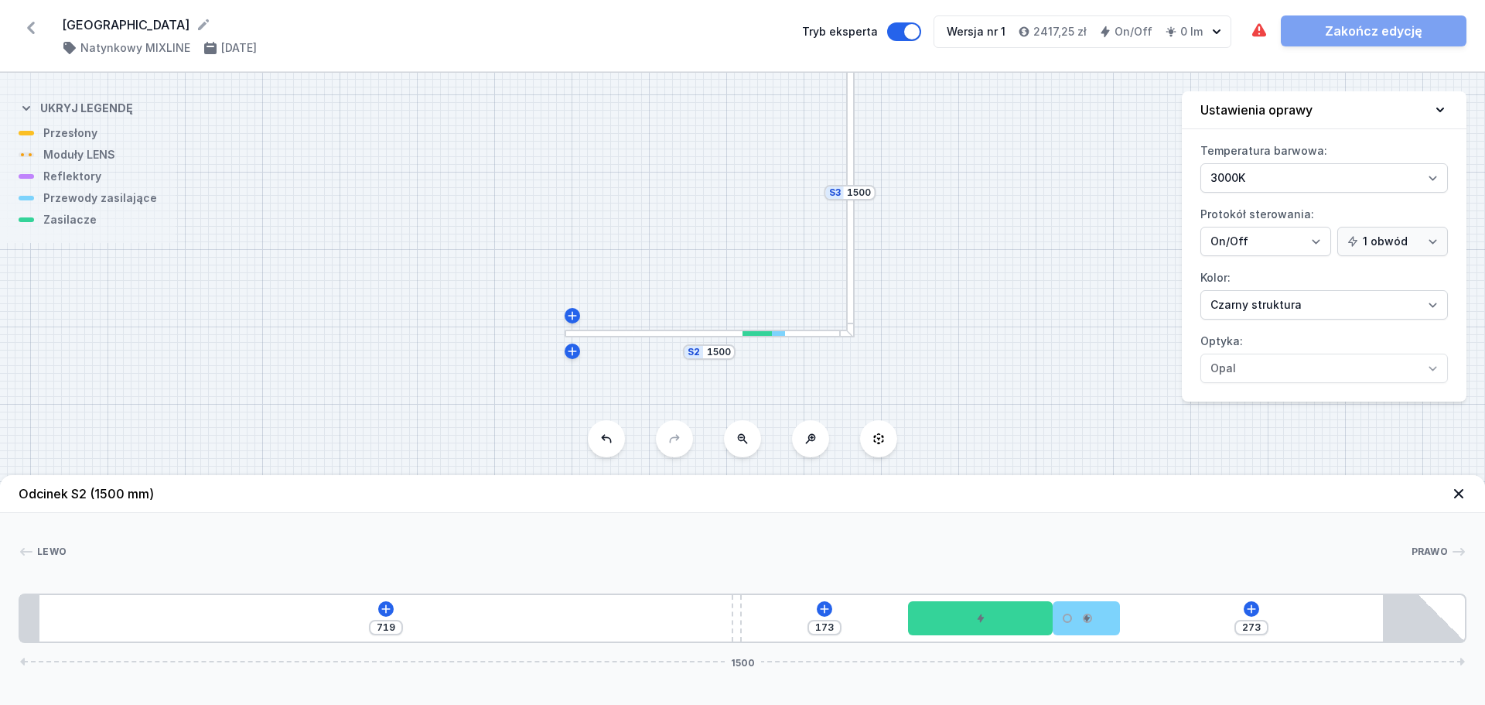
drag, startPoint x: 1188, startPoint y: 630, endPoint x: 987, endPoint y: 655, distance: 202.7
click at [829, 605] on icon at bounding box center [825, 609] width 12 height 12
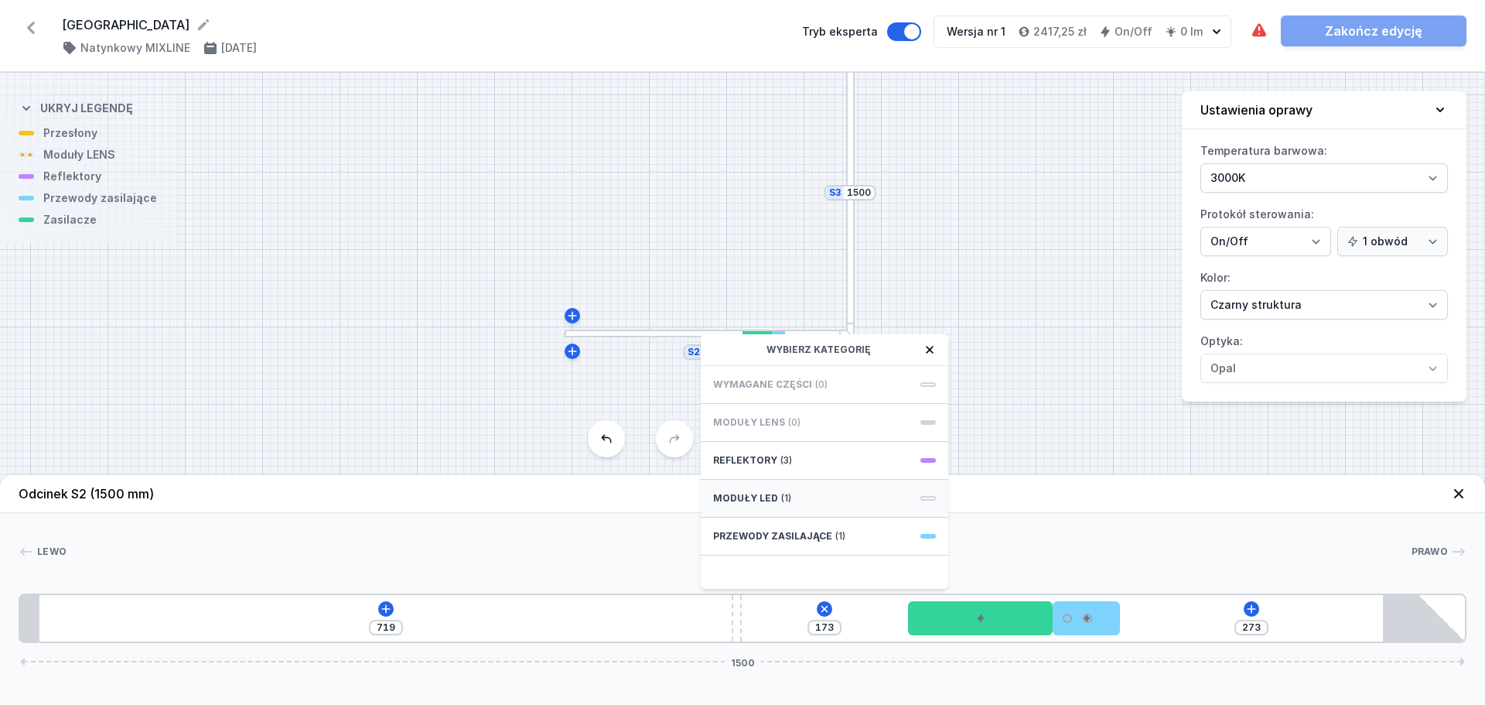
click at [819, 497] on div "Moduły LED (1)" at bounding box center [825, 499] width 248 height 38
click at [822, 609] on icon at bounding box center [825, 609] width 18 height 18
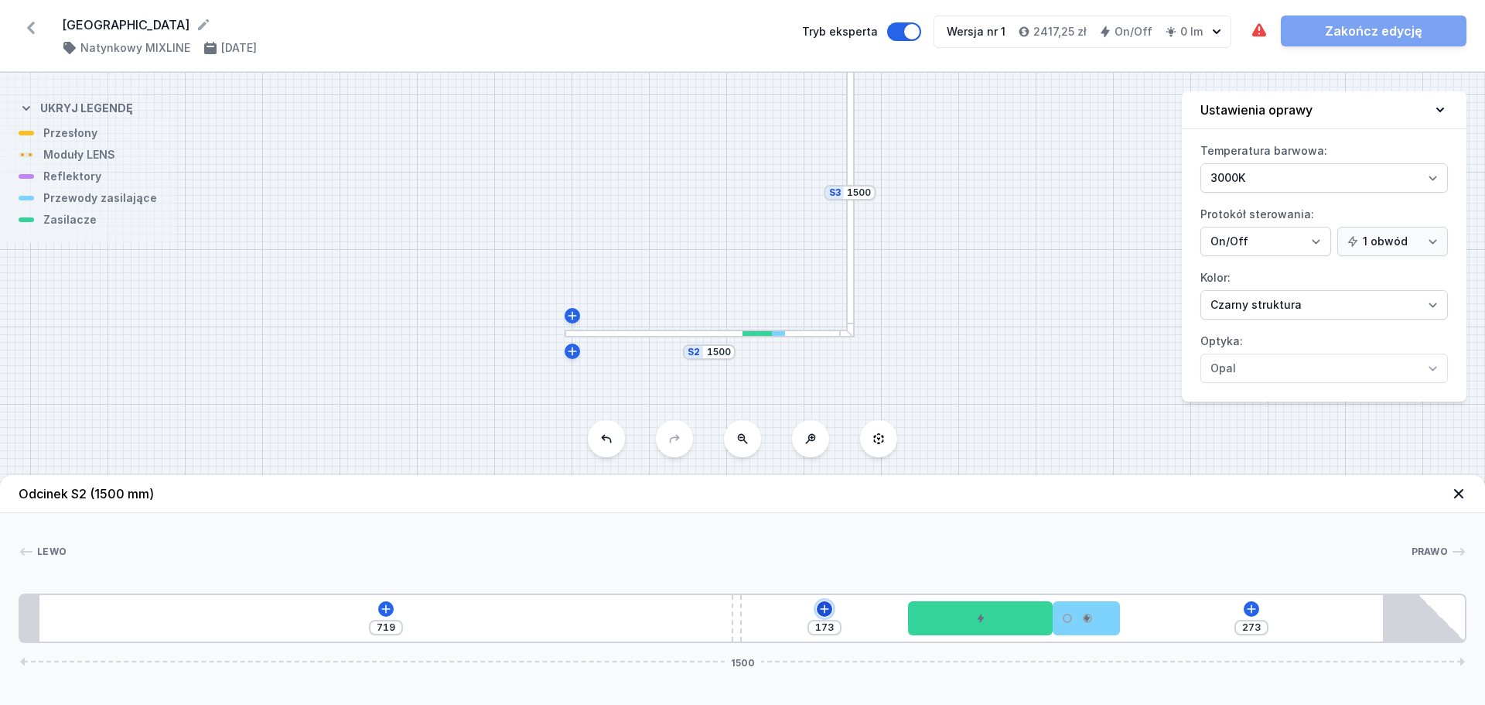
click at [828, 611] on icon at bounding box center [825, 609] width 12 height 12
click at [1255, 612] on icon at bounding box center [1252, 609] width 12 height 12
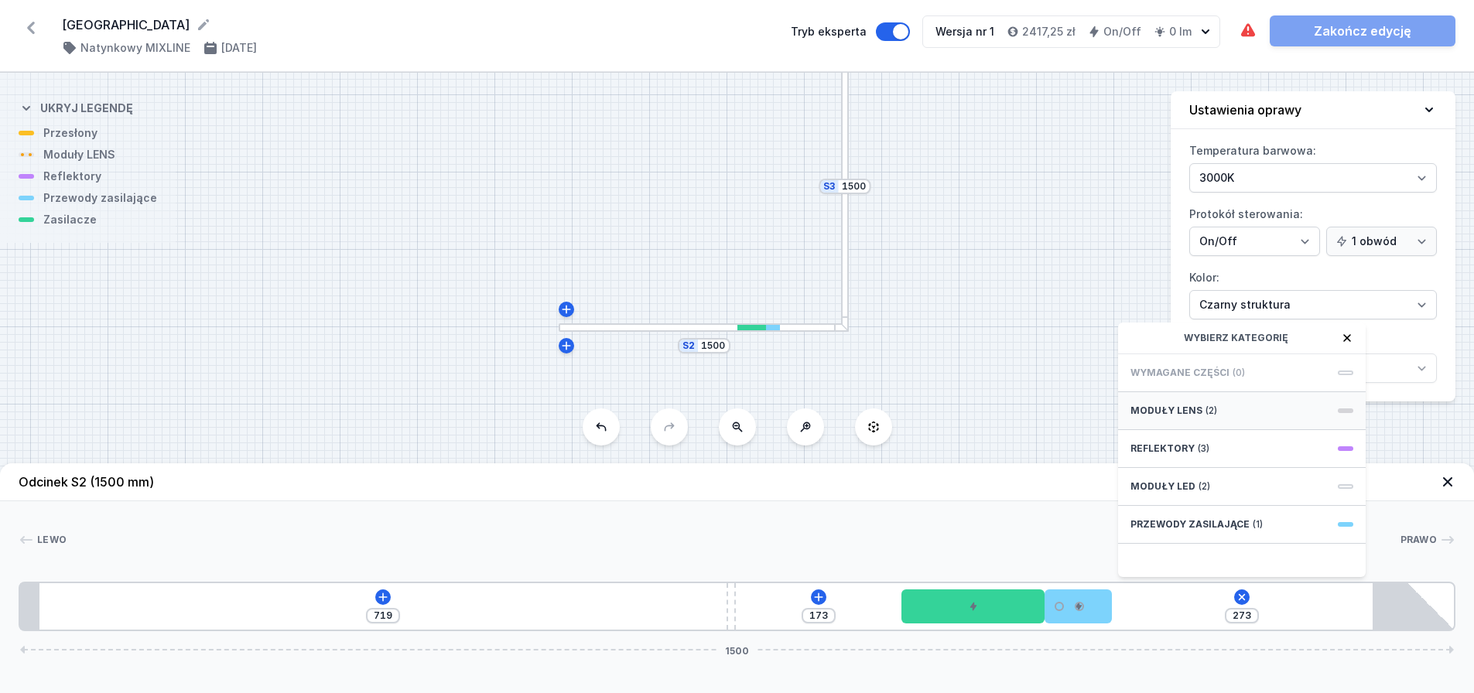
click at [1222, 424] on div "Moduły LENS (2)" at bounding box center [1242, 411] width 248 height 38
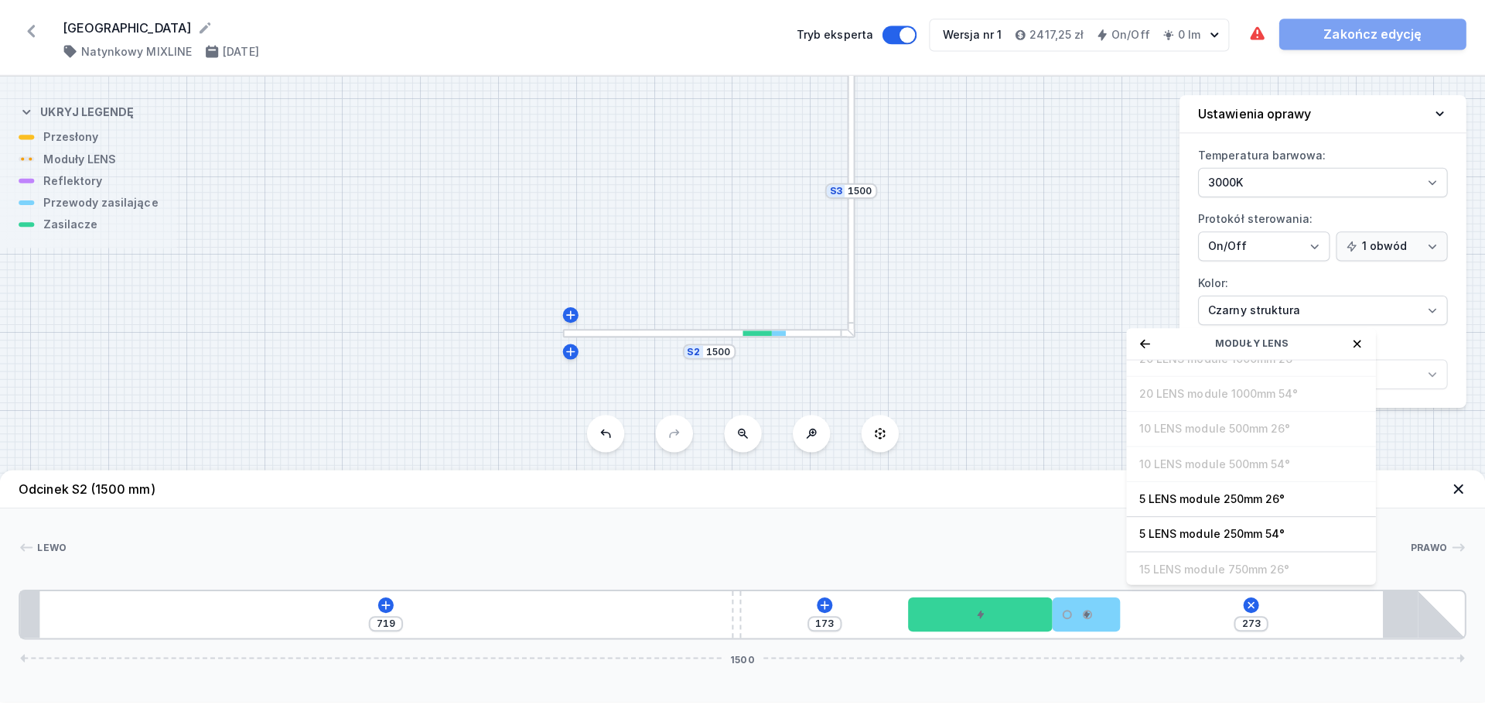
scroll to position [56, 0]
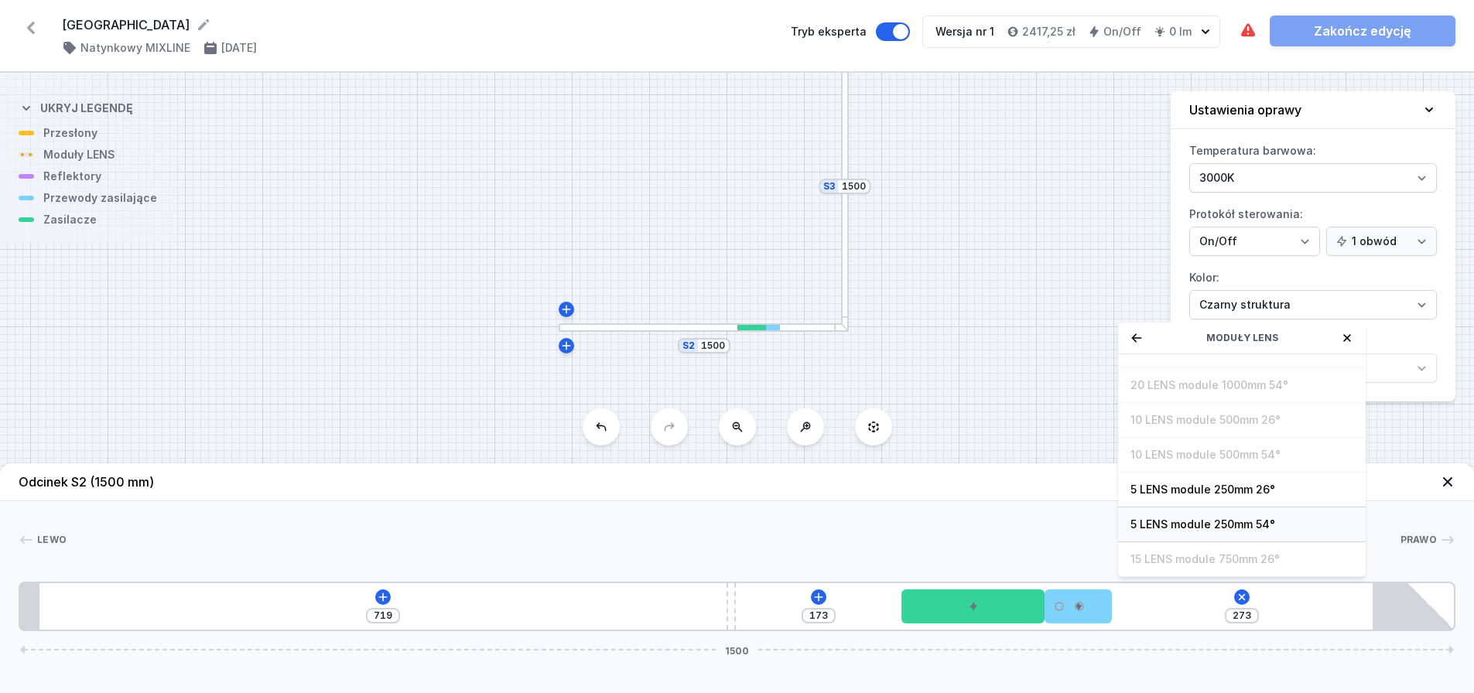
click at [1217, 532] on span "5 LENS module 250mm 54°" at bounding box center [1241, 524] width 223 height 15
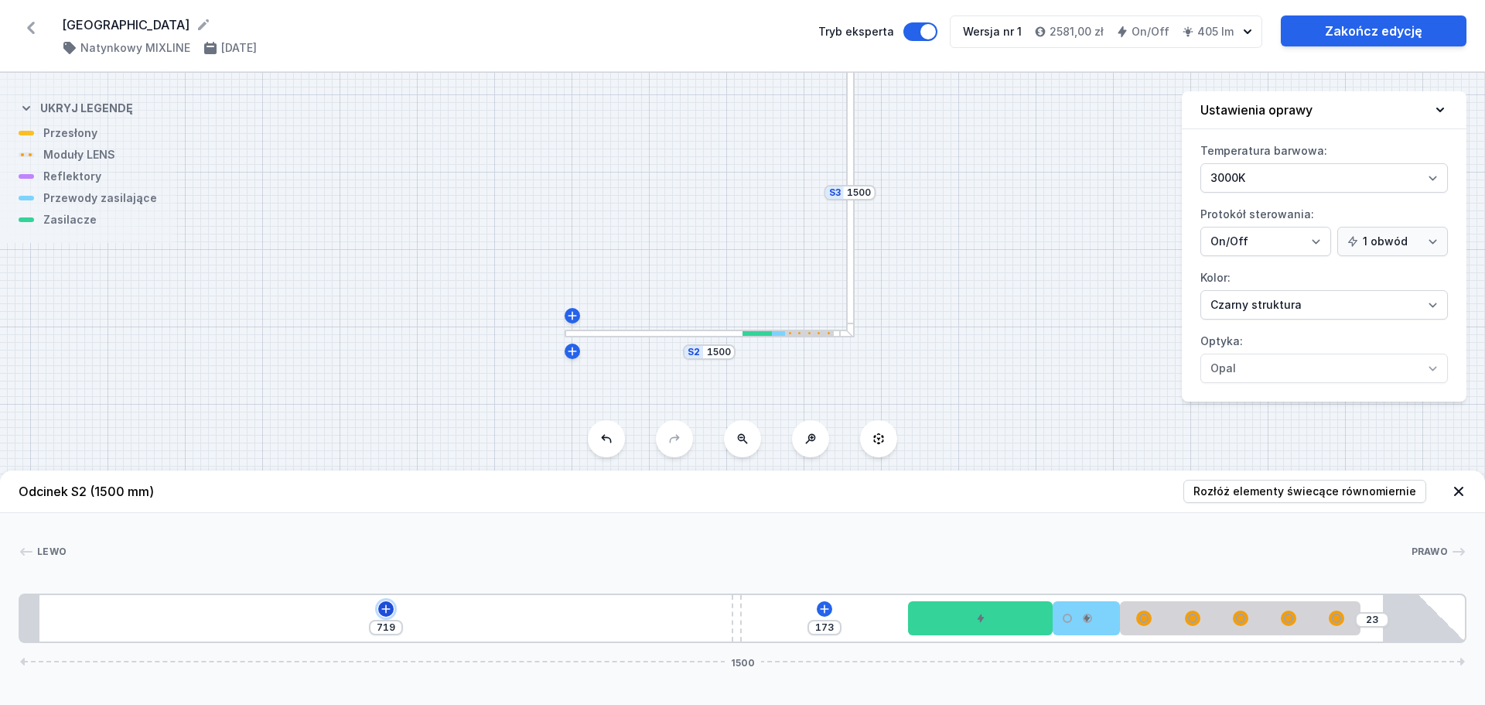
click at [382, 607] on icon at bounding box center [386, 609] width 12 height 12
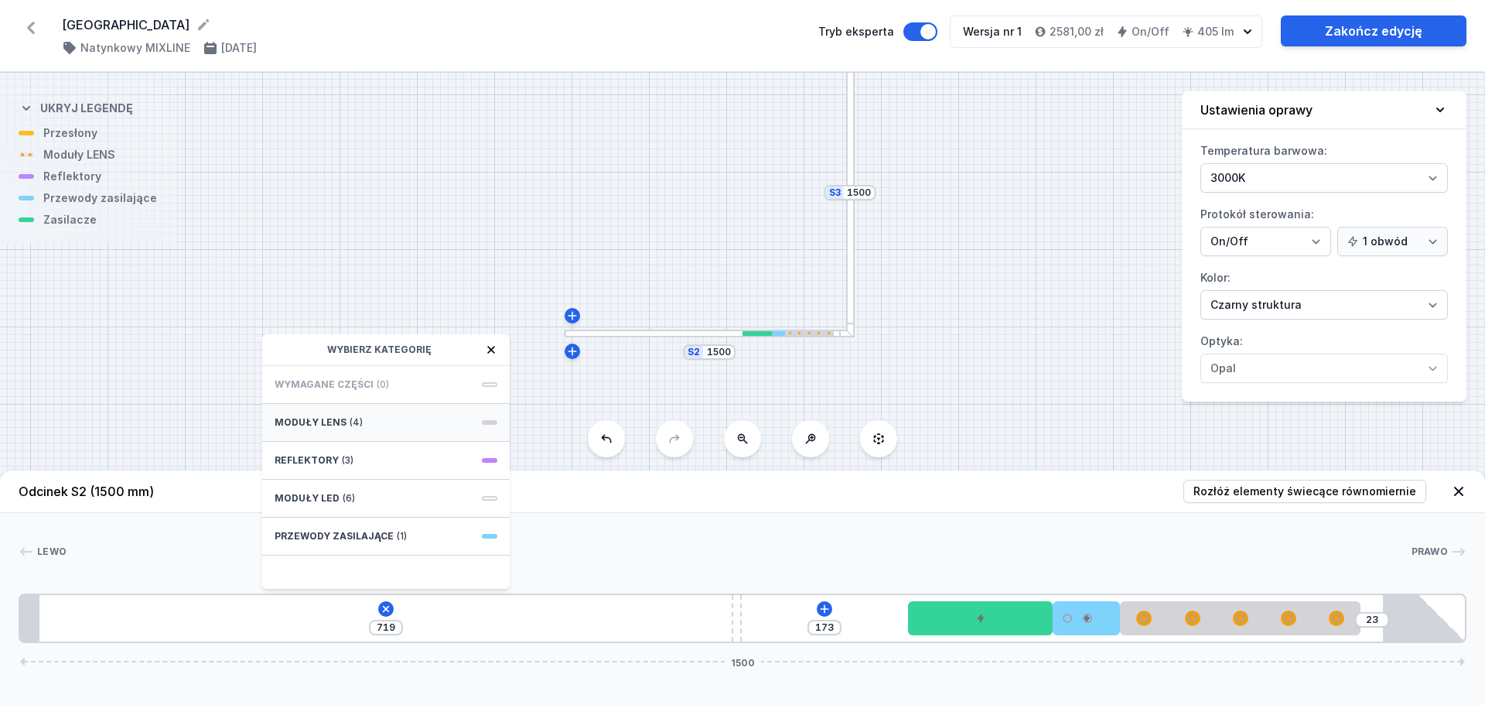
click at [379, 425] on div "Moduły LENS (4)" at bounding box center [386, 423] width 248 height 38
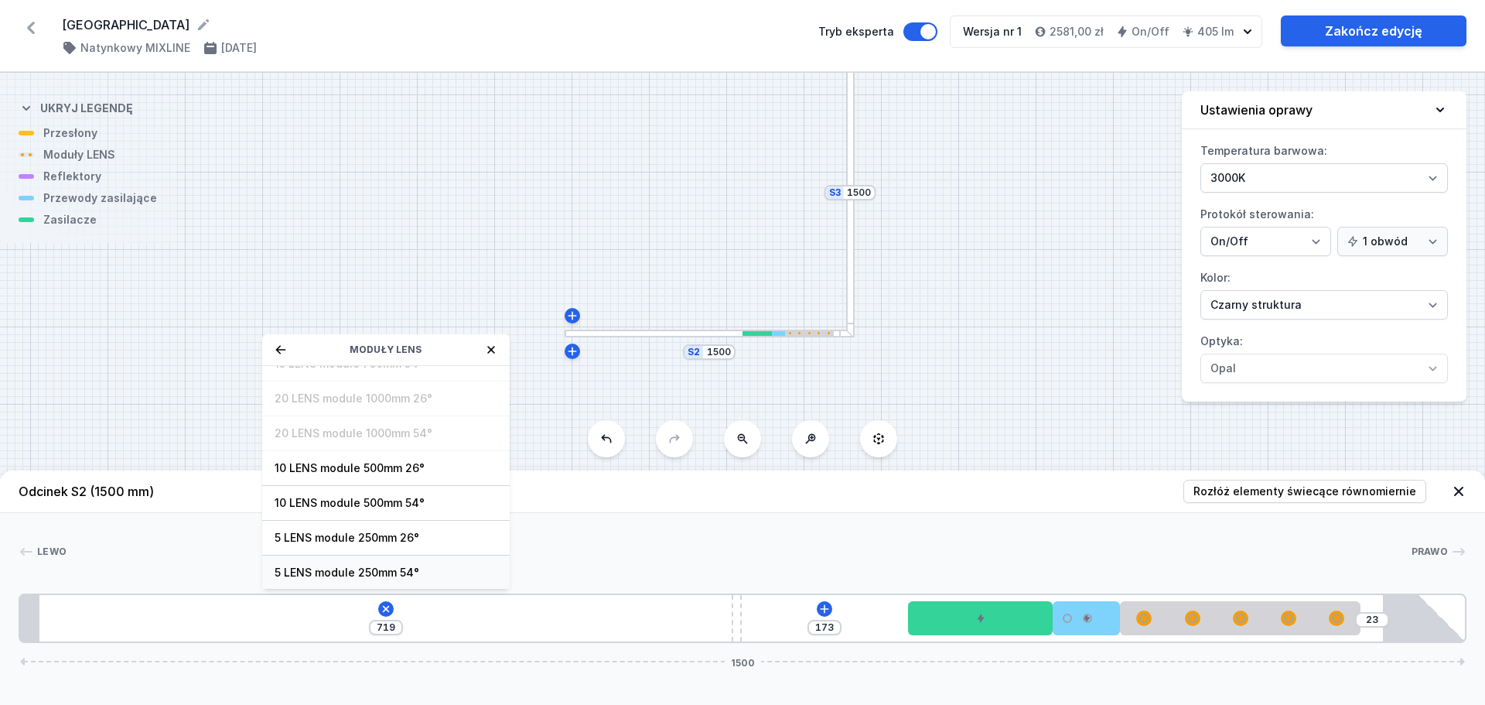
scroll to position [0, 0]
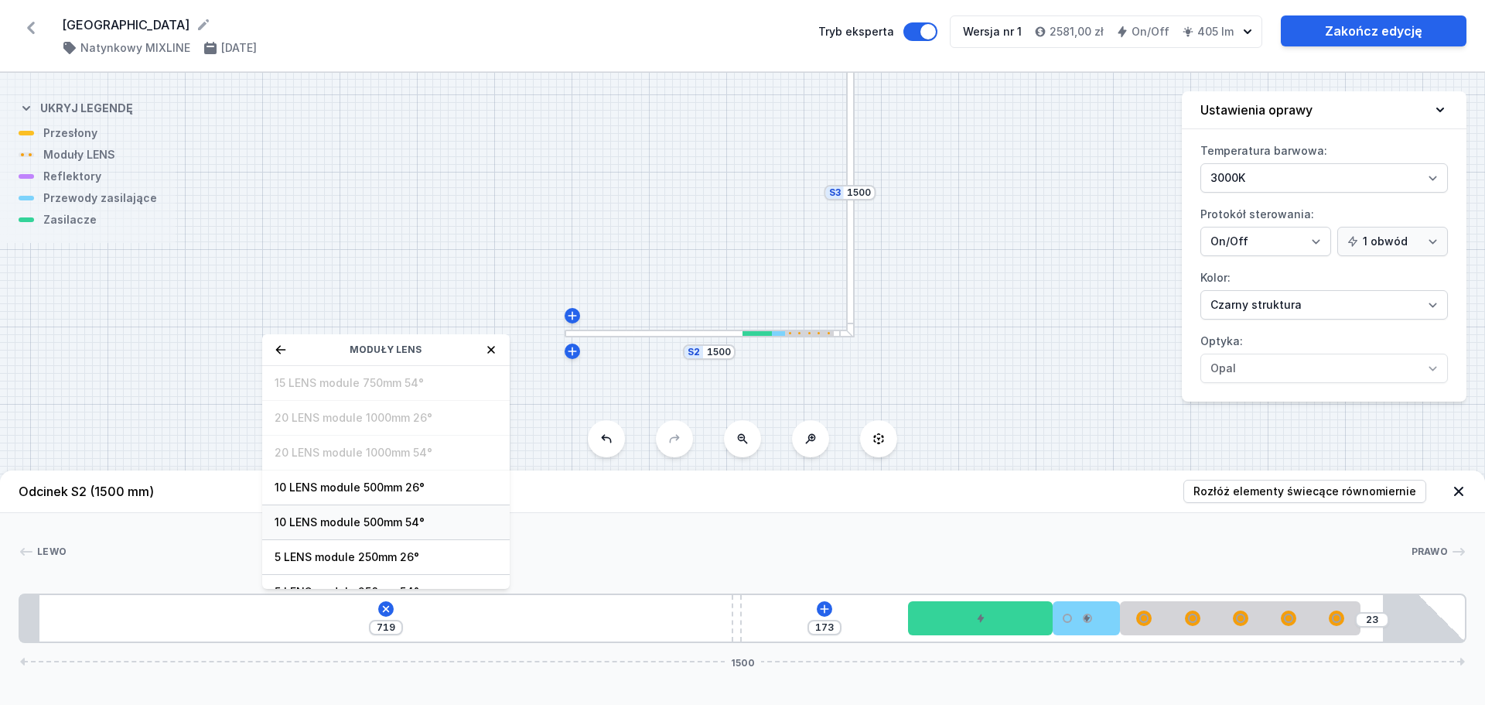
click at [403, 519] on span "10 LENS module 500mm 54°" at bounding box center [386, 521] width 223 height 15
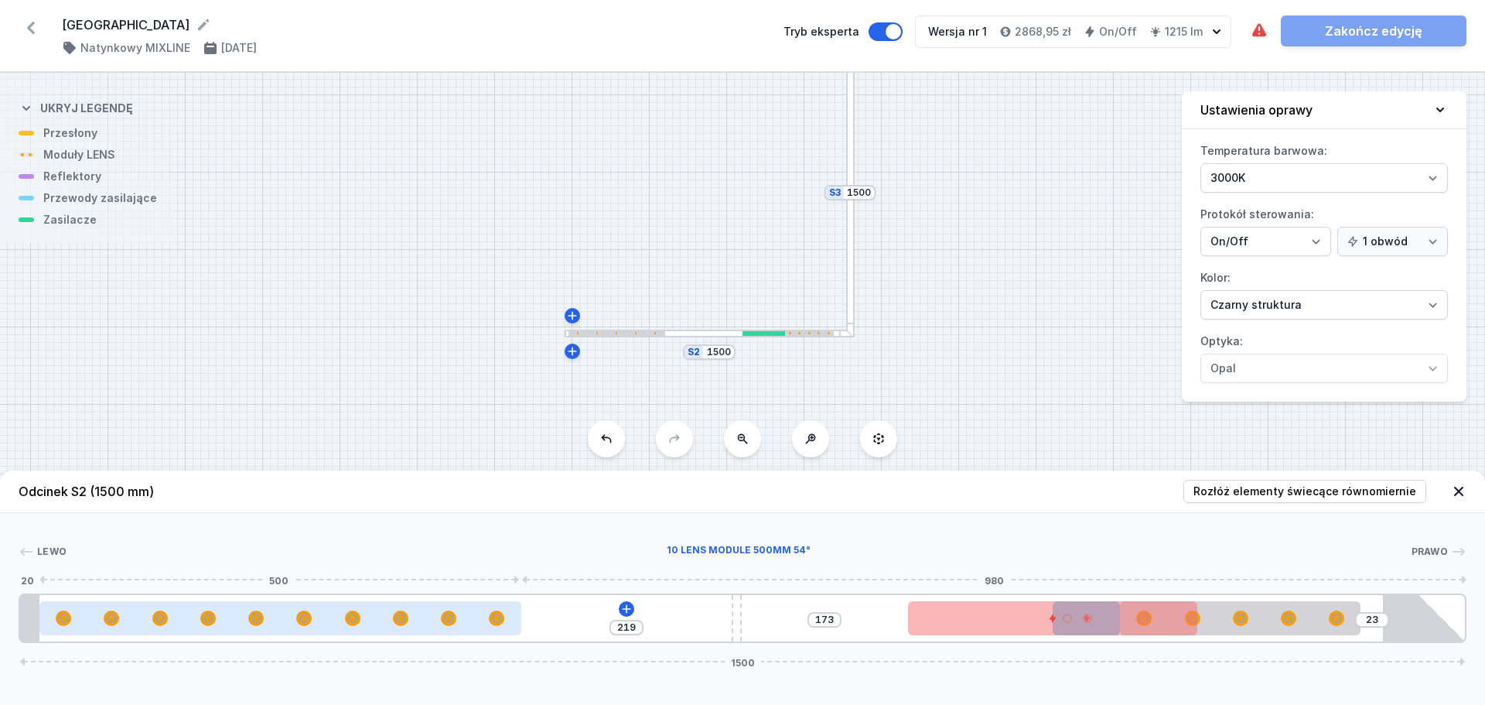
click at [462, 618] on div at bounding box center [280, 617] width 482 height 15
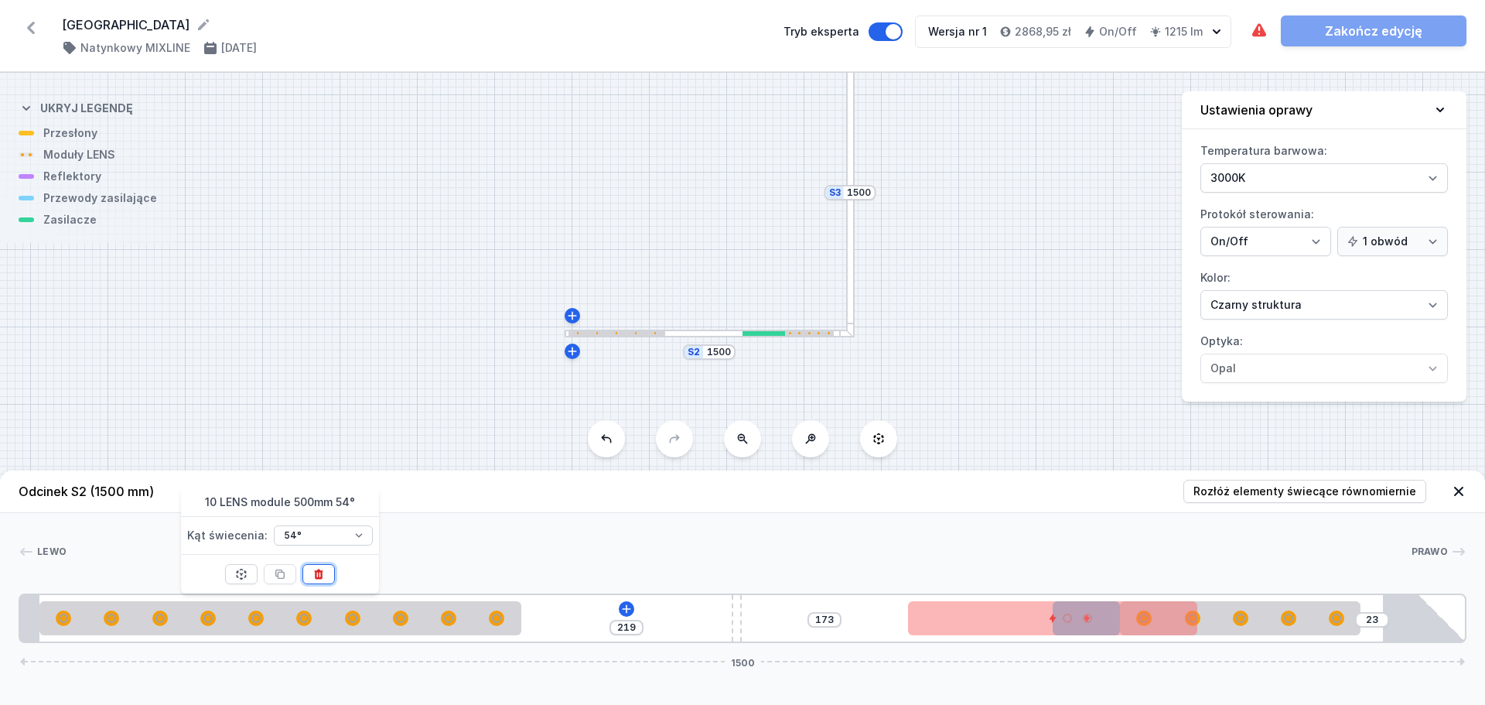
drag, startPoint x: 315, startPoint y: 573, endPoint x: 456, endPoint y: 613, distance: 146.2
click at [316, 573] on icon at bounding box center [319, 574] width 12 height 12
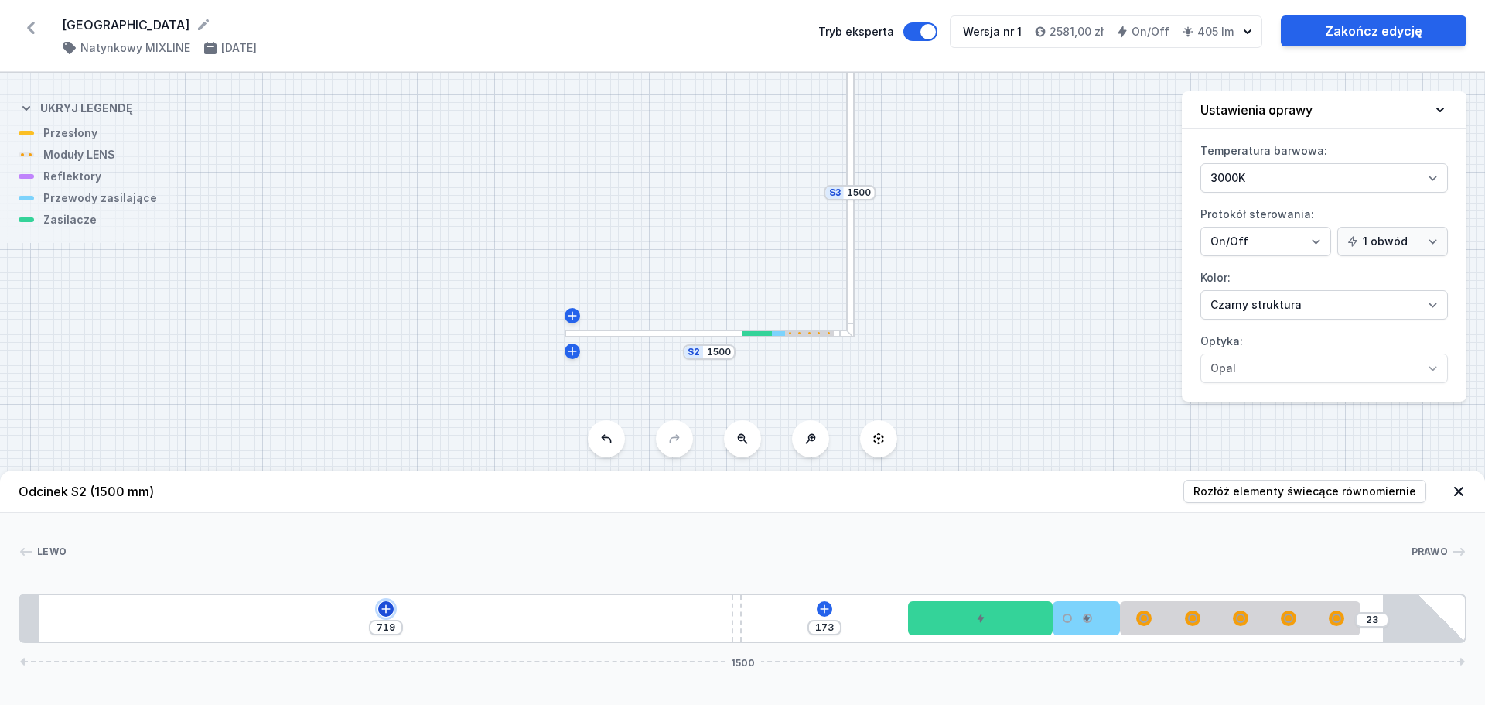
click at [385, 606] on icon at bounding box center [385, 608] width 9 height 9
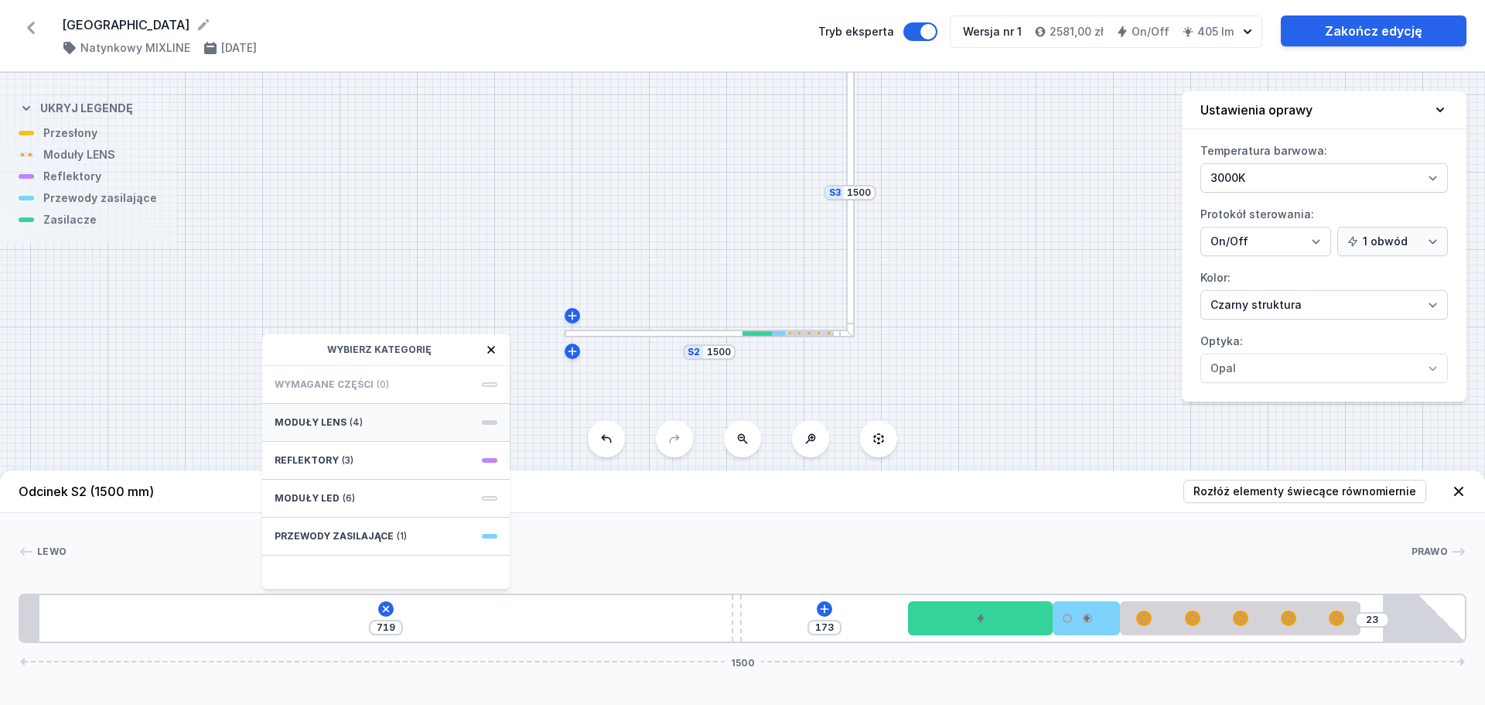
click at [411, 429] on div "Moduły LENS (4)" at bounding box center [386, 423] width 248 height 38
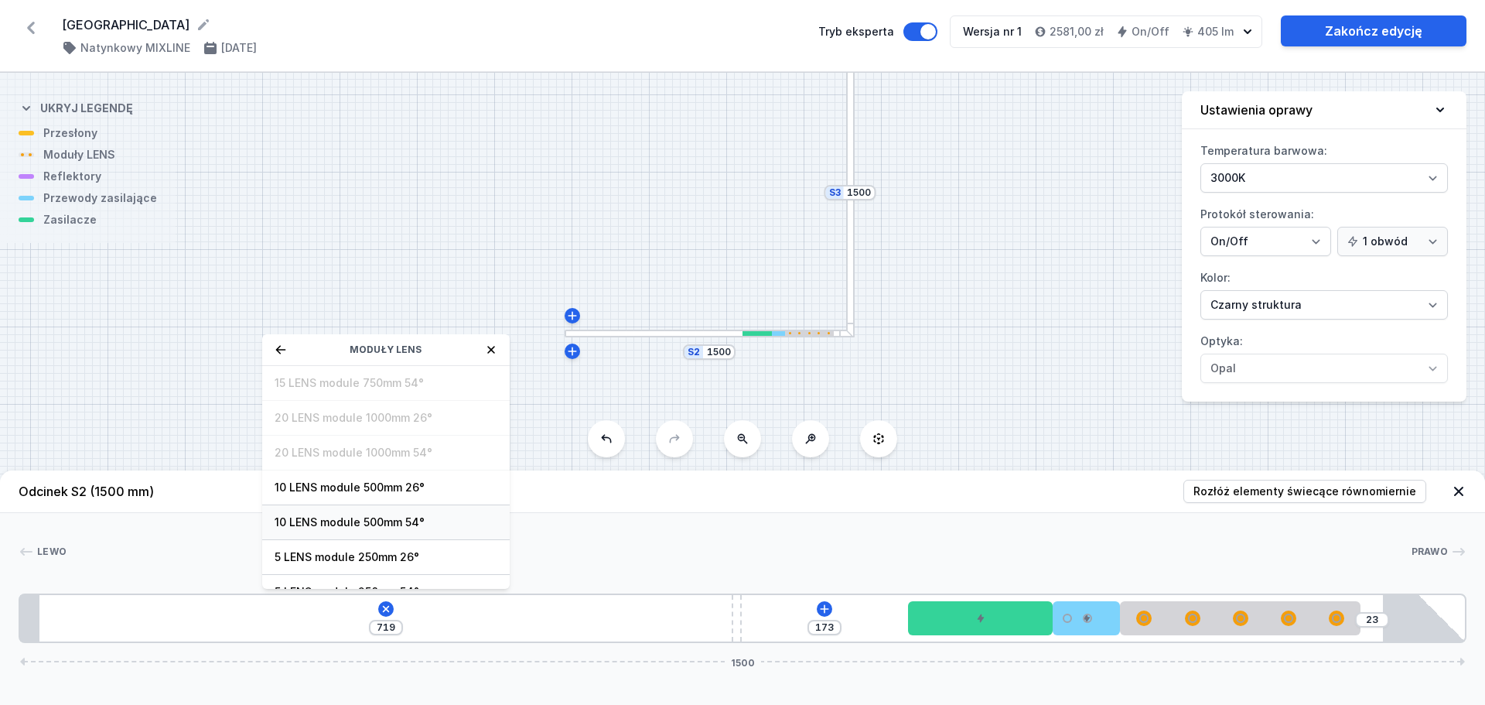
click at [412, 524] on span "10 LENS module 500mm 54°" at bounding box center [386, 521] width 223 height 15
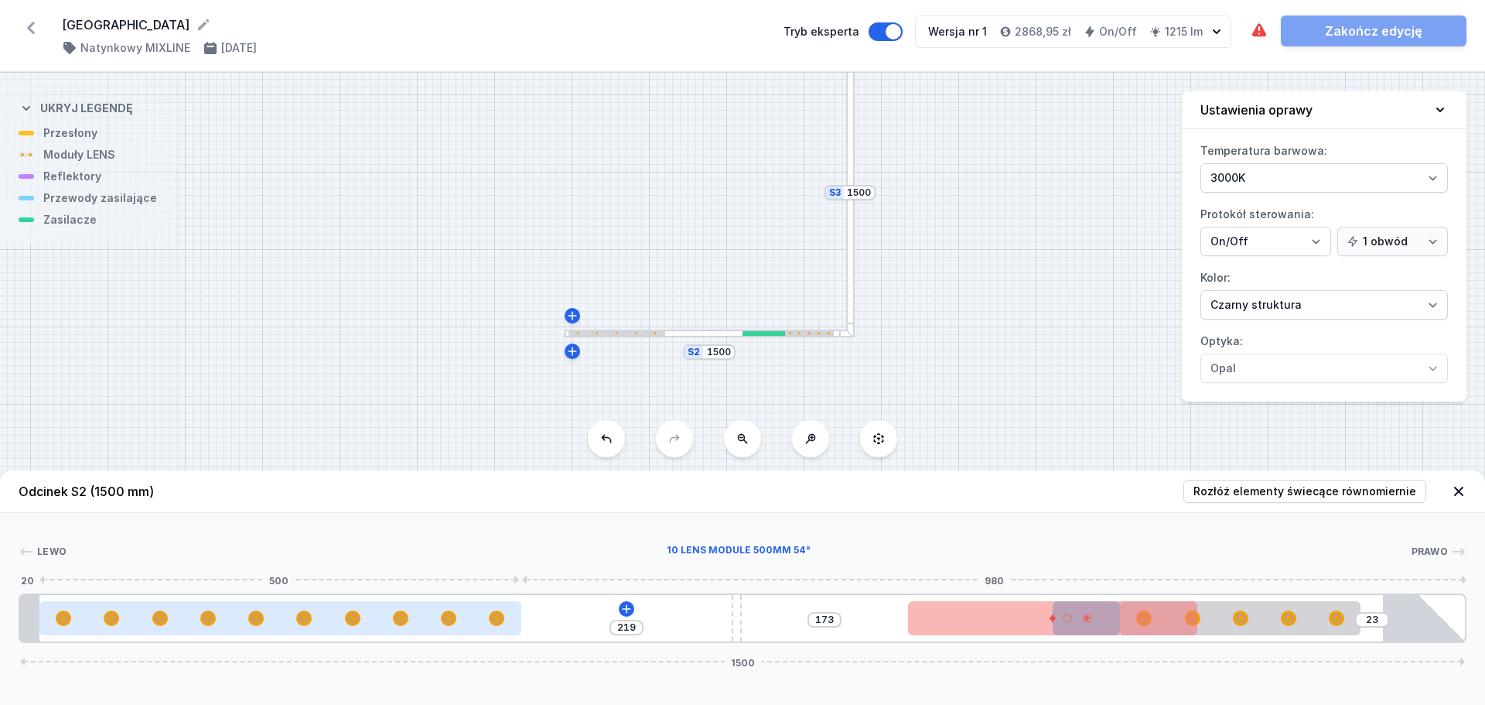
click at [497, 610] on div at bounding box center [280, 618] width 482 height 34
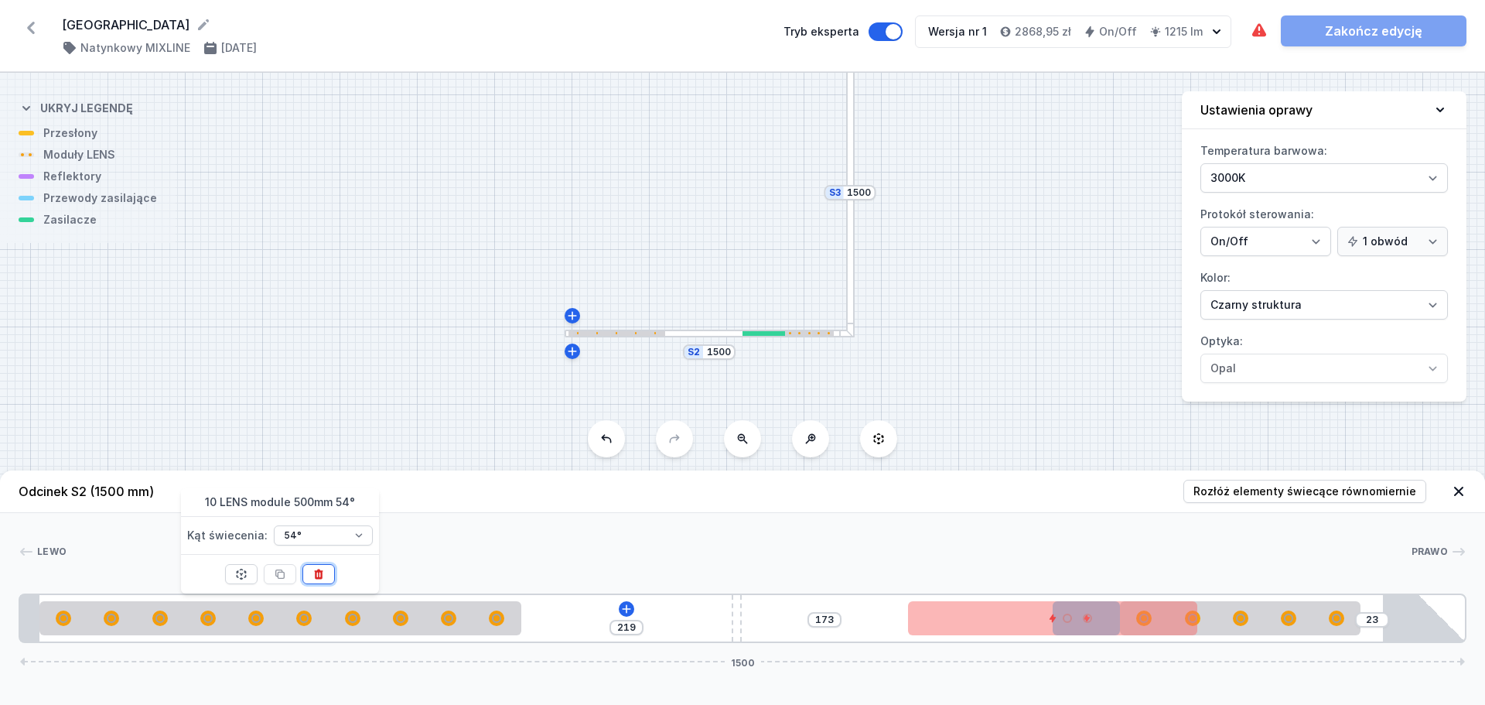
drag, startPoint x: 326, startPoint y: 569, endPoint x: 593, endPoint y: 605, distance: 268.5
click at [327, 569] on button at bounding box center [319, 574] width 32 height 20
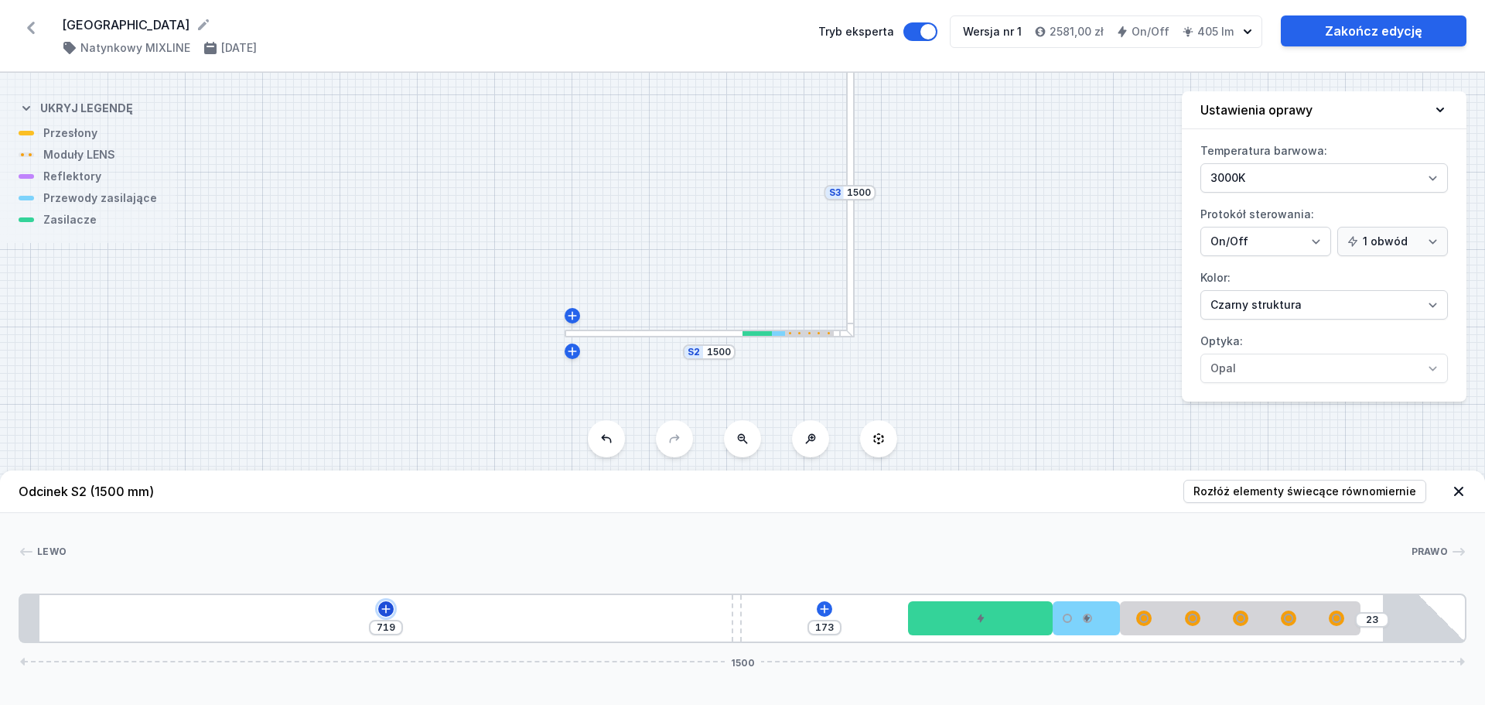
click at [386, 612] on icon at bounding box center [385, 608] width 9 height 9
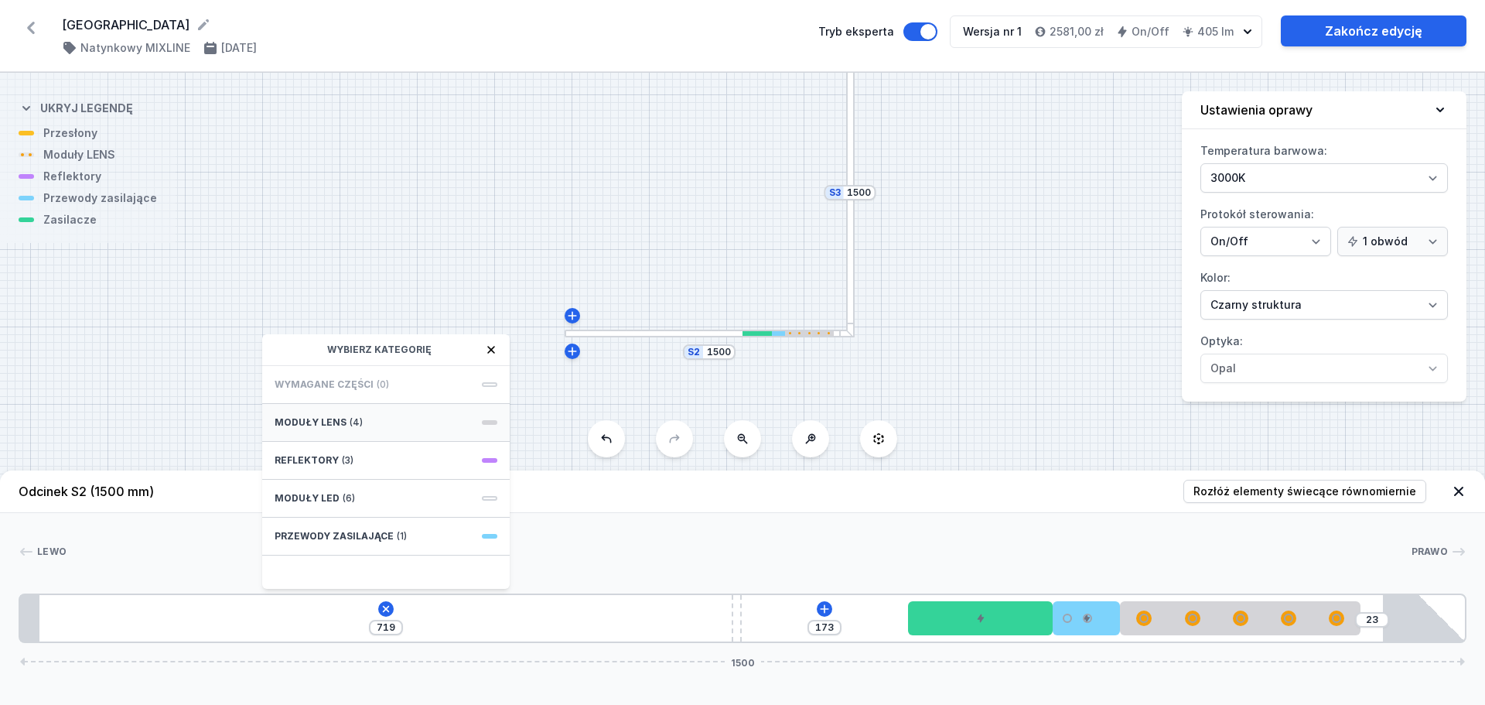
click at [431, 427] on div "Moduły LENS (4)" at bounding box center [386, 423] width 248 height 38
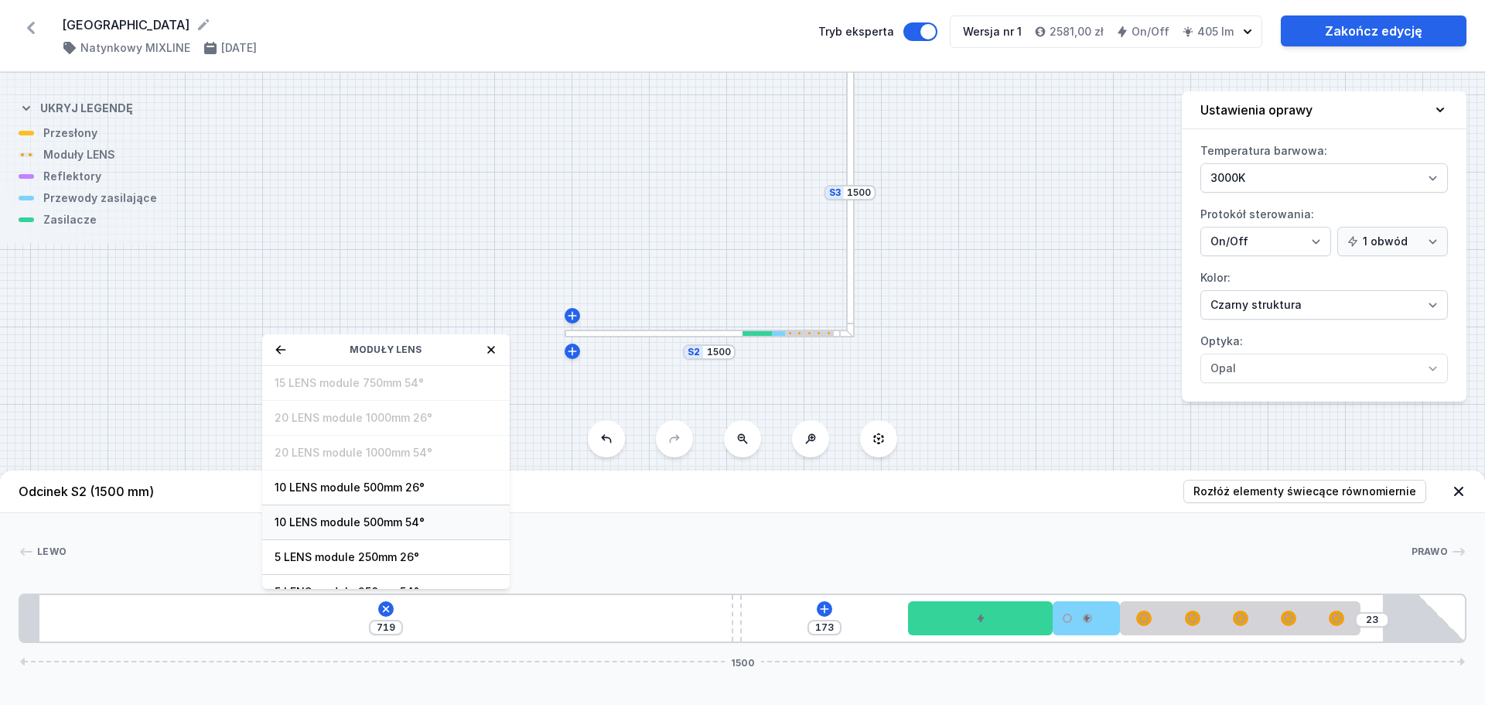
scroll to position [56, 0]
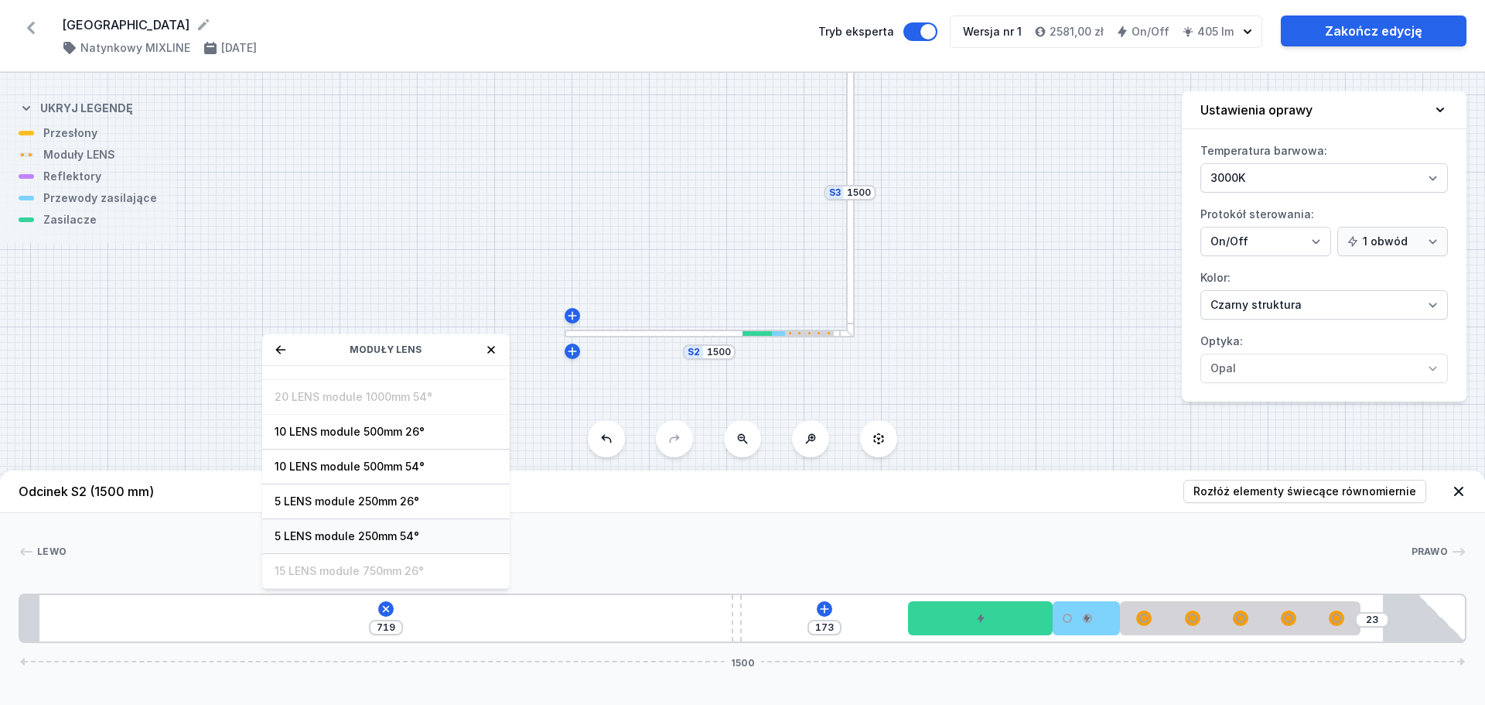
click at [404, 532] on span "5 LENS module 250mm 54°" at bounding box center [386, 535] width 223 height 15
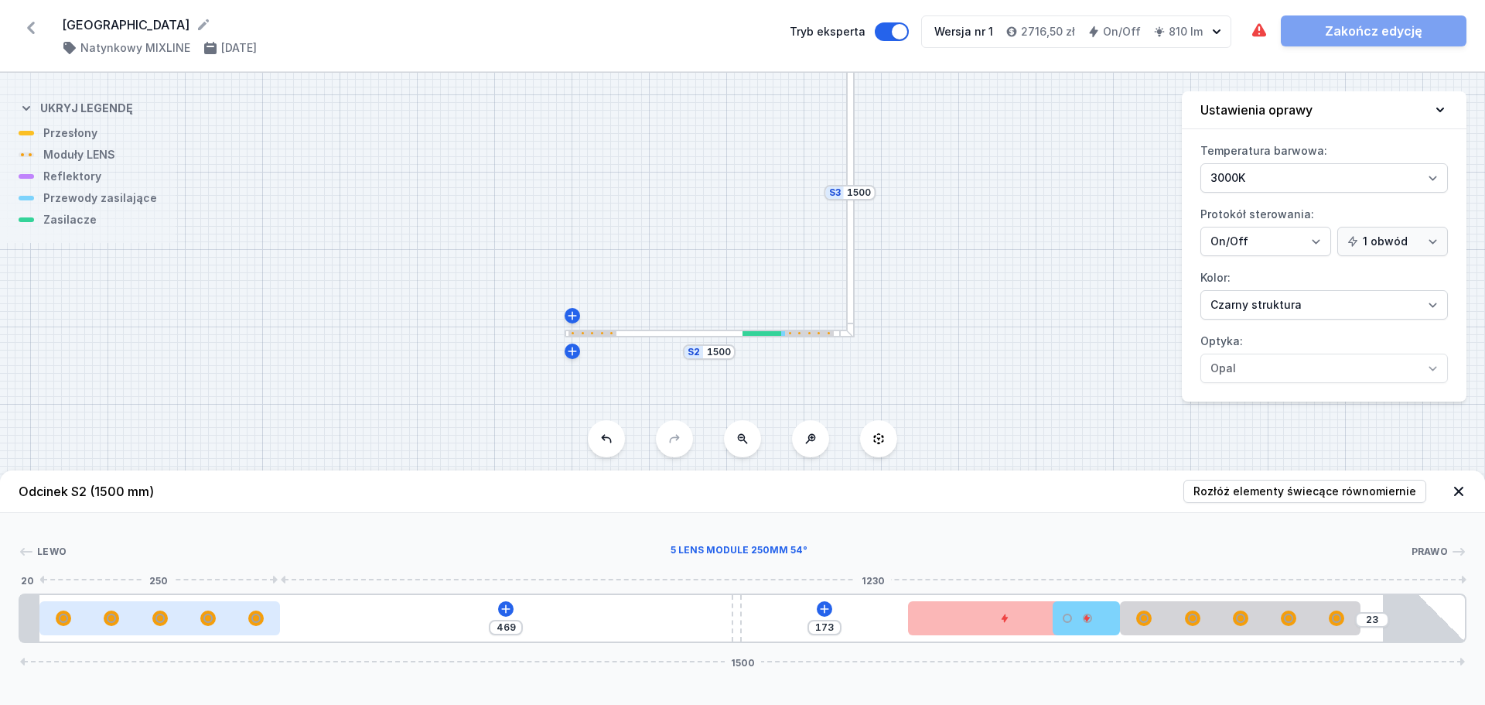
click at [213, 617] on div at bounding box center [208, 618] width 14 height 14
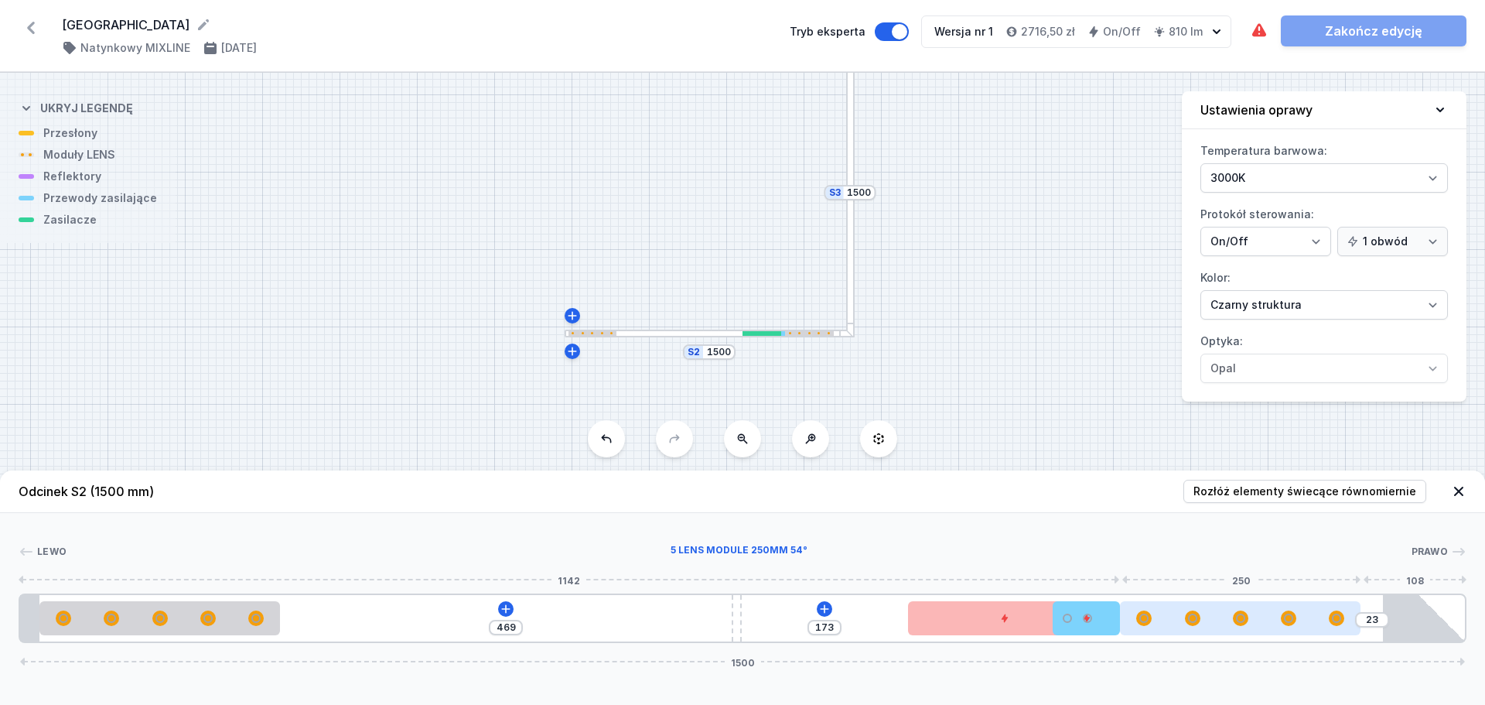
click at [1219, 621] on div at bounding box center [1240, 617] width 241 height 15
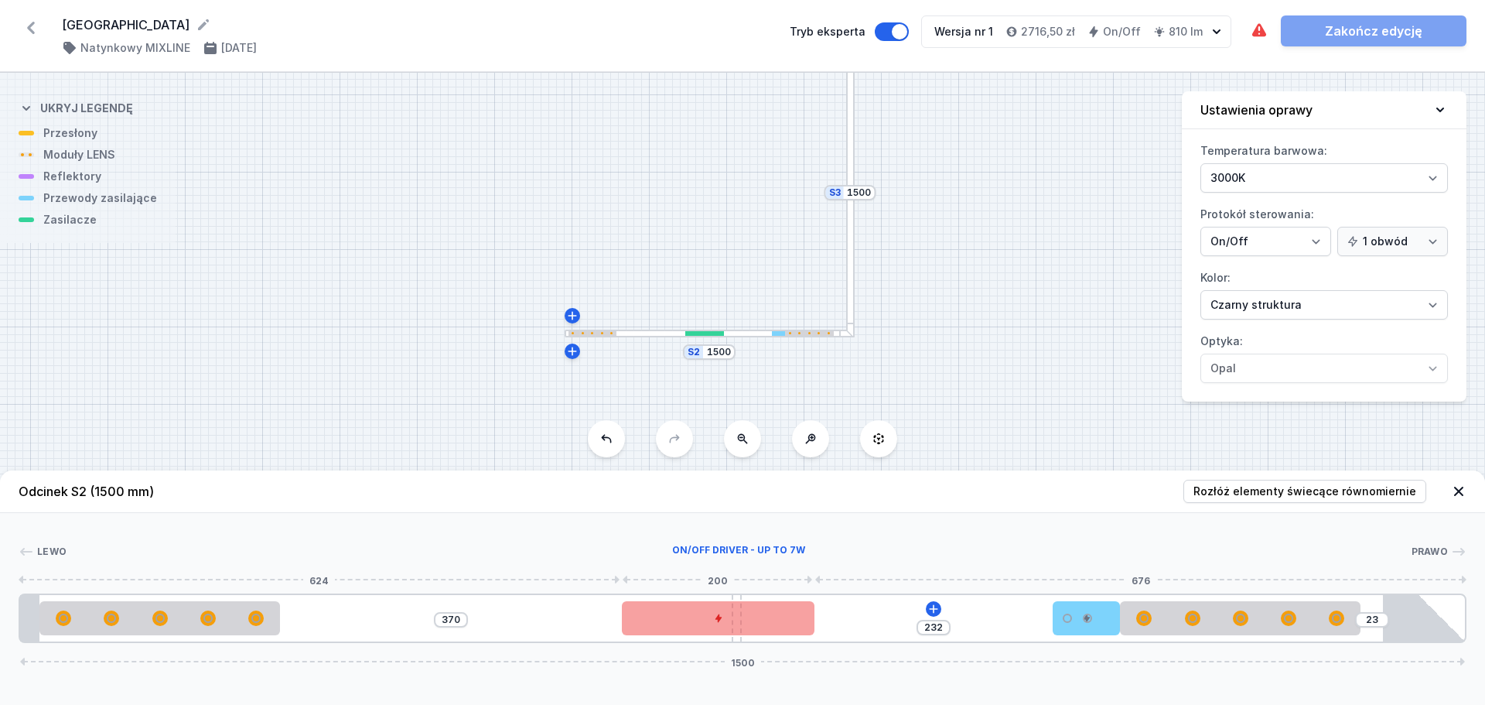
drag, startPoint x: 962, startPoint y: 624, endPoint x: 702, endPoint y: 615, distance: 260.9
click at [696, 614] on div at bounding box center [718, 618] width 193 height 34
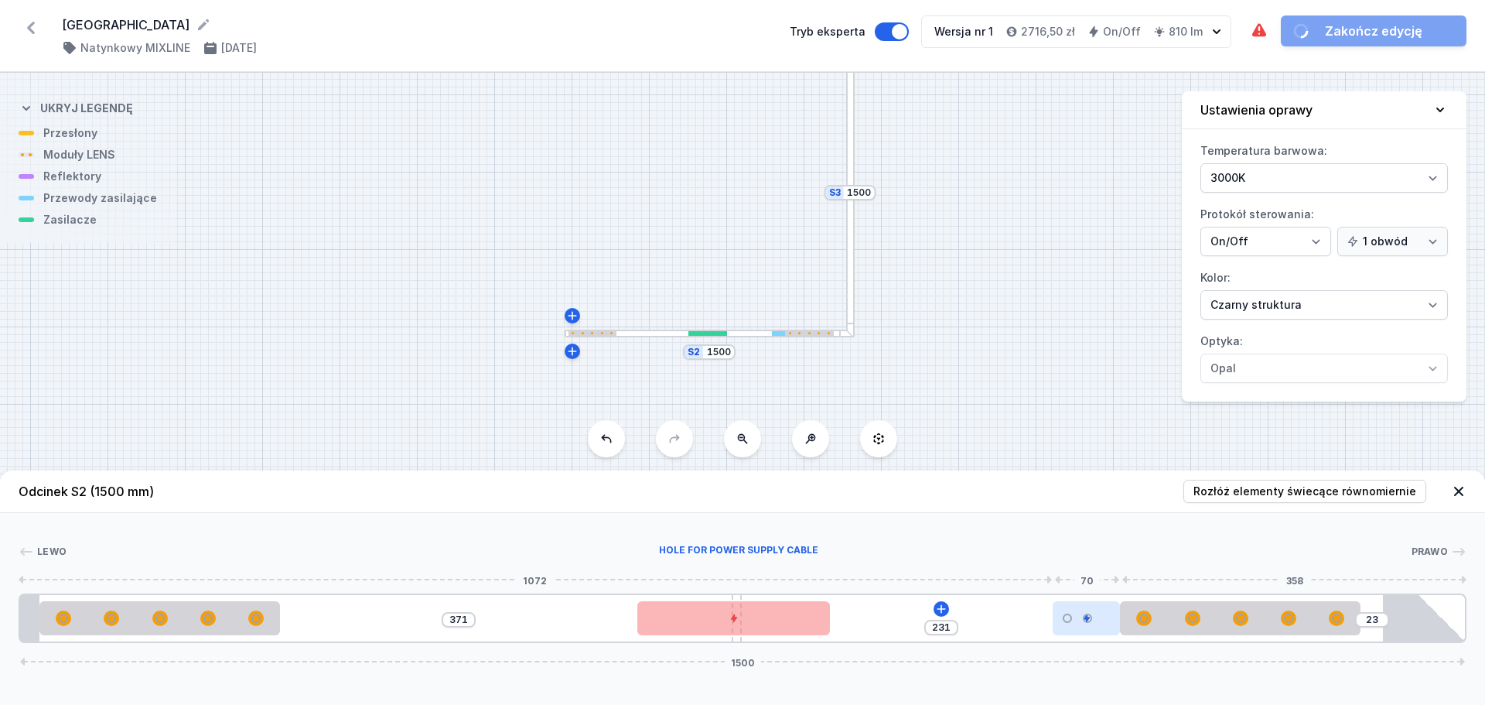
click at [1073, 620] on div at bounding box center [1067, 618] width 19 height 19
click at [942, 607] on icon at bounding box center [941, 609] width 12 height 12
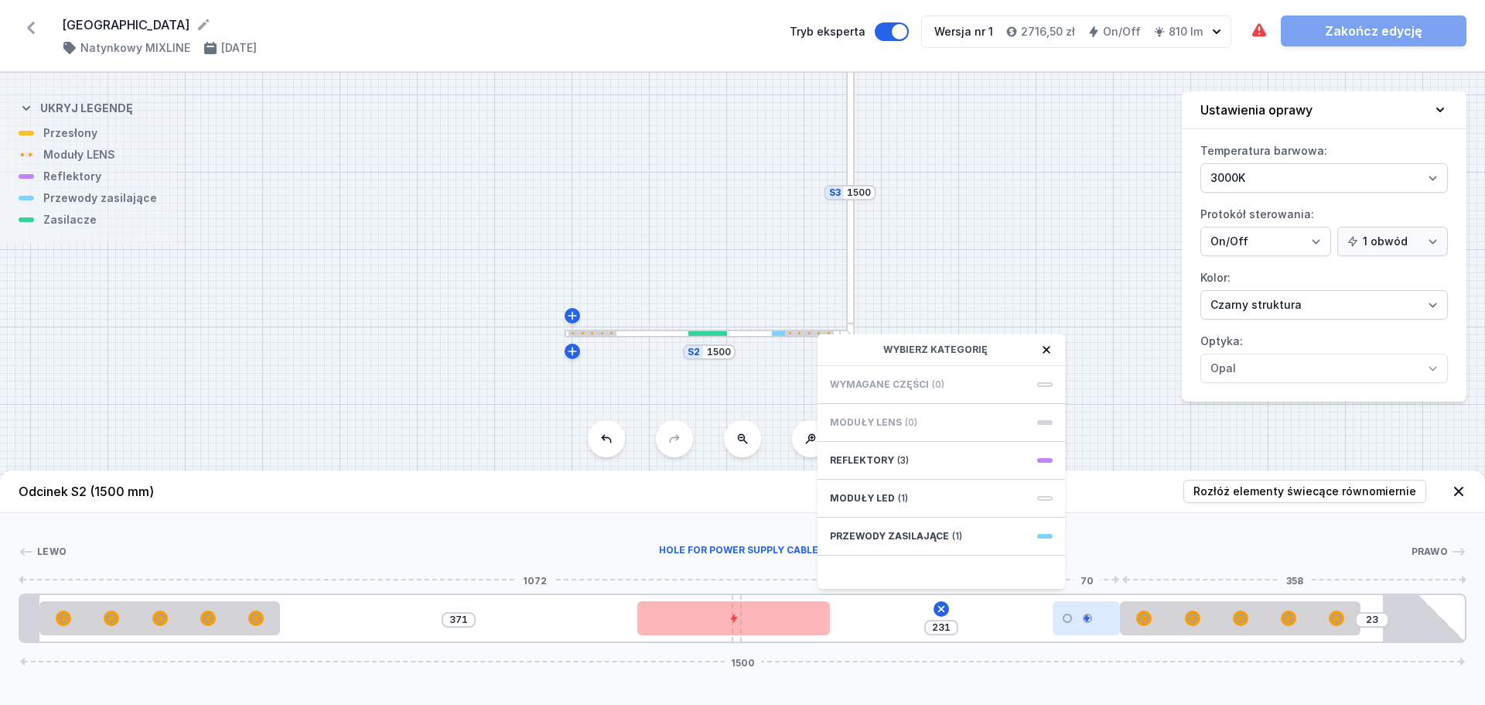
click at [1084, 624] on div at bounding box center [1086, 618] width 67 height 34
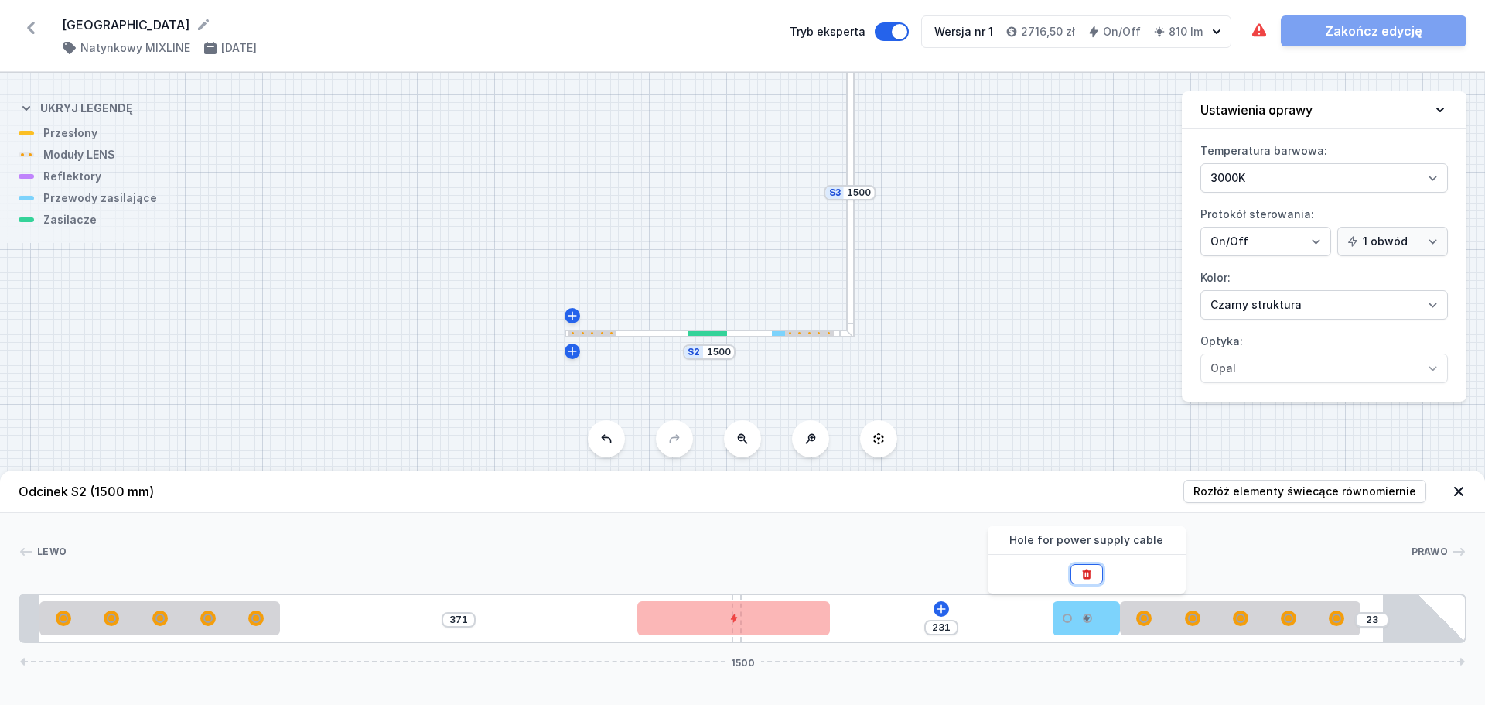
click at [1094, 581] on button at bounding box center [1087, 574] width 32 height 20
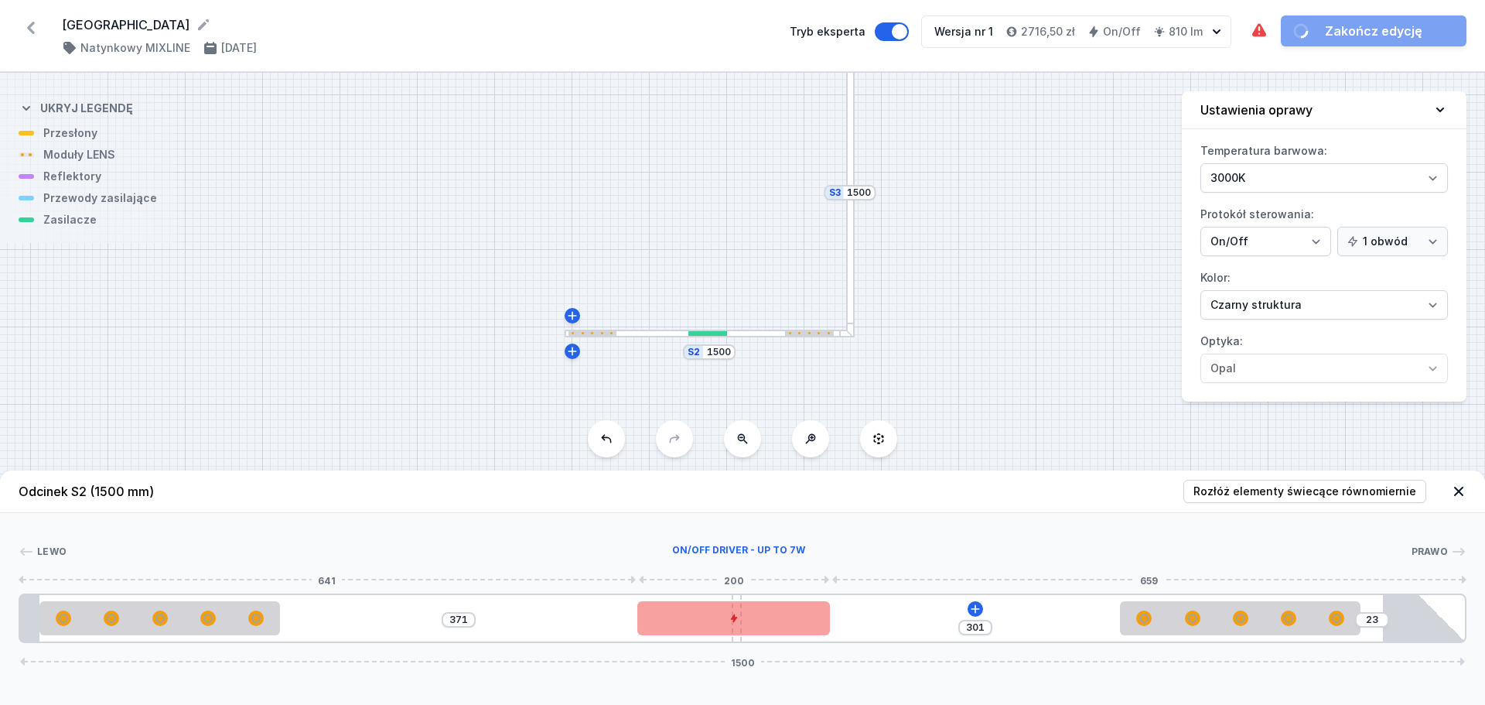
click at [788, 624] on div at bounding box center [734, 618] width 193 height 34
click at [726, 578] on button at bounding box center [734, 574] width 32 height 20
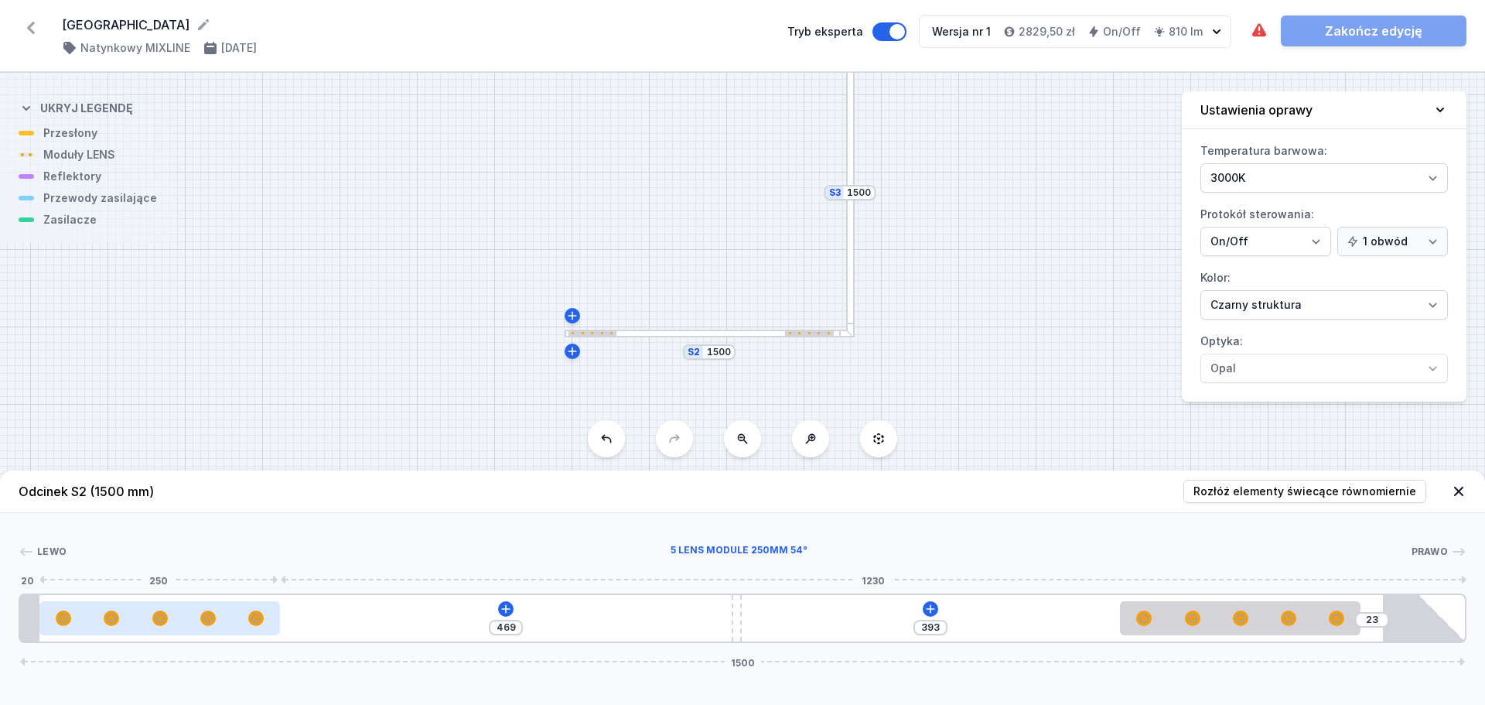
click at [244, 615] on div at bounding box center [159, 617] width 241 height 15
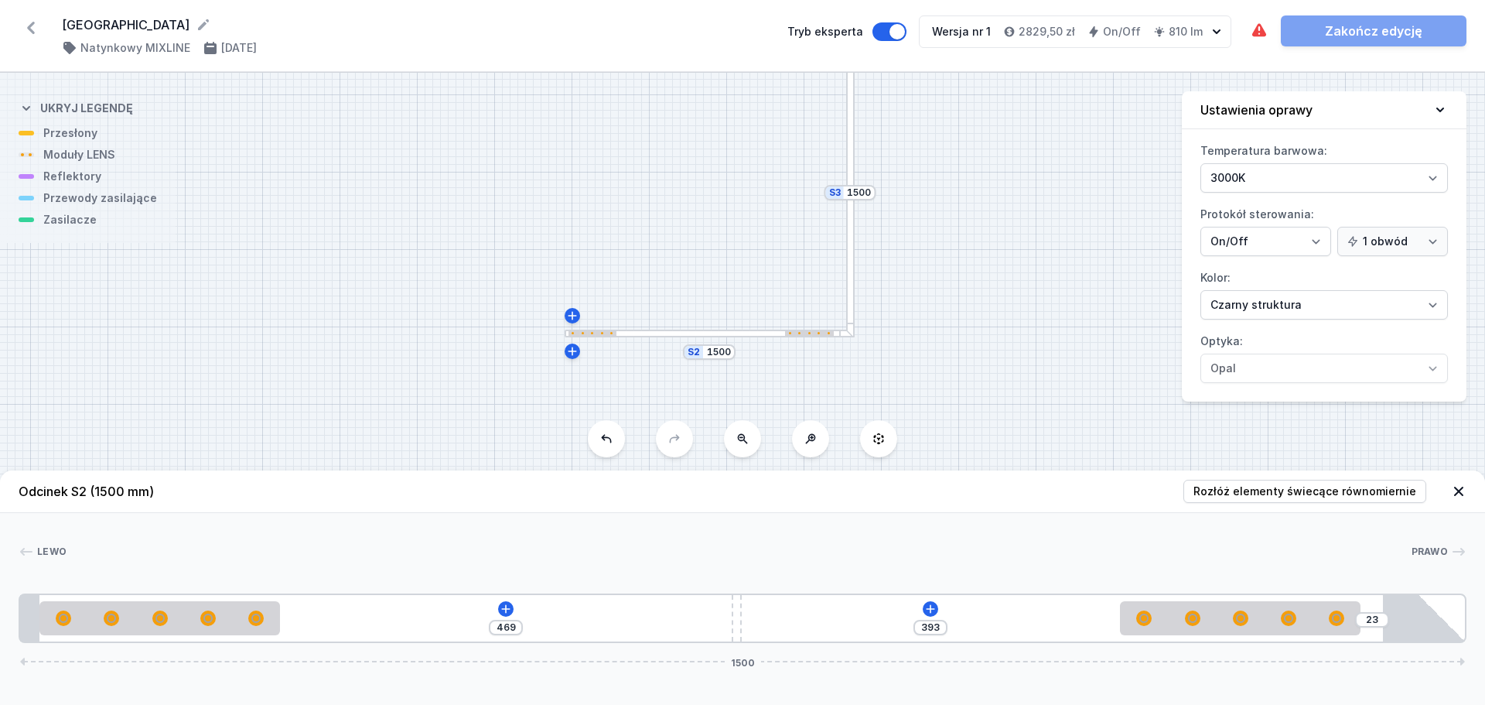
click at [1222, 33] on icon "button" at bounding box center [1216, 31] width 15 height 15
click at [1215, 31] on icon "button" at bounding box center [1217, 31] width 8 height 5
click at [1289, 177] on select "3000K 4000K 2700K" at bounding box center [1325, 177] width 248 height 29
click at [1201, 163] on select "3000K 4000K 2700K" at bounding box center [1325, 177] width 248 height 29
click at [1290, 176] on select "3000K 4000K 2700K" at bounding box center [1325, 177] width 248 height 29
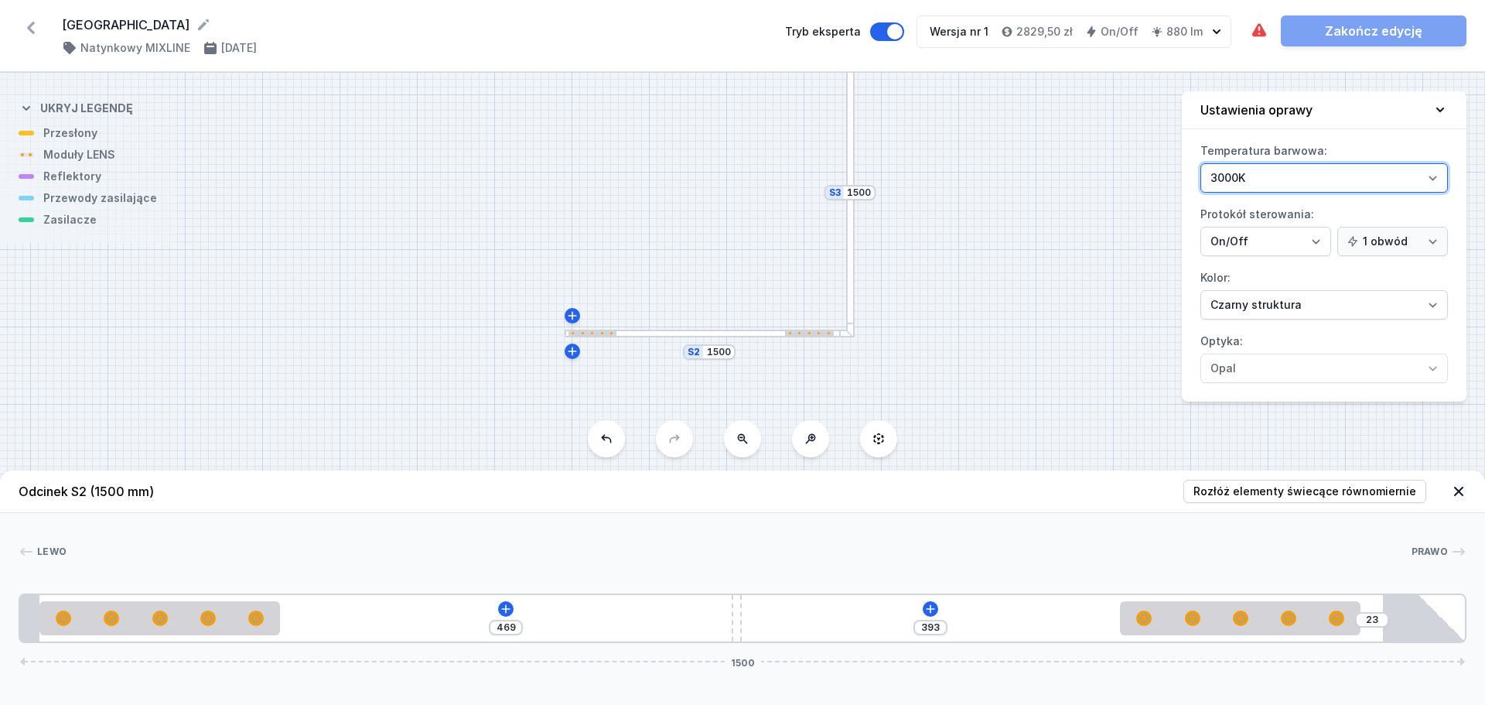
click at [1201, 163] on select "3000K 4000K 2700K" at bounding box center [1325, 177] width 248 height 29
click at [1210, 32] on icon "button" at bounding box center [1216, 31] width 15 height 15
click at [1214, 32] on icon "button" at bounding box center [1216, 31] width 15 height 15
click at [1219, 32] on icon "button" at bounding box center [1216, 31] width 15 height 15
click at [891, 35] on button "Tryb eksperta" at bounding box center [890, 31] width 34 height 19
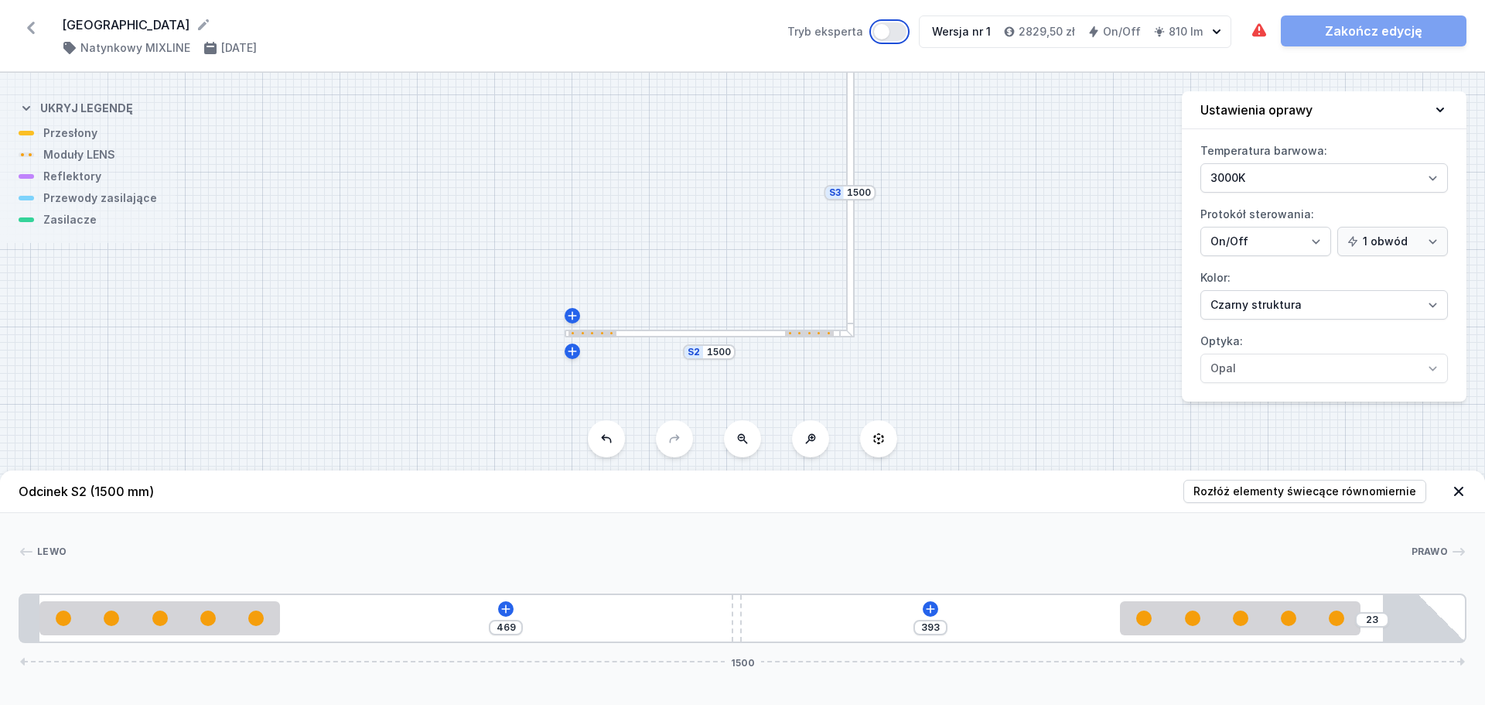
click at [907, 35] on button "Tryb eksperta" at bounding box center [890, 31] width 34 height 19
click at [1284, 497] on span "Rozłóż elementy świecące równomiernie" at bounding box center [1305, 491] width 223 height 15
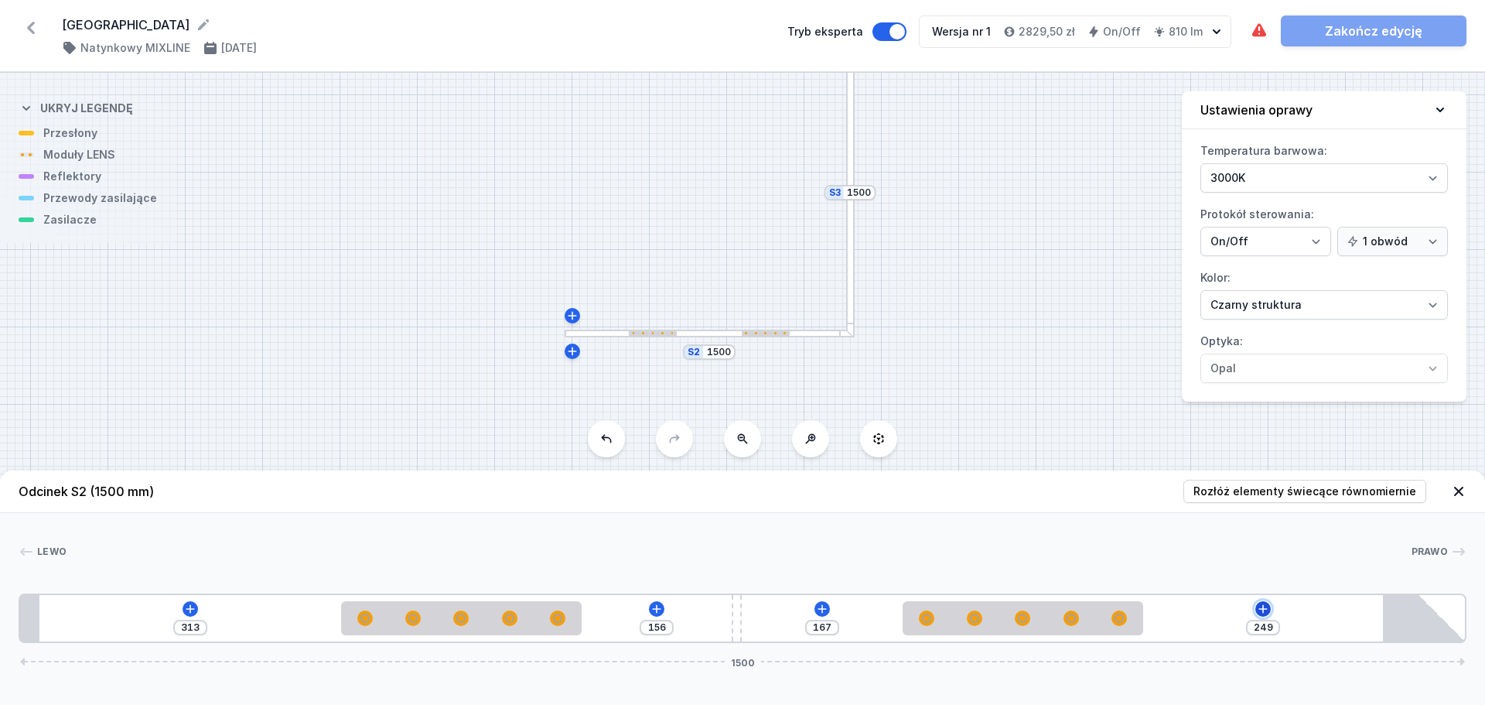
click at [1266, 607] on icon at bounding box center [1263, 609] width 12 height 12
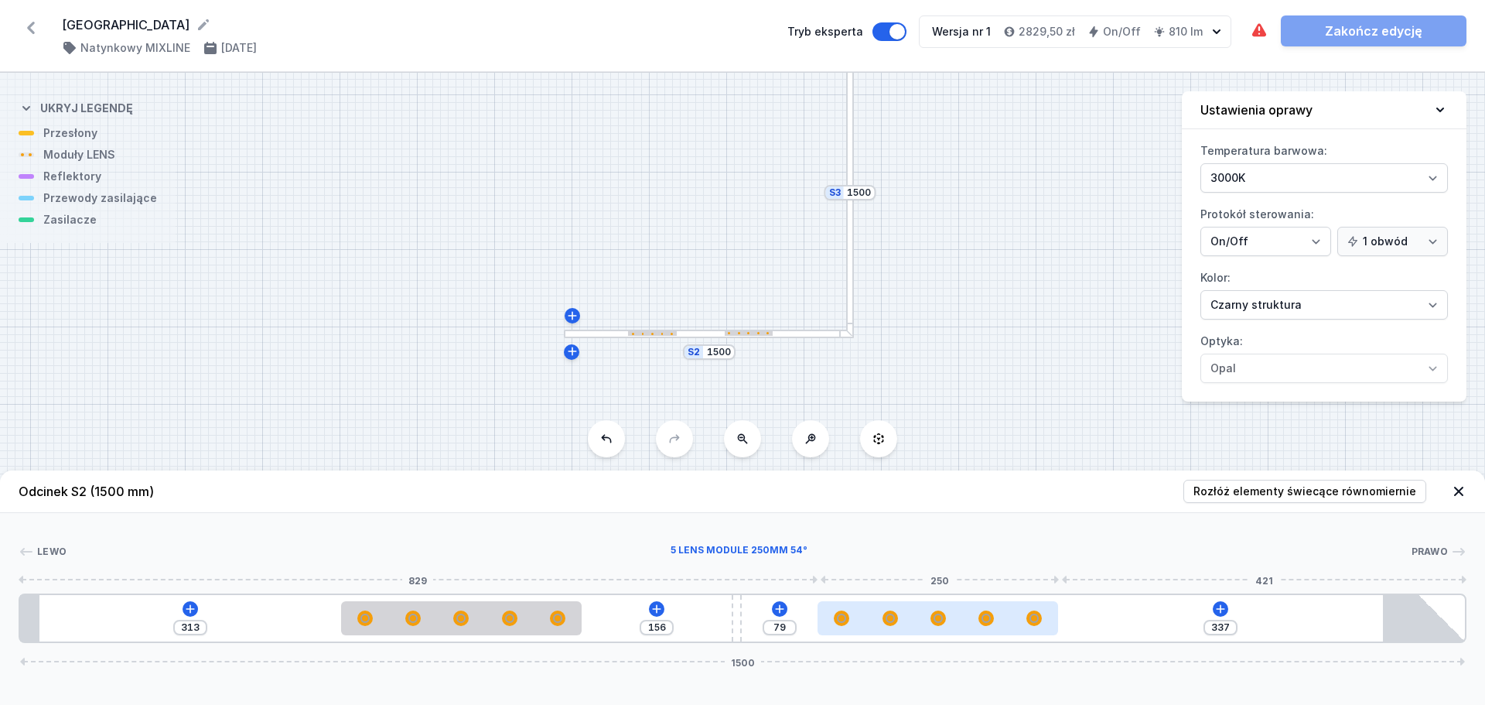
drag, startPoint x: 1068, startPoint y: 625, endPoint x: 1000, endPoint y: 627, distance: 67.3
click at [1000, 627] on div at bounding box center [938, 618] width 241 height 34
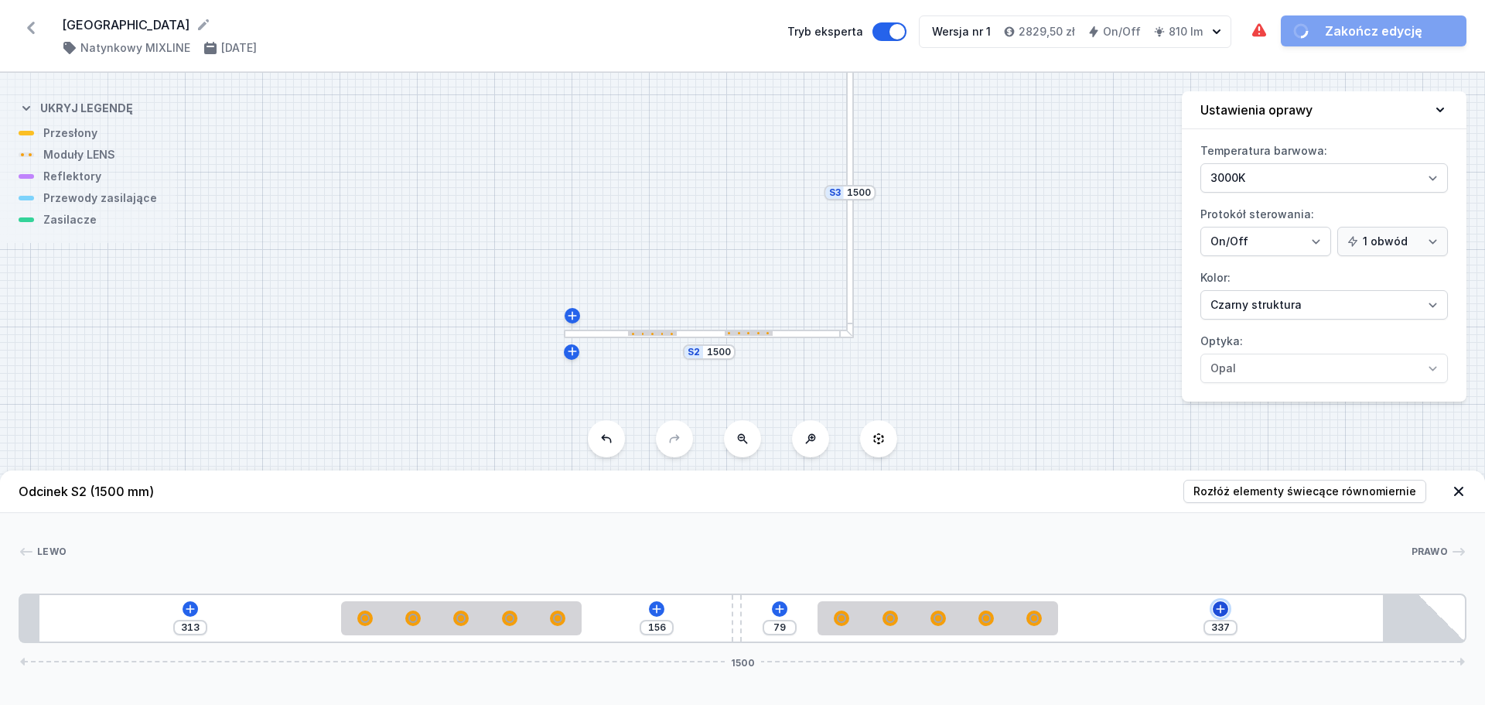
click at [1228, 611] on button at bounding box center [1220, 608] width 15 height 15
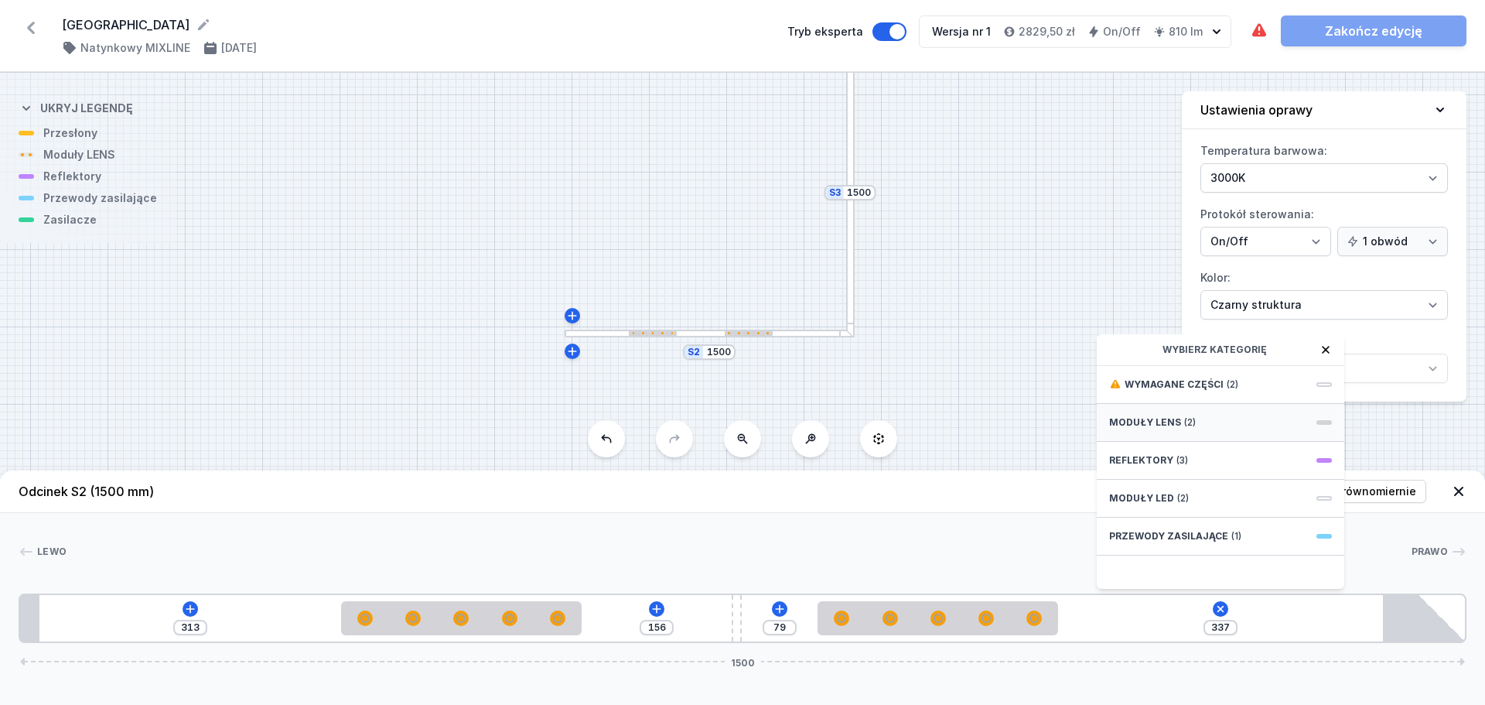
click at [1274, 422] on div "Moduły LENS (2)" at bounding box center [1221, 423] width 248 height 38
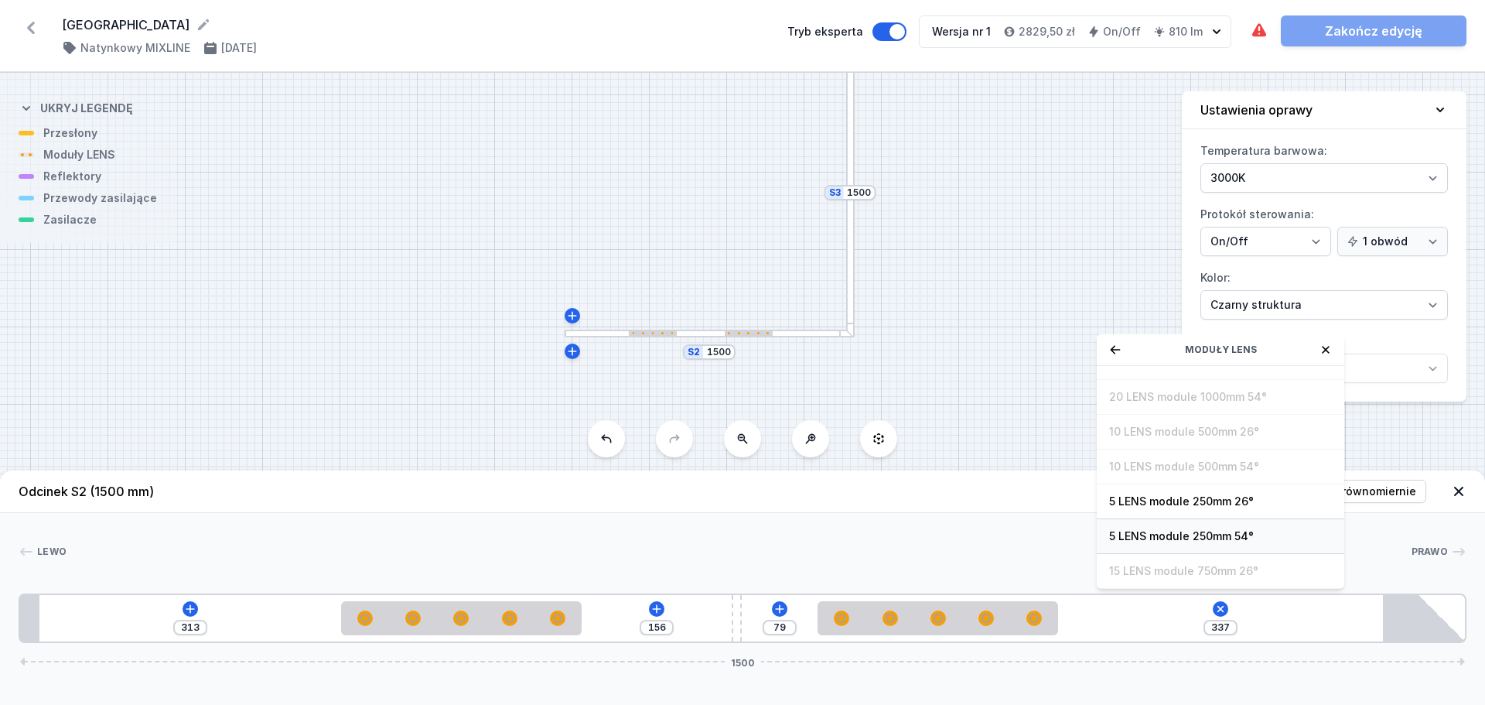
click at [1236, 535] on span "5 LENS module 250mm 54°" at bounding box center [1220, 535] width 223 height 15
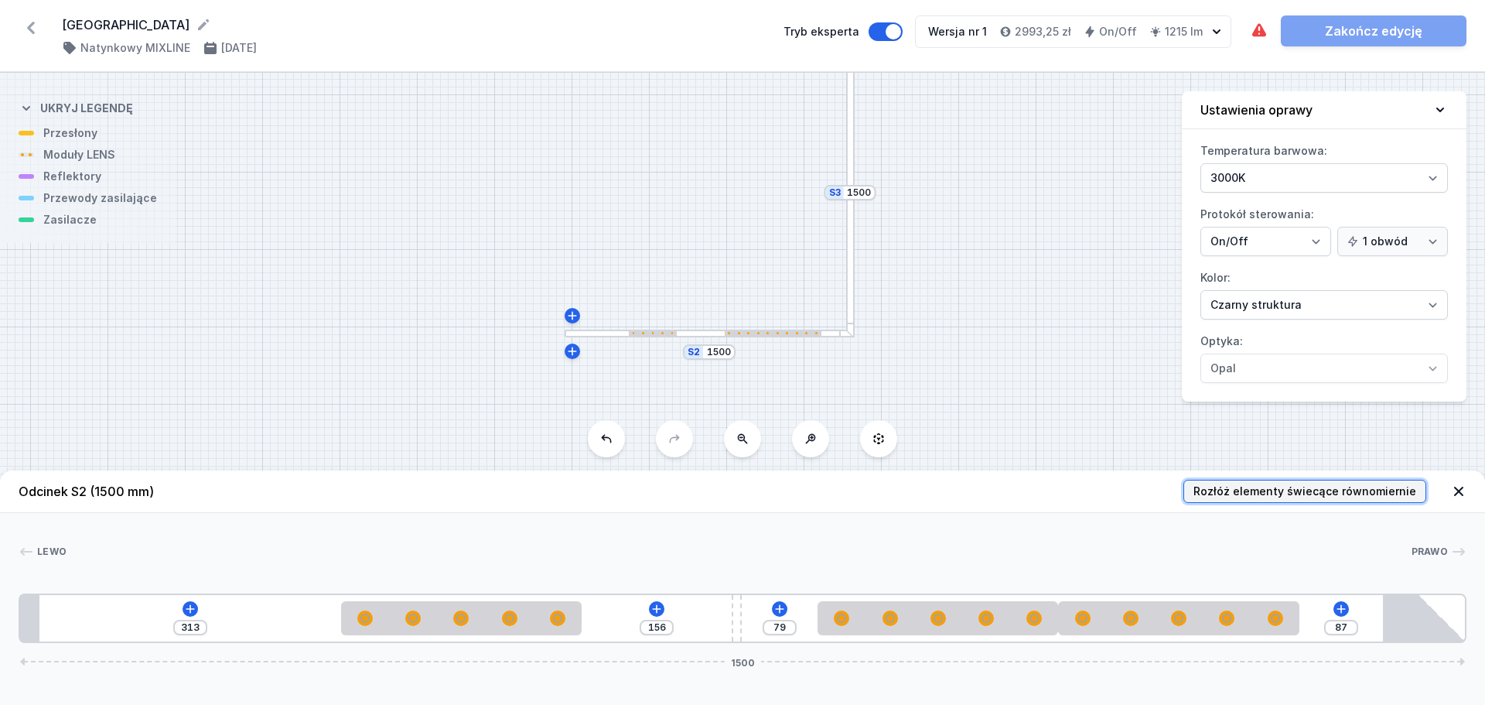
click at [1312, 493] on span "Rozłóż elementy świecące równomiernie" at bounding box center [1305, 491] width 223 height 15
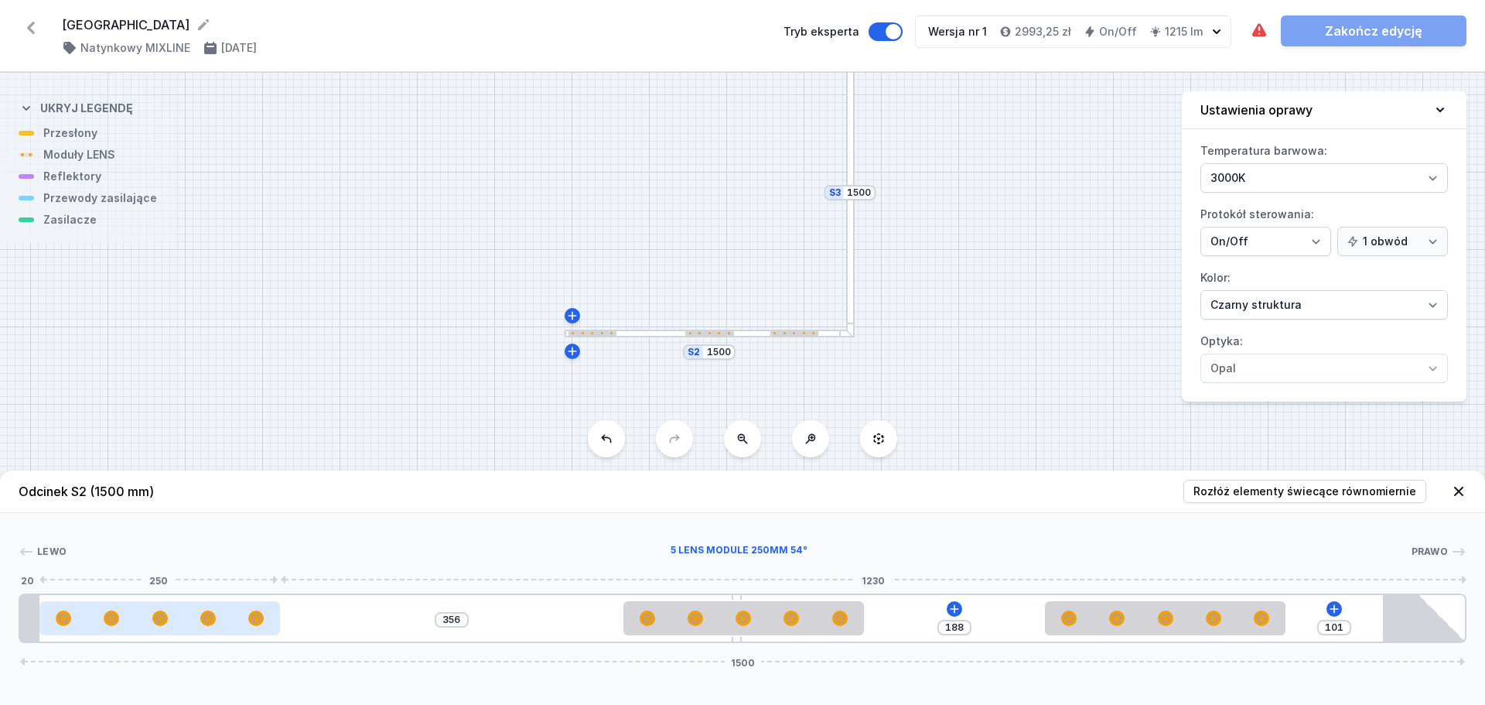
drag, startPoint x: 318, startPoint y: 624, endPoint x: 80, endPoint y: 607, distance: 238.9
click at [80, 607] on div at bounding box center [159, 618] width 241 height 34
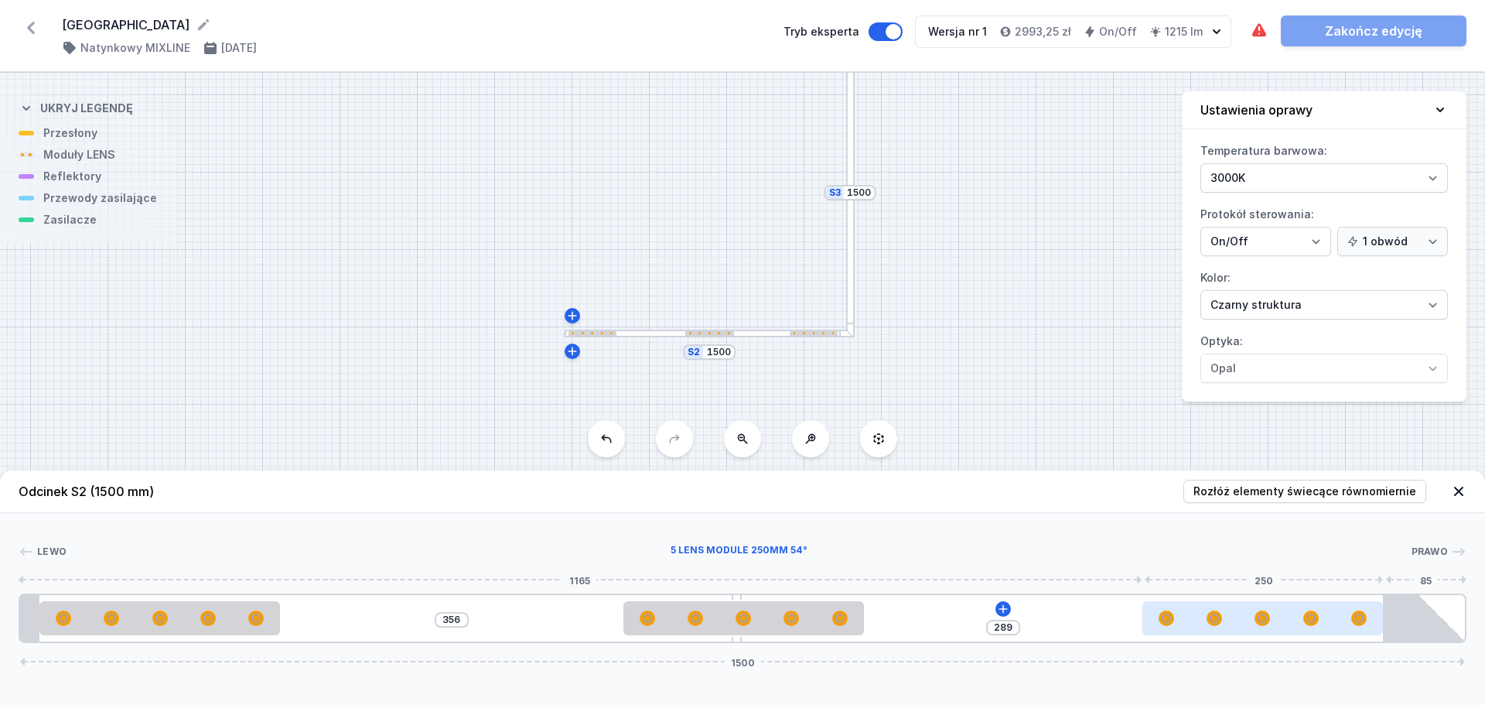
drag, startPoint x: 1112, startPoint y: 620, endPoint x: 1291, endPoint y: 618, distance: 179.5
click at [1291, 618] on div at bounding box center [1263, 618] width 241 height 34
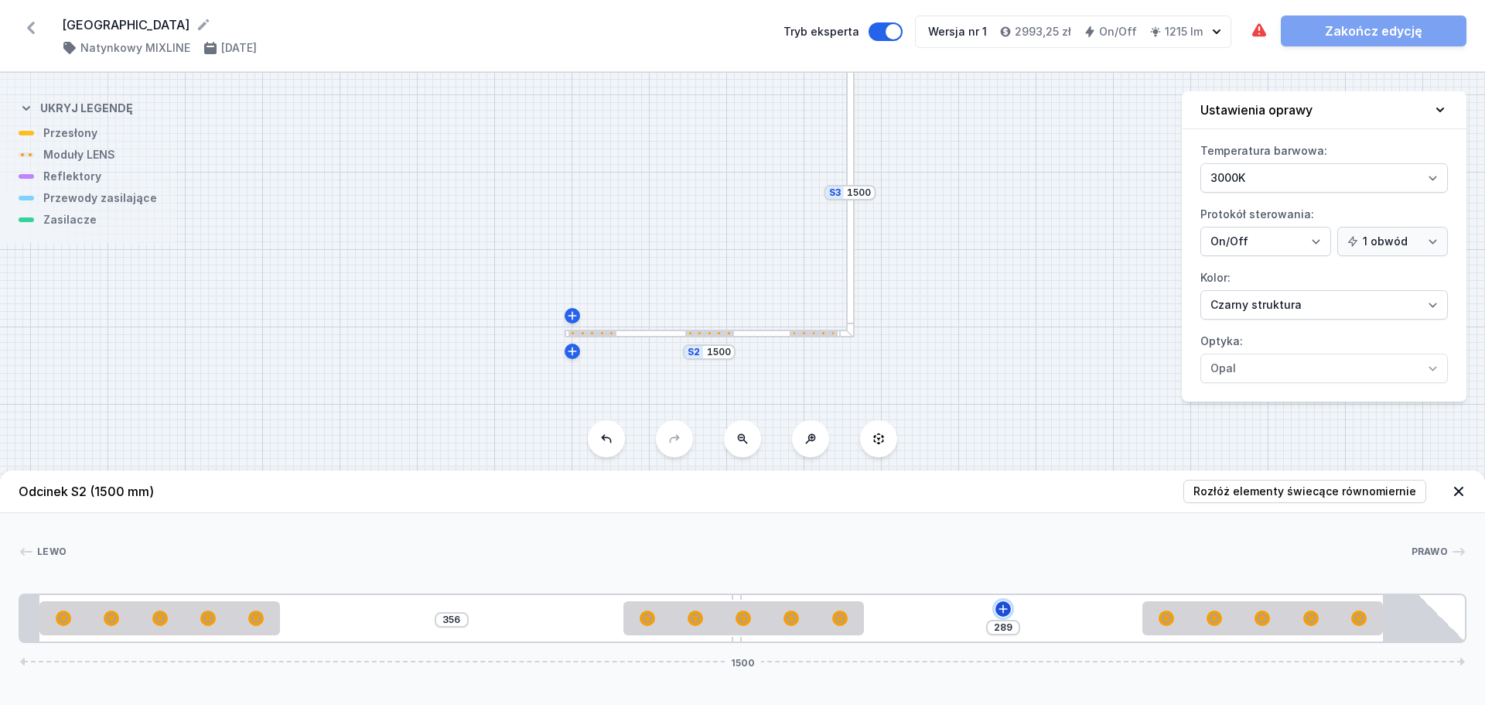
click at [1007, 604] on icon at bounding box center [1003, 609] width 12 height 12
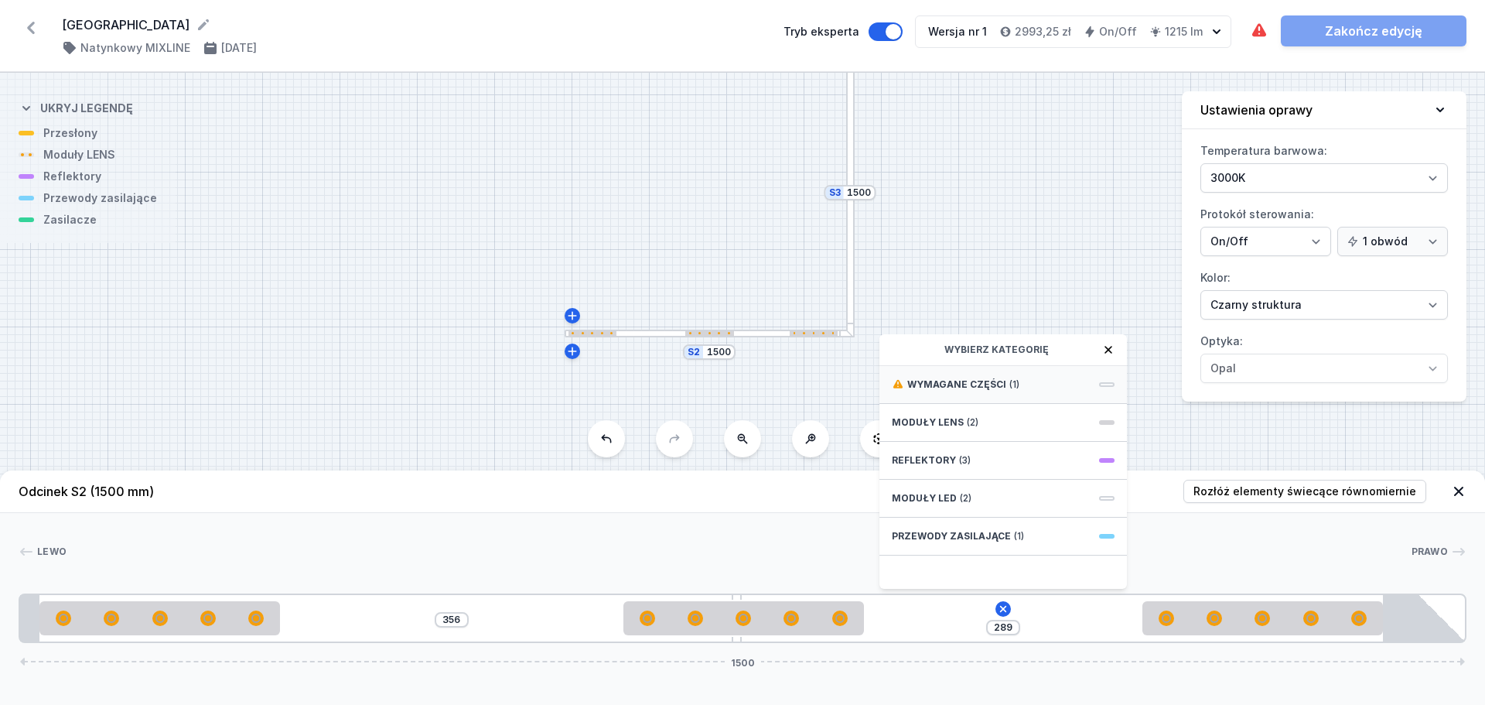
click at [1017, 384] on div "Wymagane części (1)" at bounding box center [1004, 385] width 248 height 38
click at [1019, 388] on span "Hole for power supply cable" at bounding box center [1003, 382] width 223 height 15
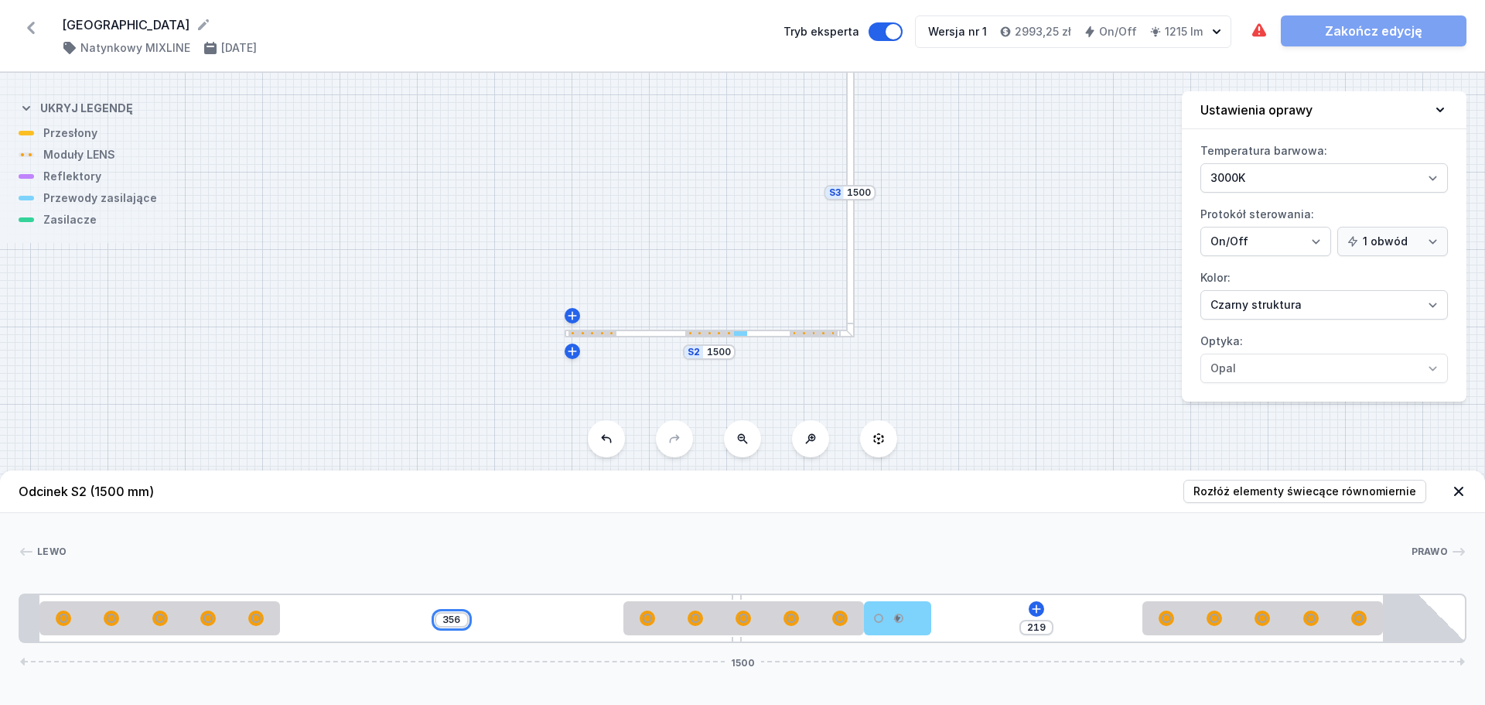
click at [455, 623] on input "356" at bounding box center [451, 620] width 25 height 12
click at [534, 620] on div "[PHONE_NUMBER]" at bounding box center [743, 618] width 1448 height 50
click at [1042, 610] on icon at bounding box center [1037, 609] width 12 height 12
click at [456, 619] on input "356" at bounding box center [451, 620] width 25 height 12
drag, startPoint x: 918, startPoint y: 618, endPoint x: 1378, endPoint y: 628, distance: 459.7
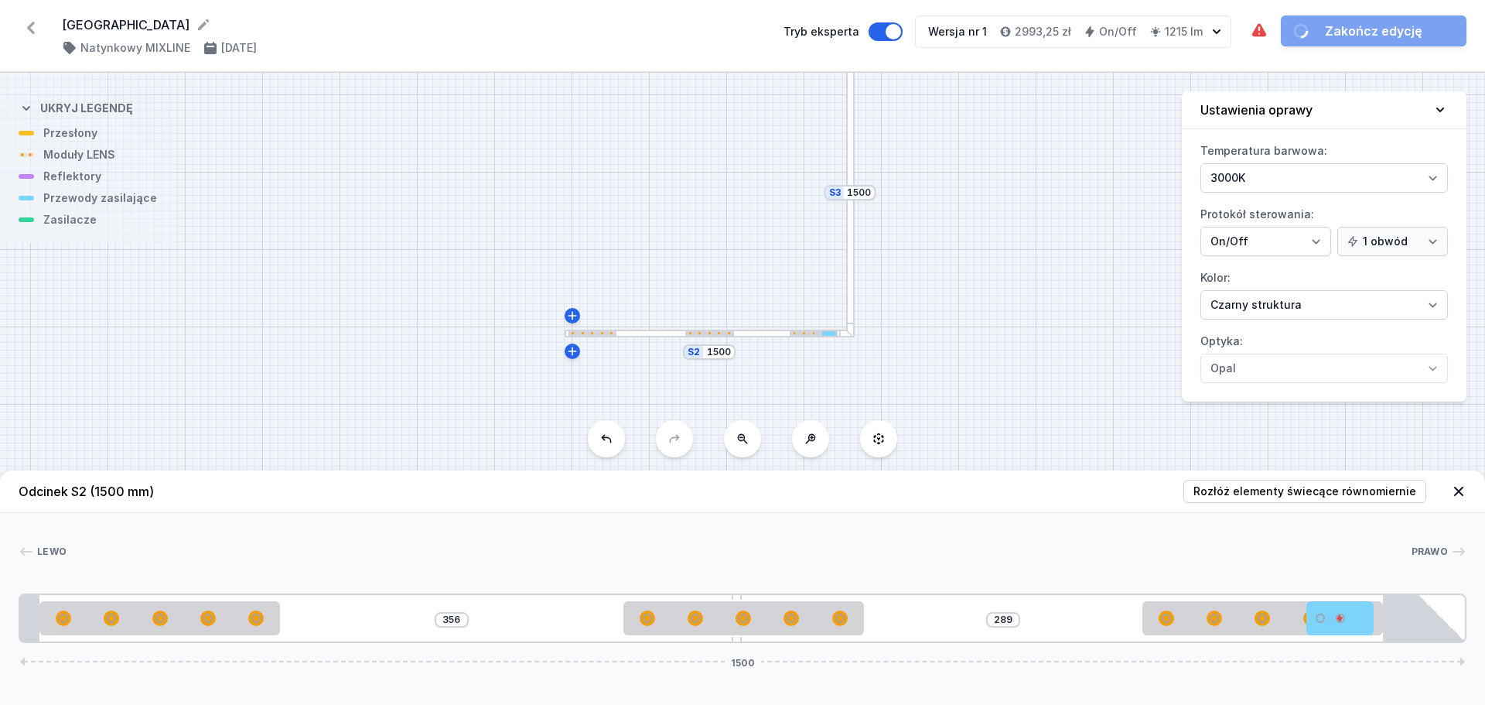
click at [1468, 630] on div "[PERSON_NAME] 1 2 3 2 4 2 5 356 289 1500 20 250 469 10 250 459 70 250 85 20 139…" at bounding box center [742, 578] width 1485 height 130
drag, startPoint x: 1351, startPoint y: 624, endPoint x: 935, endPoint y: 446, distance: 452.3
click at [1408, 616] on div "[PHONE_NUMBER]" at bounding box center [743, 618] width 1448 height 50
click at [852, 334] on div at bounding box center [849, 333] width 7 height 7
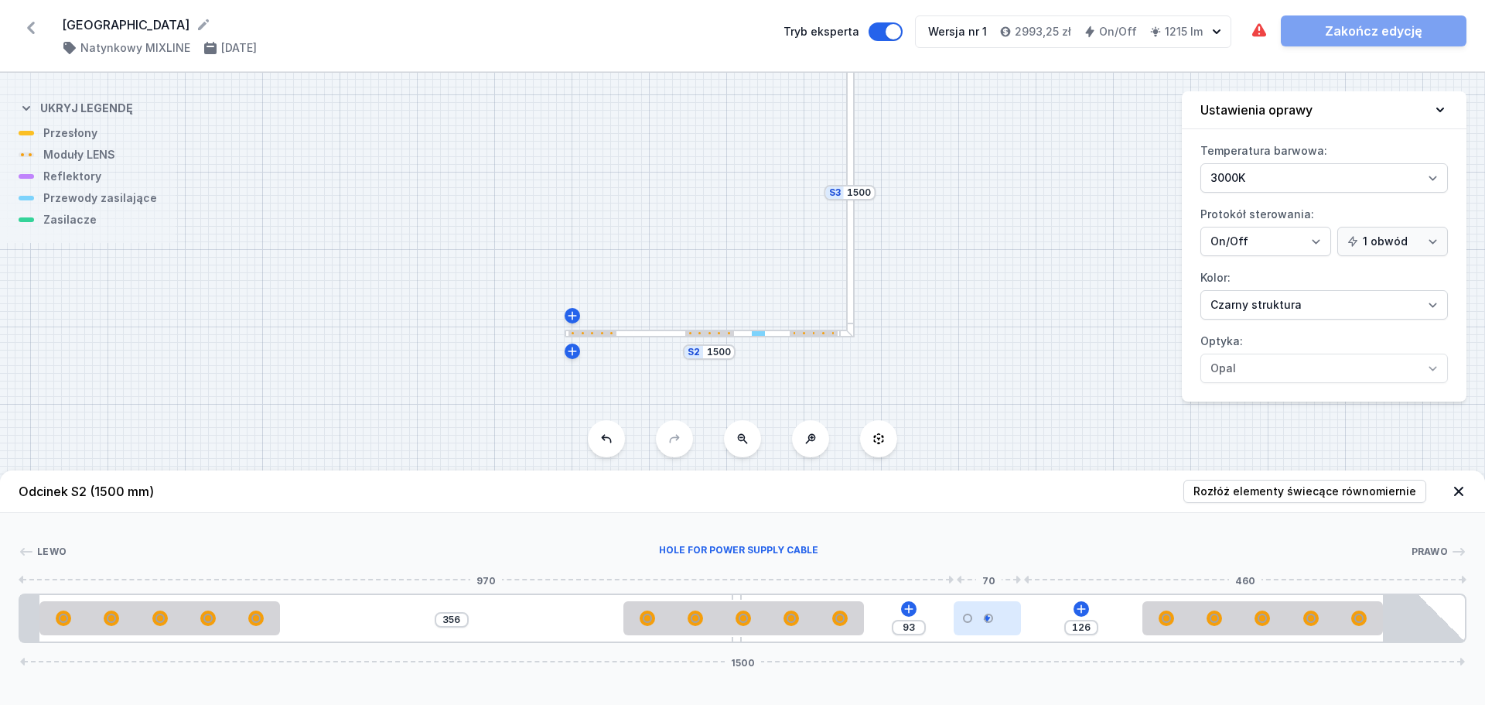
drag, startPoint x: 1339, startPoint y: 630, endPoint x: 1003, endPoint y: 613, distance: 337.0
click at [1003, 613] on div at bounding box center [987, 618] width 67 height 34
click at [1007, 620] on div at bounding box center [987, 618] width 67 height 34
click at [985, 578] on icon at bounding box center [987, 574] width 9 height 10
click at [1003, 610] on icon at bounding box center [1003, 608] width 9 height 9
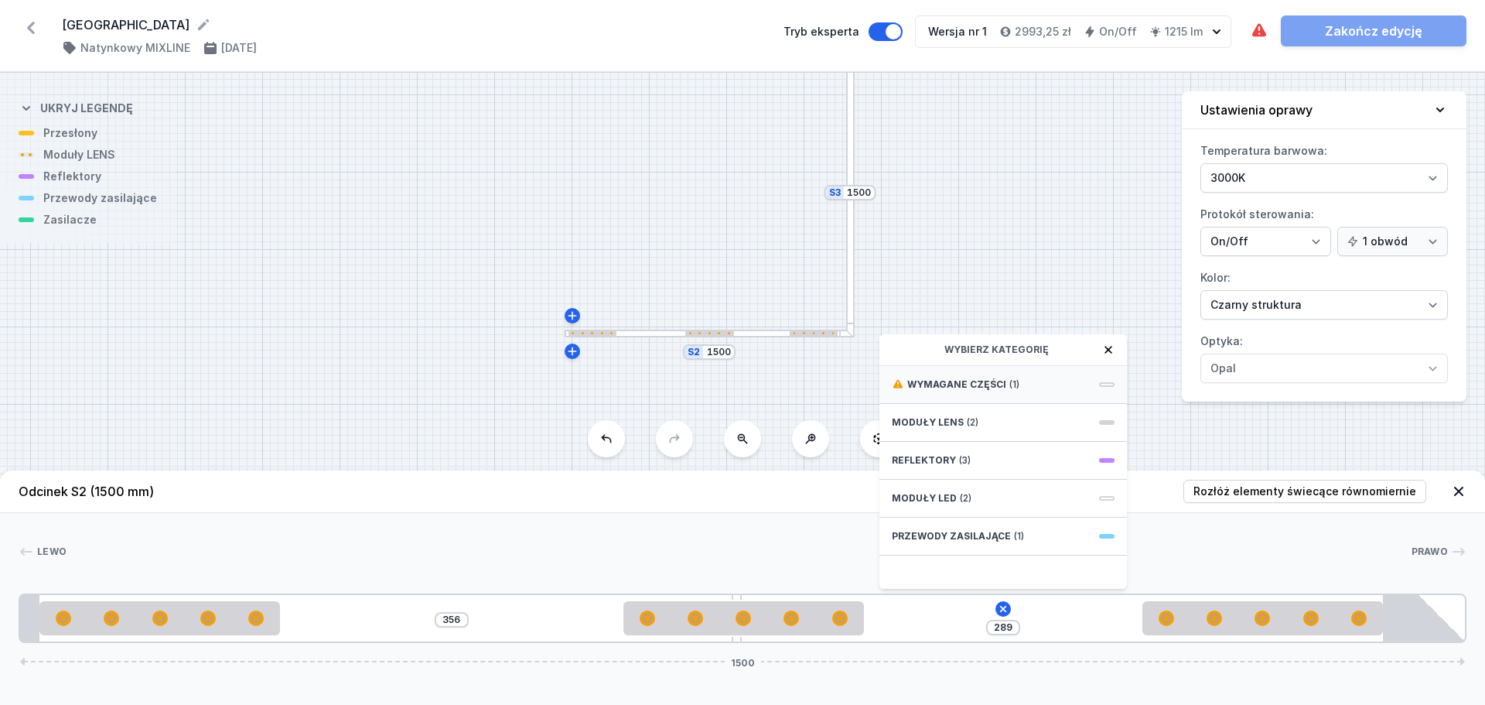
click at [1031, 387] on div "Wymagane części (1)" at bounding box center [1004, 385] width 248 height 38
drag, startPoint x: 945, startPoint y: 696, endPoint x: 912, endPoint y: 668, distance: 43.4
click at [944, 694] on div "Odcinek S2 (1500 mm) Rozłóż elementy świecące równomiernie Lewo Prawo 1 2 3 2 2…" at bounding box center [742, 587] width 1485 height 234
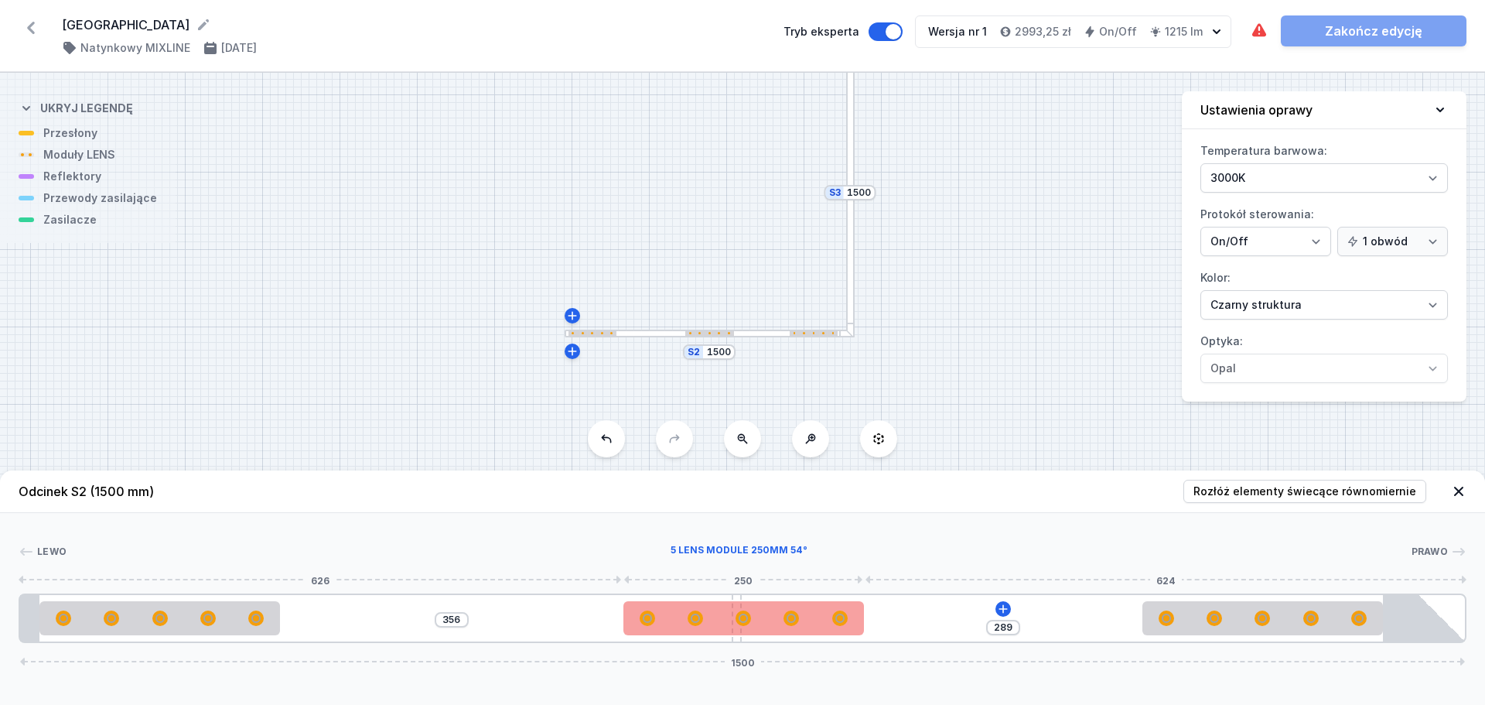
click at [787, 624] on div at bounding box center [791, 618] width 14 height 14
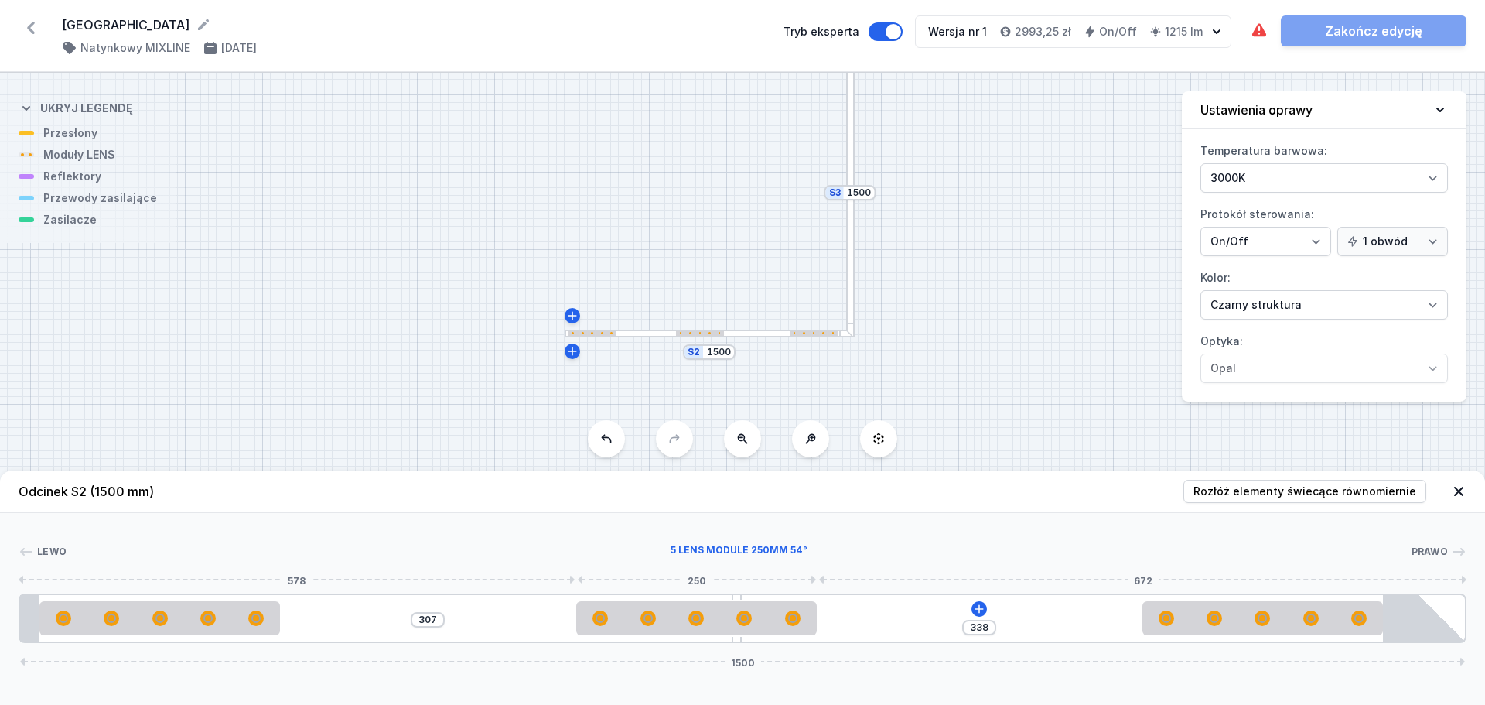
drag, startPoint x: 808, startPoint y: 624, endPoint x: 898, endPoint y: 626, distance: 90.5
click at [762, 622] on div at bounding box center [696, 617] width 241 height 15
click at [983, 607] on icon at bounding box center [979, 609] width 12 height 12
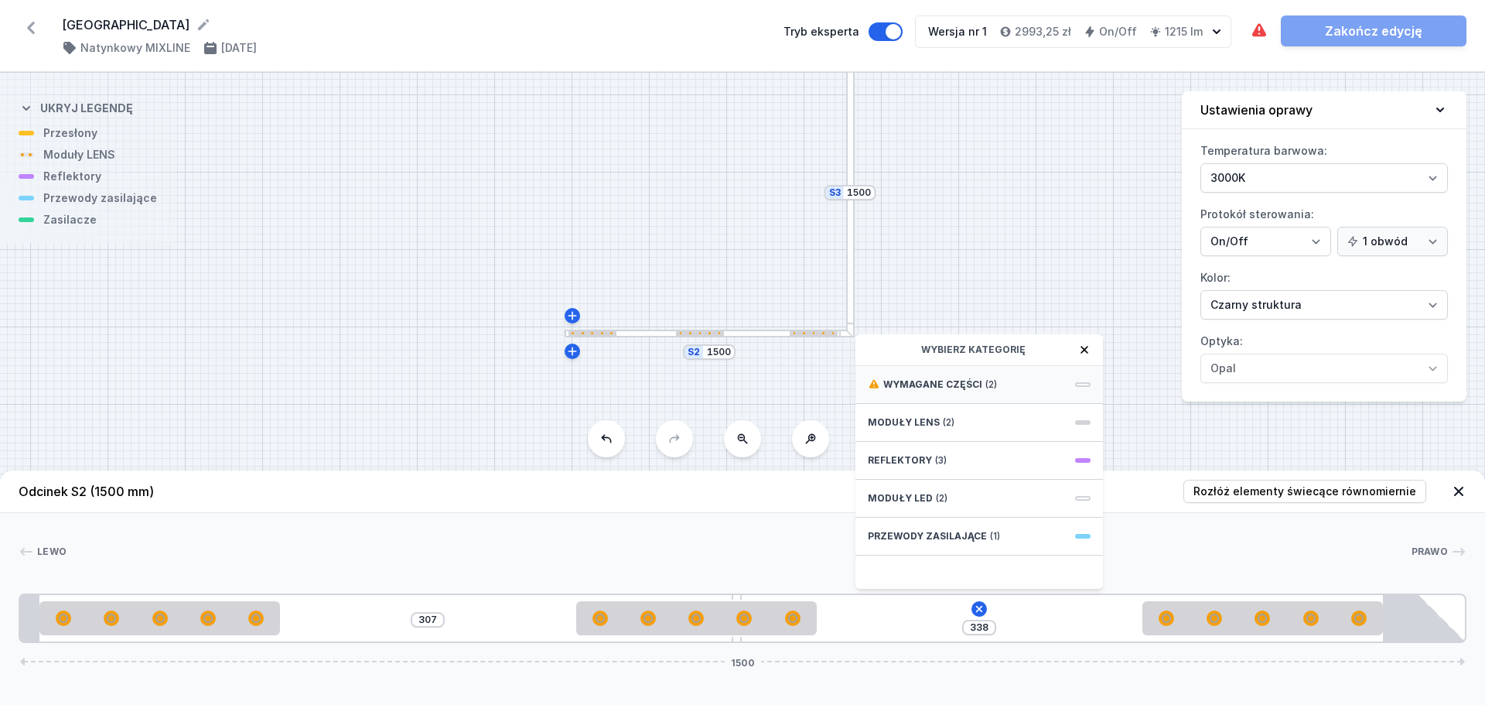
click at [1017, 388] on div "Wymagane części (2)" at bounding box center [980, 385] width 248 height 38
click at [1010, 422] on span "ON/OFF Driver - up to 16W" at bounding box center [979, 417] width 223 height 15
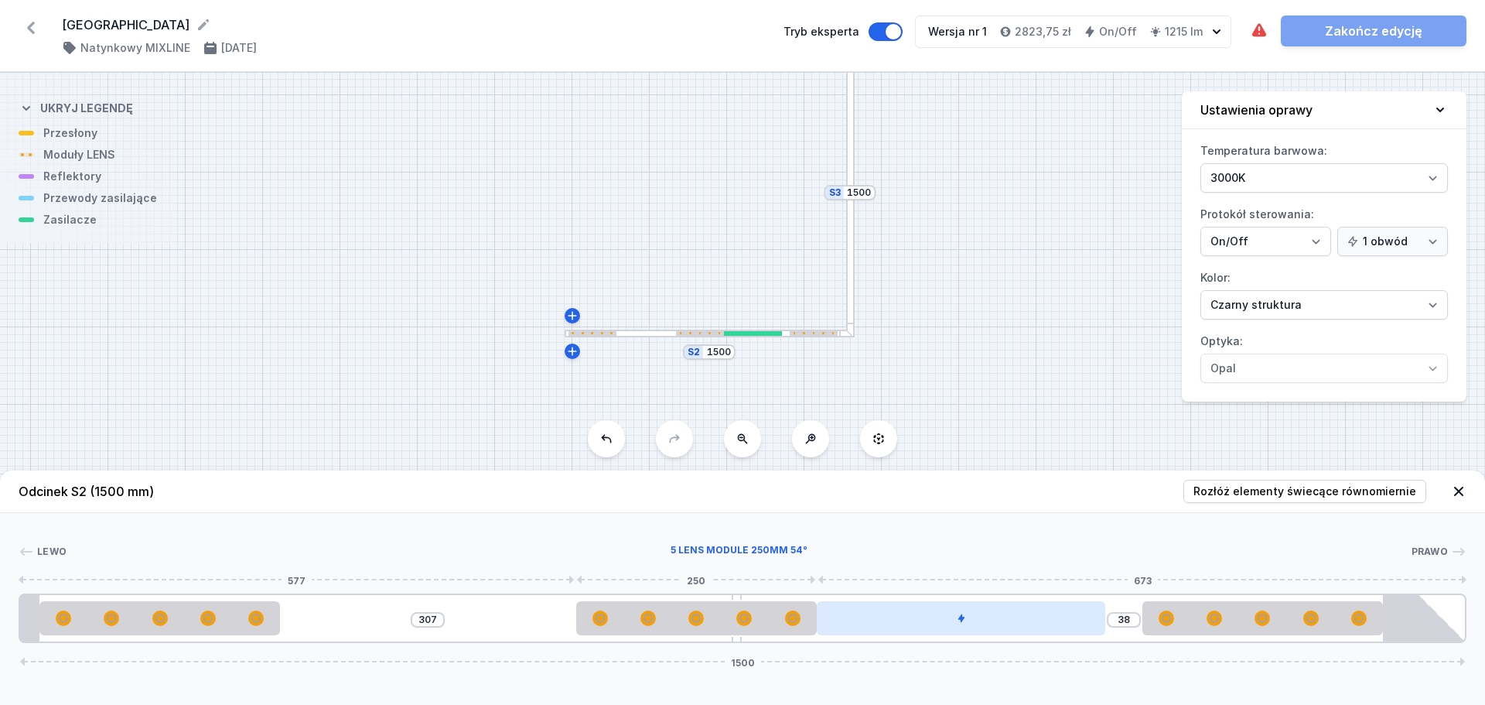
drag, startPoint x: 741, startPoint y: 616, endPoint x: 818, endPoint y: 630, distance: 77.8
click at [780, 618] on div at bounding box center [696, 618] width 241 height 34
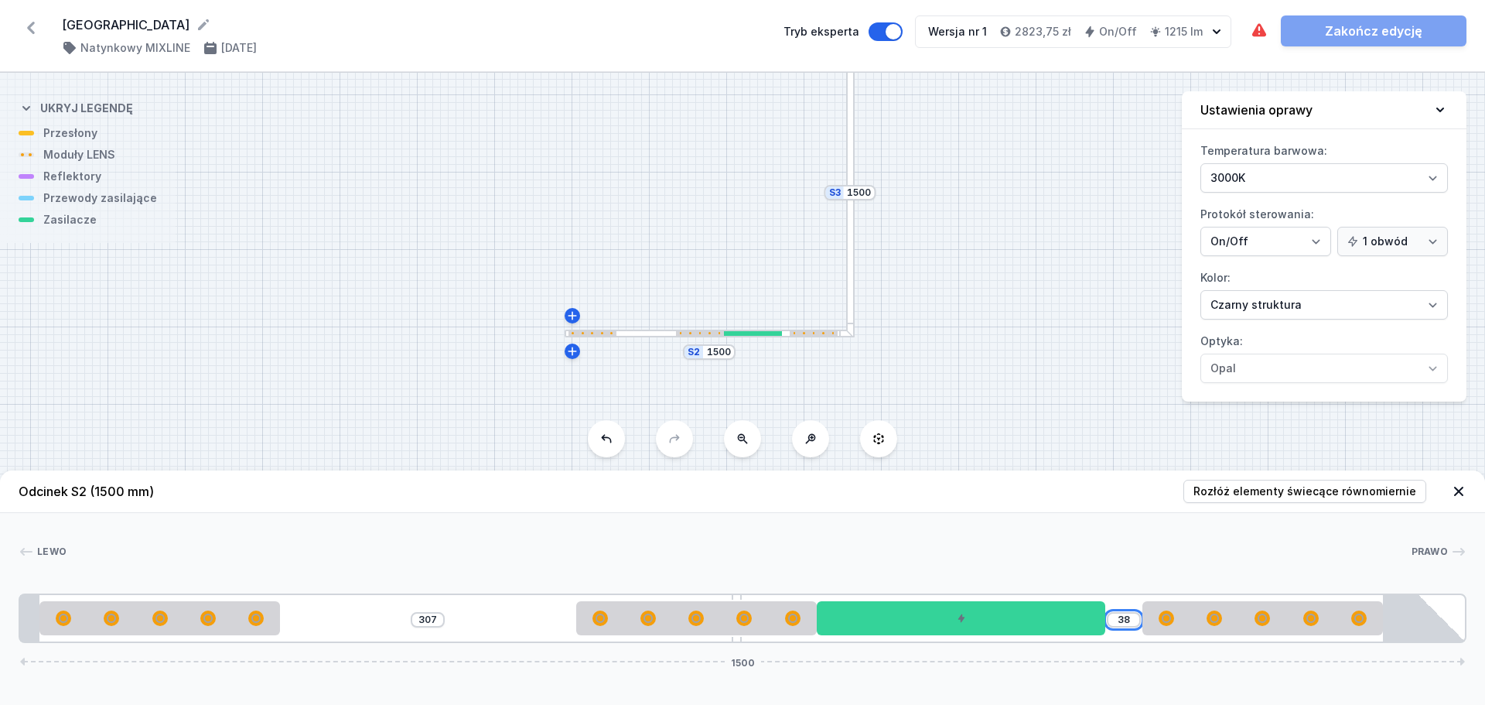
click at [1125, 618] on input "38" at bounding box center [1124, 620] width 25 height 12
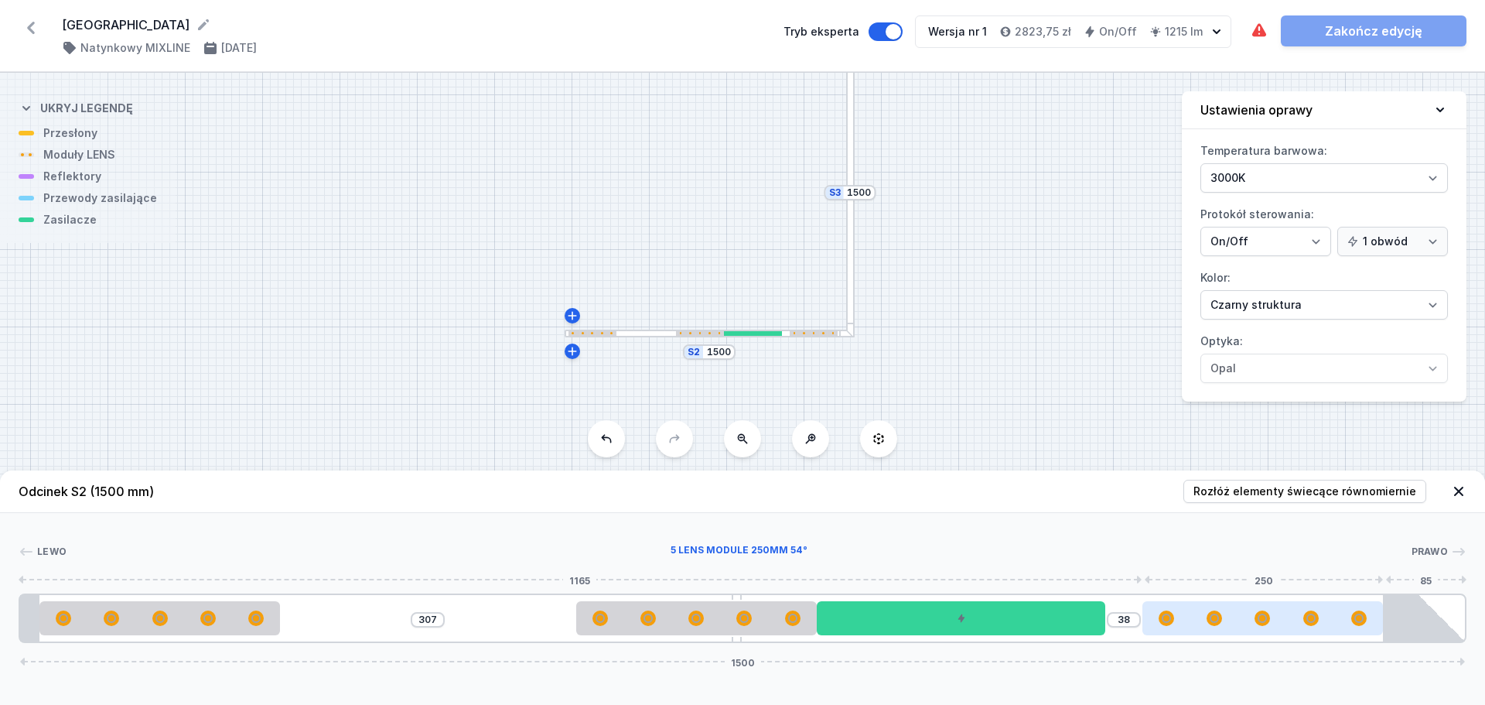
drag, startPoint x: 1154, startPoint y: 623, endPoint x: 1284, endPoint y: 620, distance: 130.0
click at [1282, 620] on div at bounding box center [1263, 617] width 241 height 15
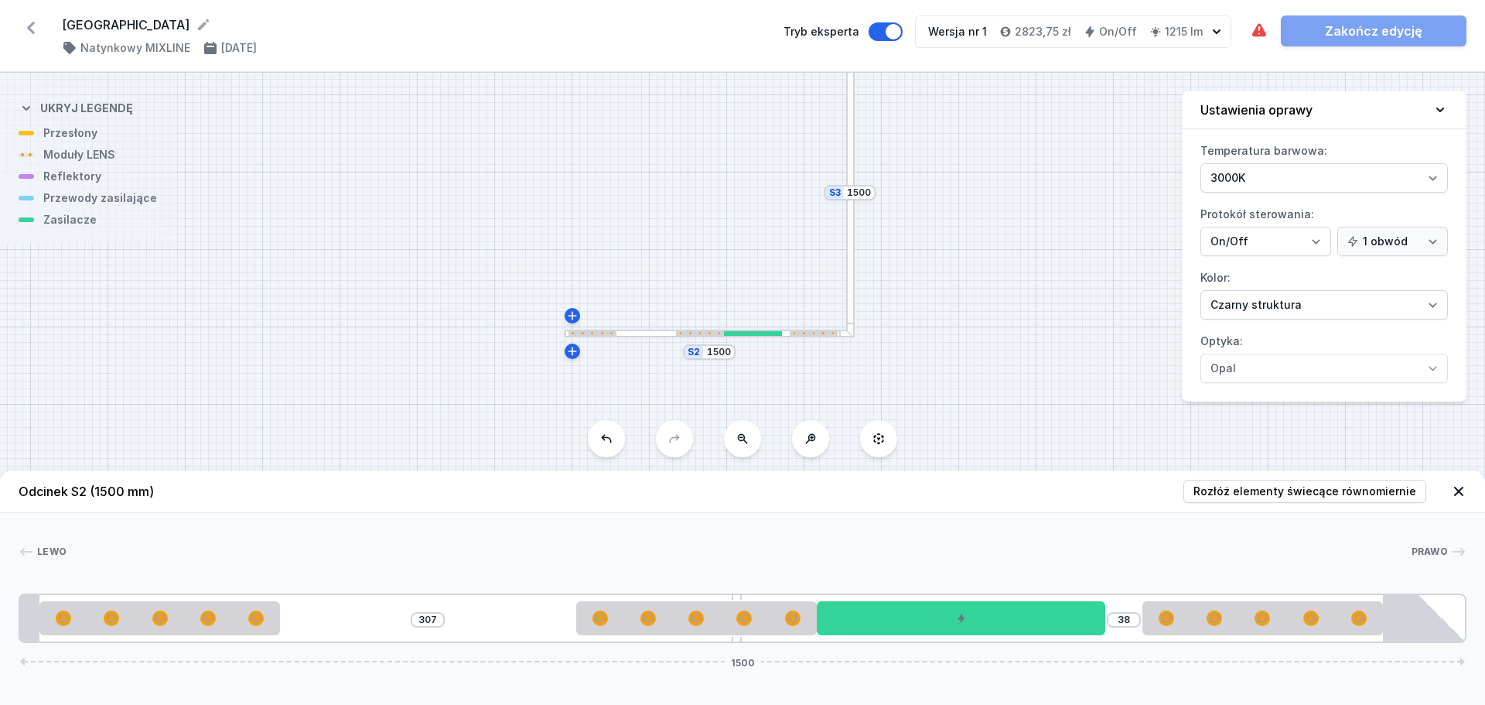
drag, startPoint x: 764, startPoint y: 334, endPoint x: 778, endPoint y: 334, distance: 13.9
click at [778, 334] on div at bounding box center [753, 333] width 58 height 5
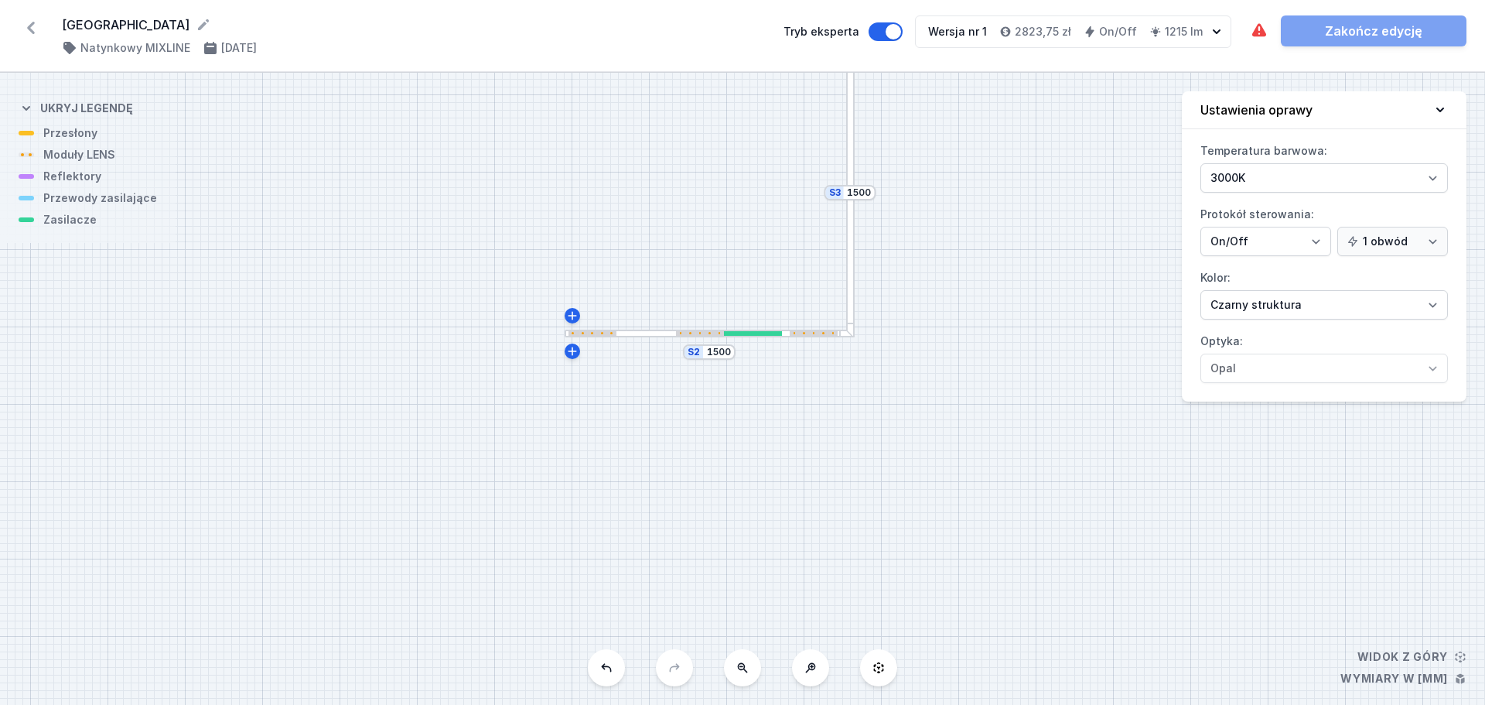
click at [760, 334] on div at bounding box center [753, 333] width 58 height 5
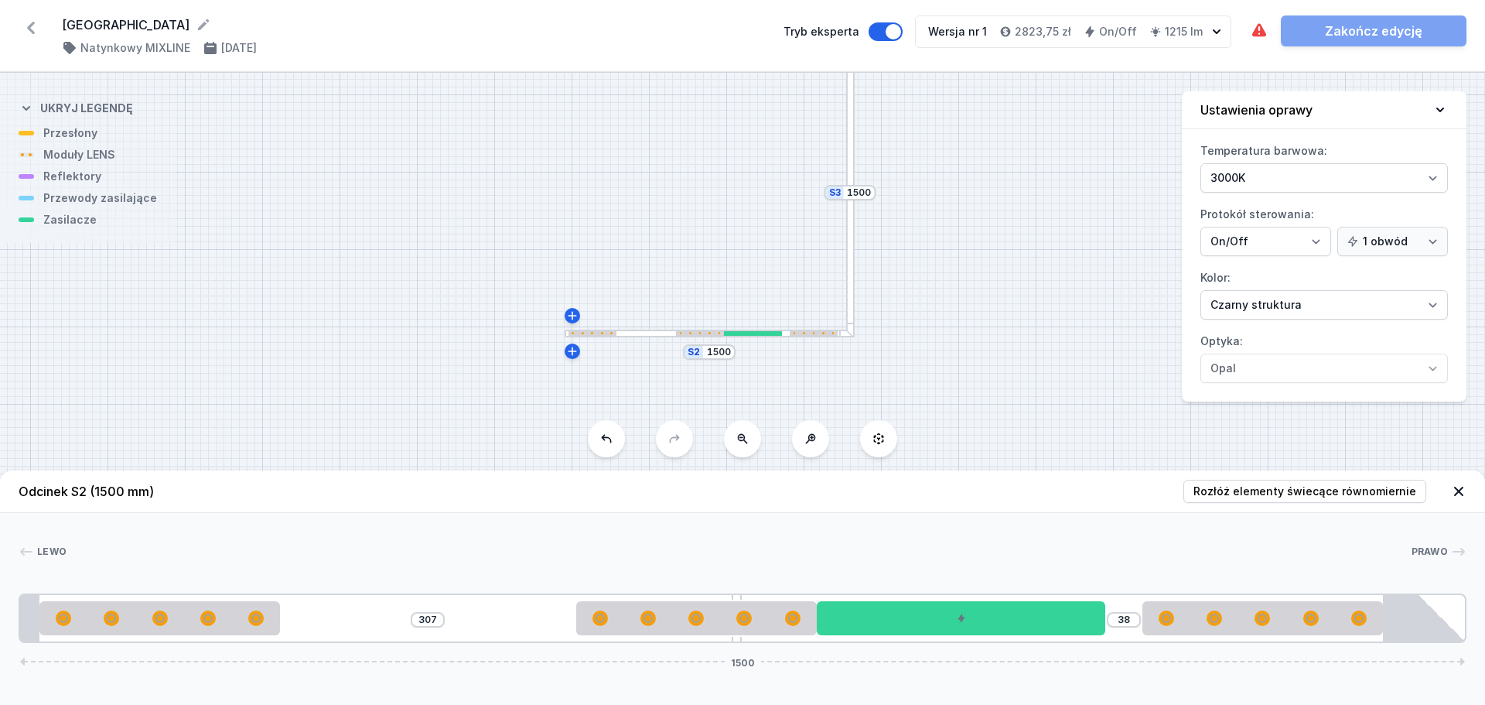
click at [853, 258] on div at bounding box center [850, 192] width 9 height 290
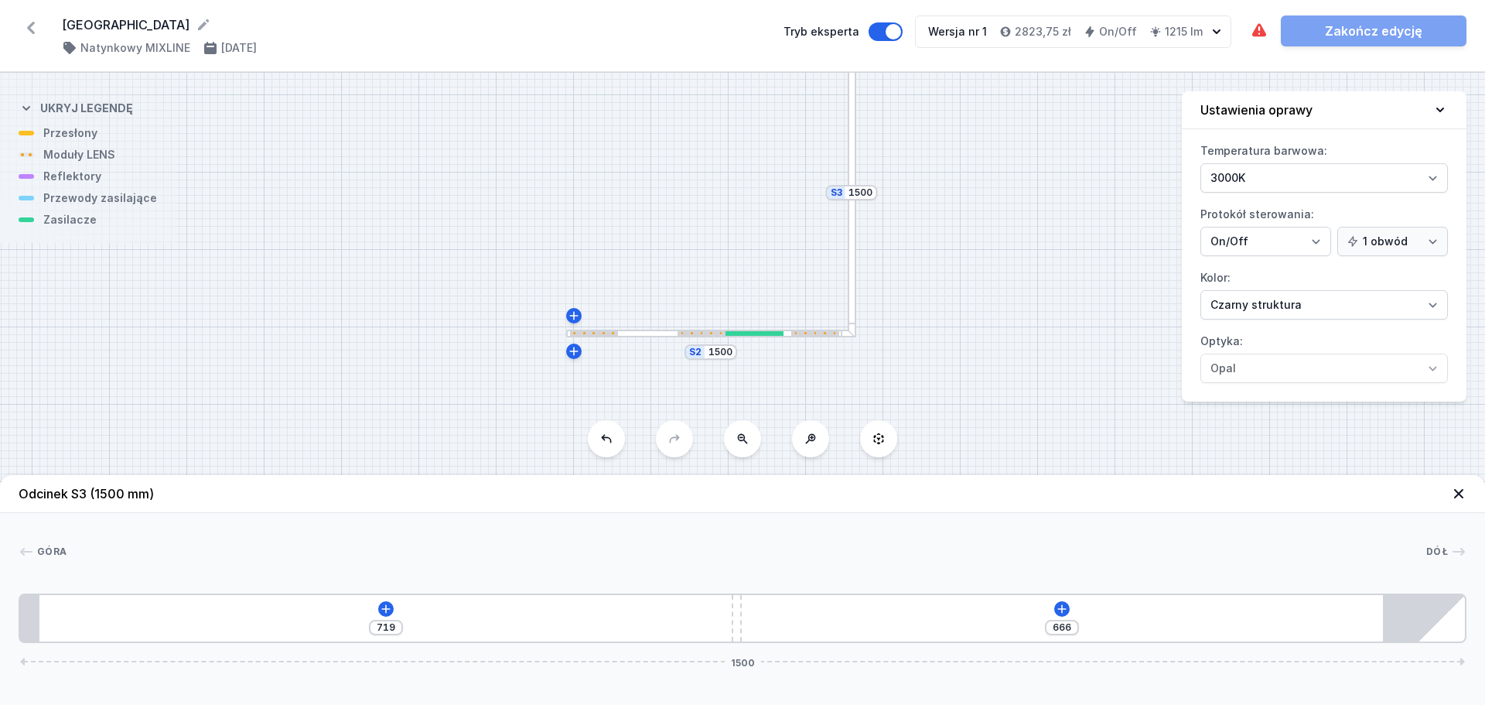
click at [799, 382] on div "S3 1500 S2 1500" at bounding box center [742, 389] width 1485 height 632
click at [701, 340] on div "S3 1500 S2 1500" at bounding box center [742, 389] width 1485 height 632
click at [853, 243] on div at bounding box center [852, 192] width 9 height 290
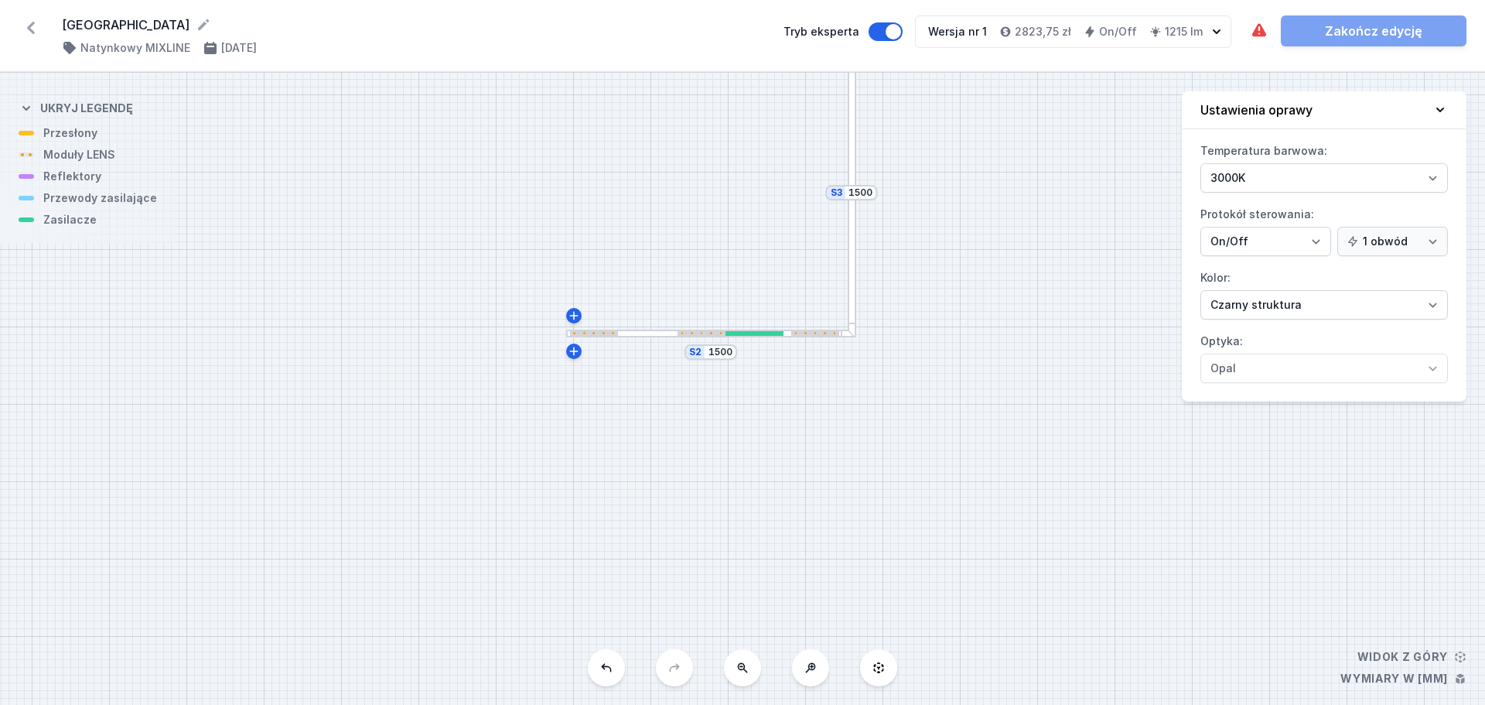
click at [853, 243] on div at bounding box center [852, 192] width 9 height 290
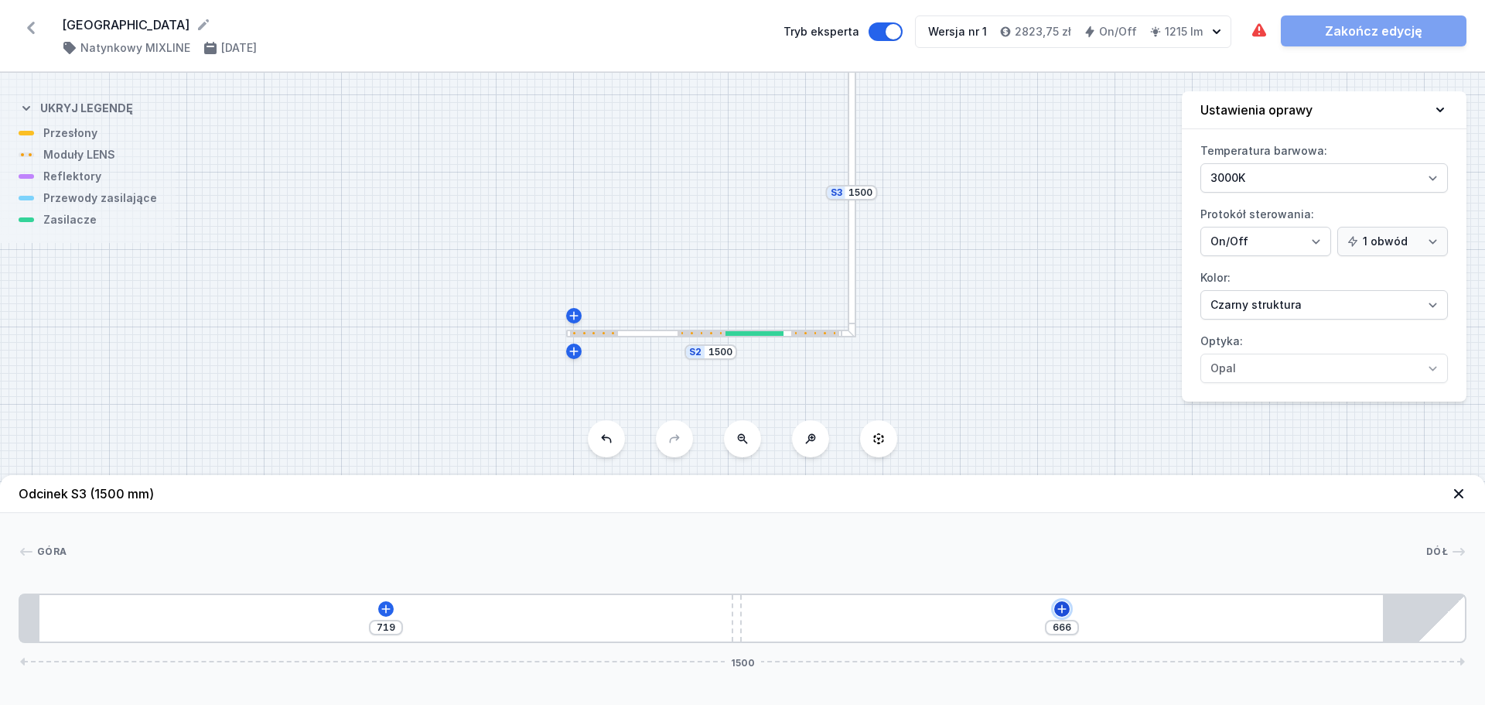
click at [1062, 610] on icon at bounding box center [1062, 608] width 9 height 9
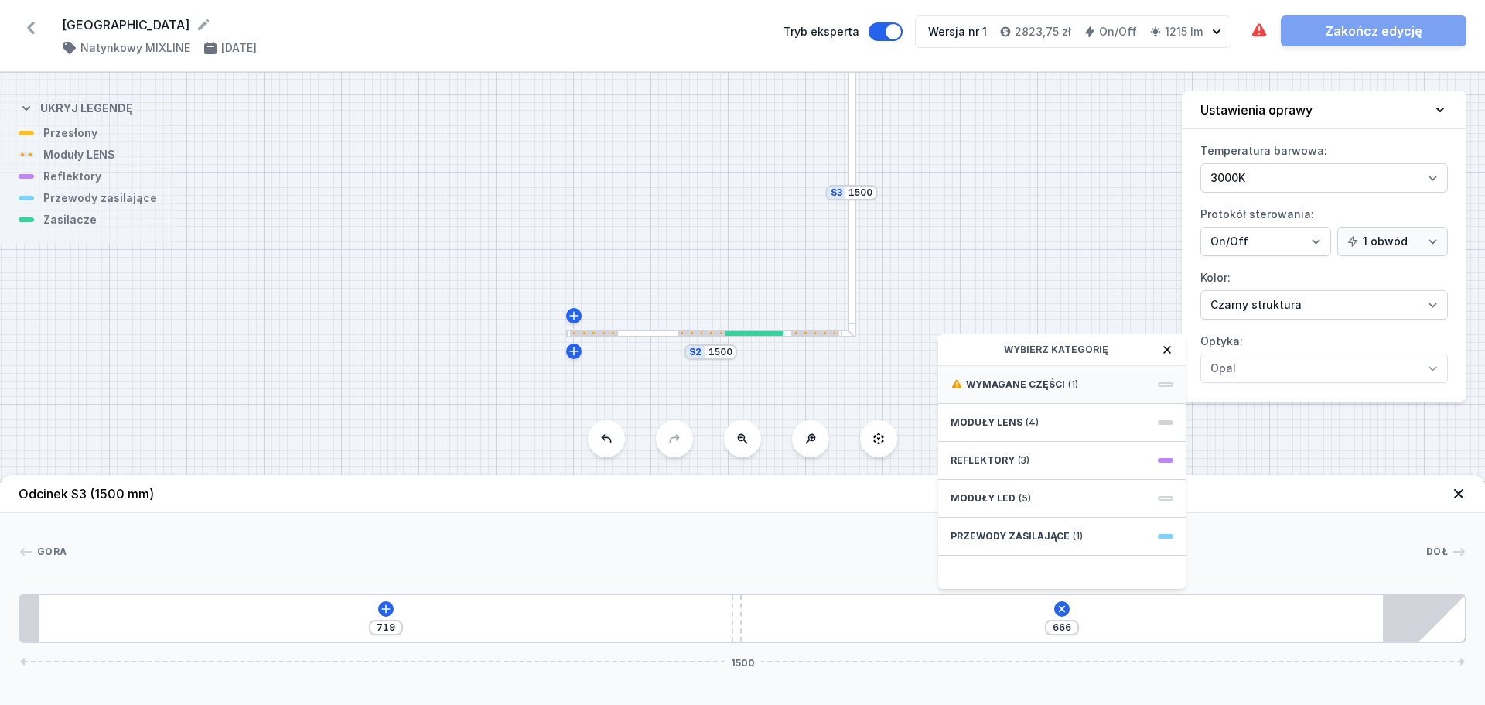
click at [1102, 378] on div "Wymagane części (1)" at bounding box center [1062, 385] width 248 height 38
click at [1055, 385] on span "Hole for power supply cable" at bounding box center [1062, 382] width 223 height 15
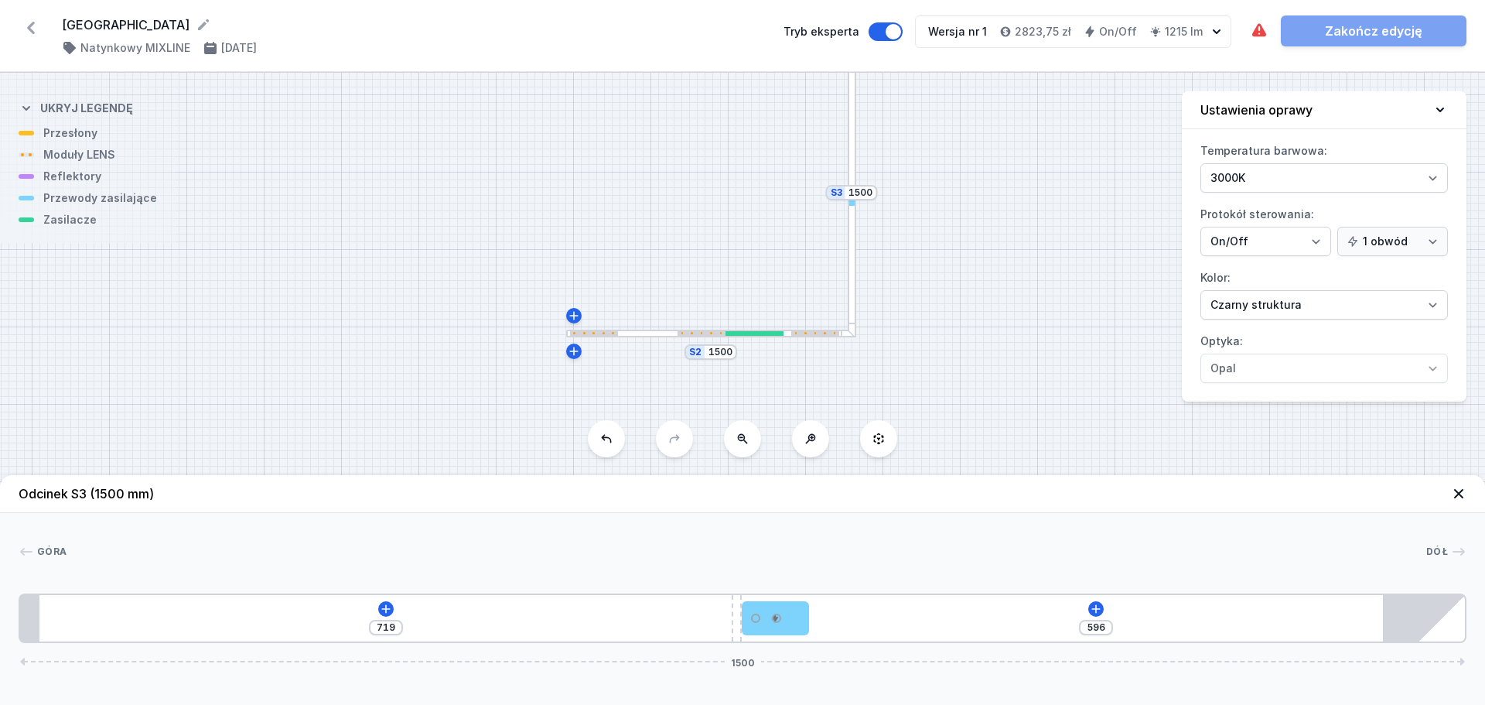
drag, startPoint x: 854, startPoint y: 203, endPoint x: 856, endPoint y: 316, distance: 113.0
click at [856, 316] on div at bounding box center [852, 192] width 9 height 290
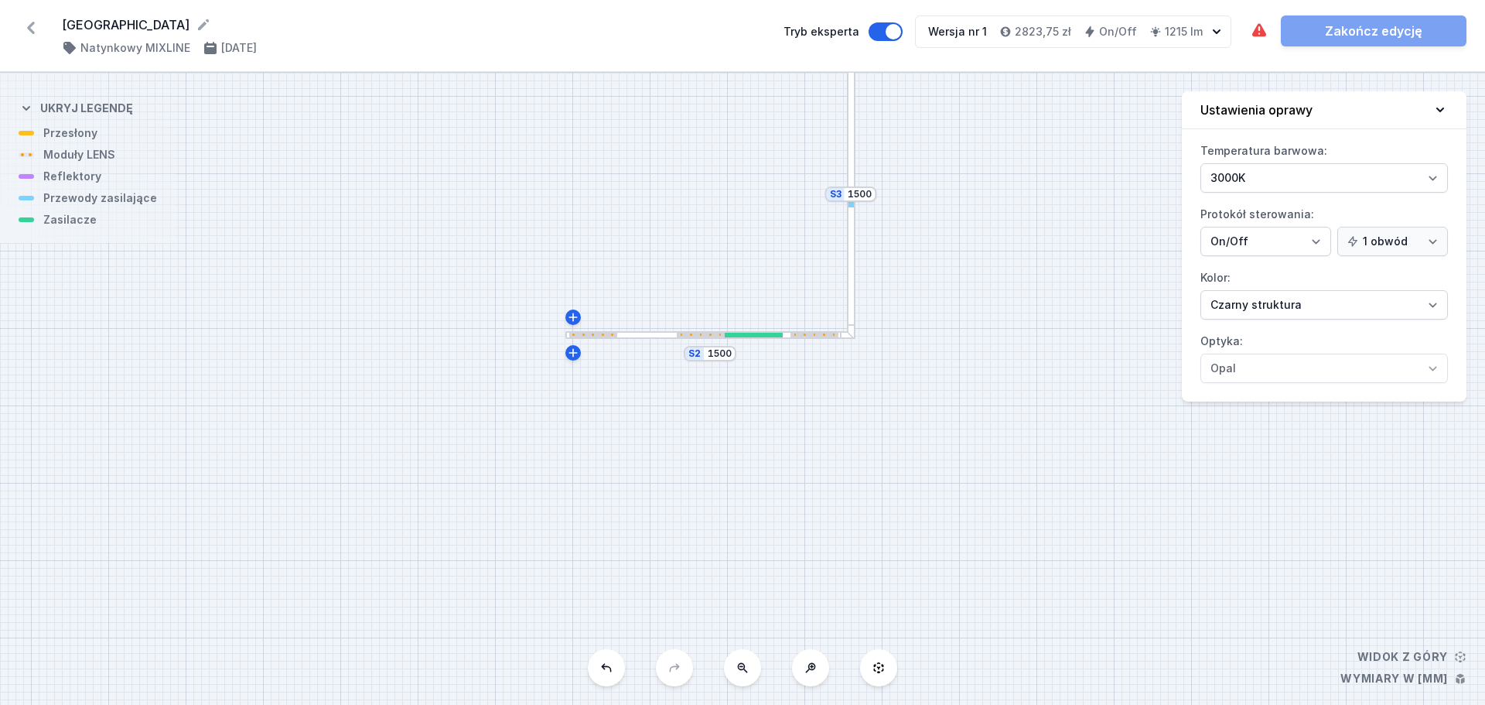
click at [856, 238] on div "S3 1500 S2 1500" at bounding box center [742, 389] width 1485 height 632
click at [846, 243] on div "S3 1500 S2 1500" at bounding box center [742, 389] width 1485 height 632
click at [850, 243] on div at bounding box center [851, 195] width 9 height 290
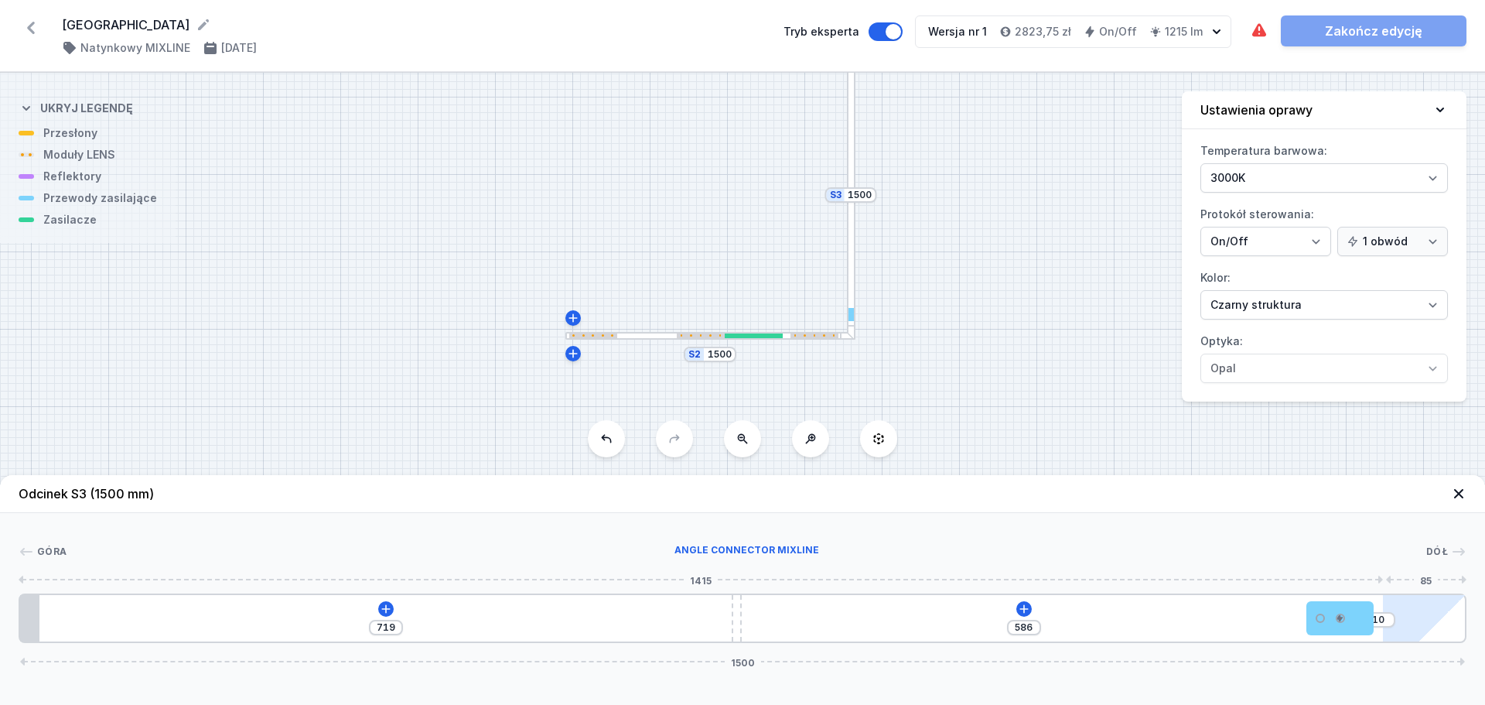
drag, startPoint x: 796, startPoint y: 617, endPoint x: 1410, endPoint y: 608, distance: 613.6
click at [1410, 608] on div "719 586 10 1500" at bounding box center [743, 618] width 1448 height 50
drag, startPoint x: 1345, startPoint y: 621, endPoint x: 1330, endPoint y: 625, distance: 15.9
click at [1379, 620] on div "719 586 10 1500" at bounding box center [743, 618] width 1448 height 50
click at [808, 337] on div at bounding box center [815, 335] width 49 height 5
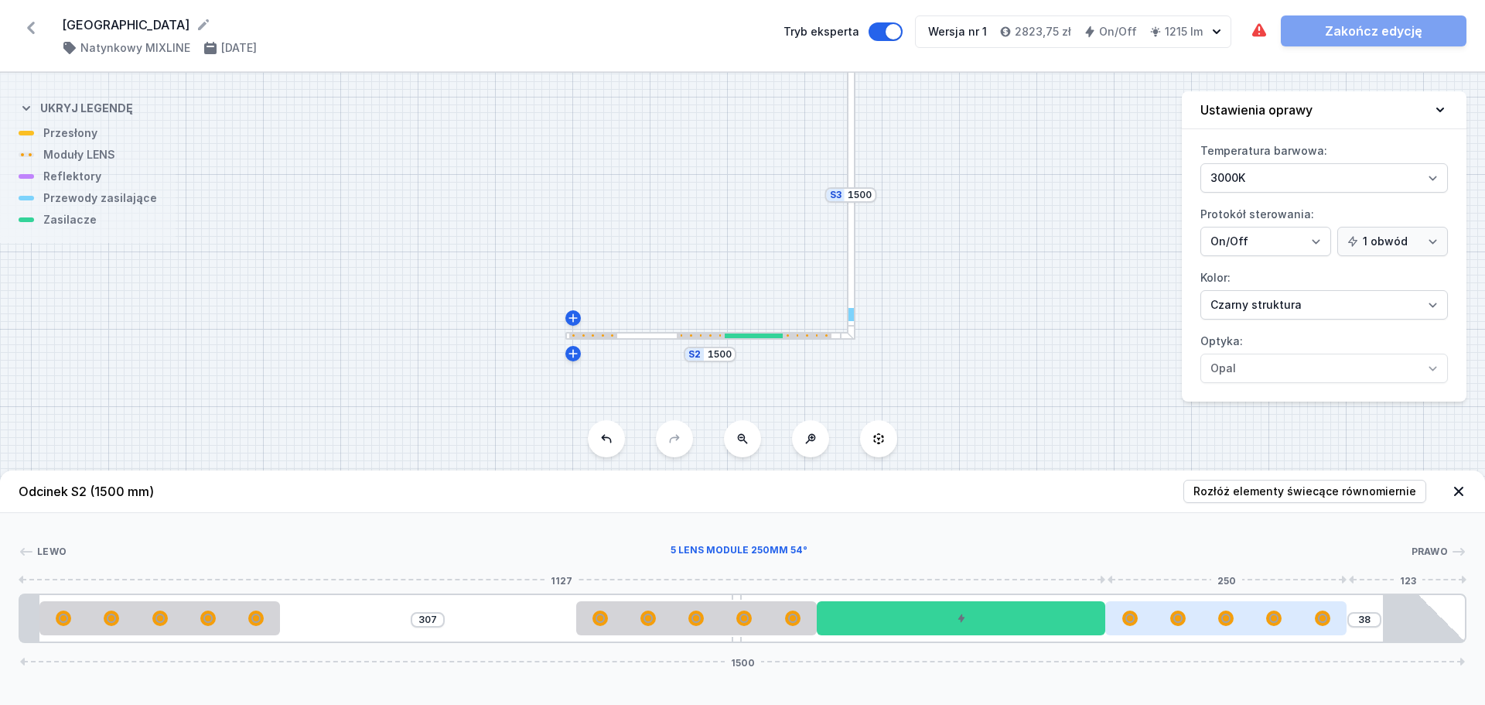
drag, startPoint x: 1251, startPoint y: 629, endPoint x: 1232, endPoint y: 627, distance: 19.4
click at [1232, 627] on div at bounding box center [1226, 618] width 241 height 34
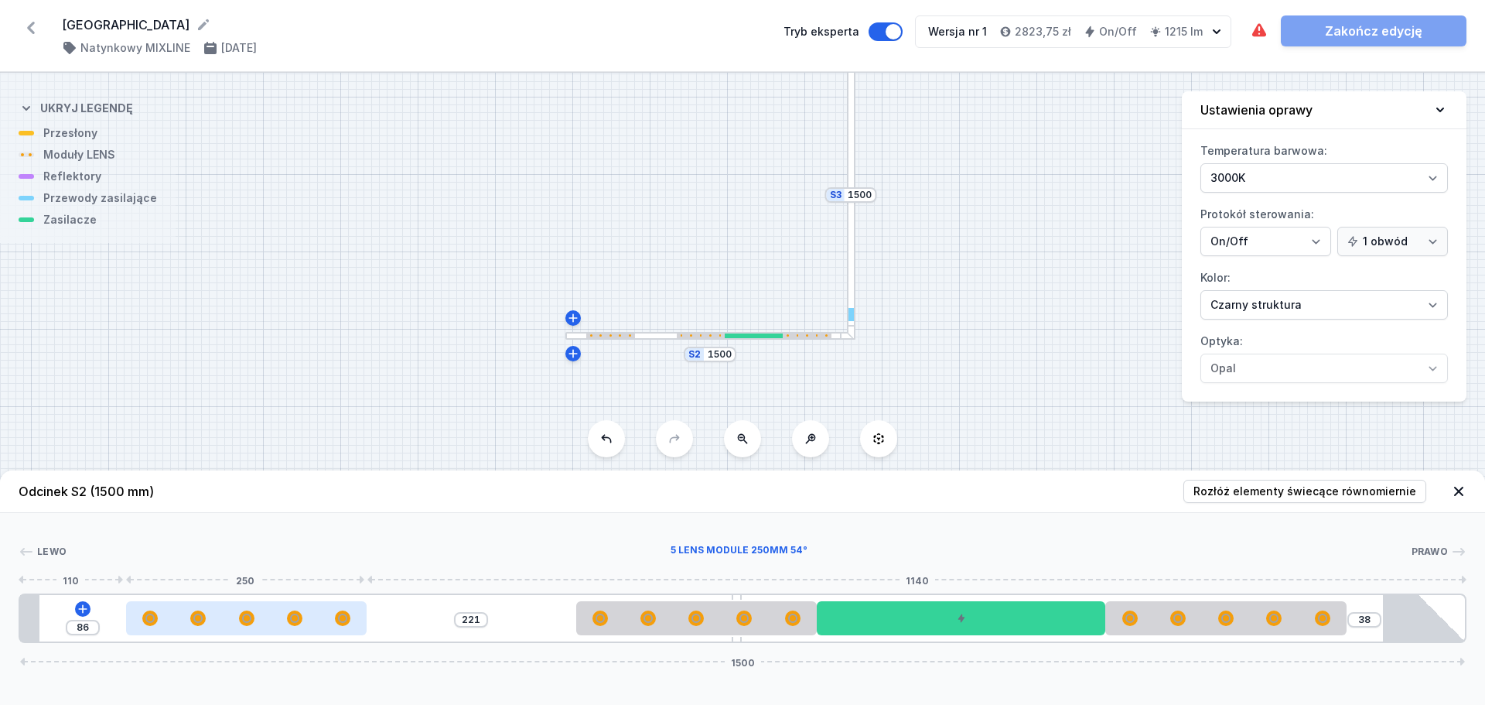
drag, startPoint x: 192, startPoint y: 618, endPoint x: 258, endPoint y: 623, distance: 66.7
click at [258, 623] on div at bounding box center [246, 617] width 241 height 15
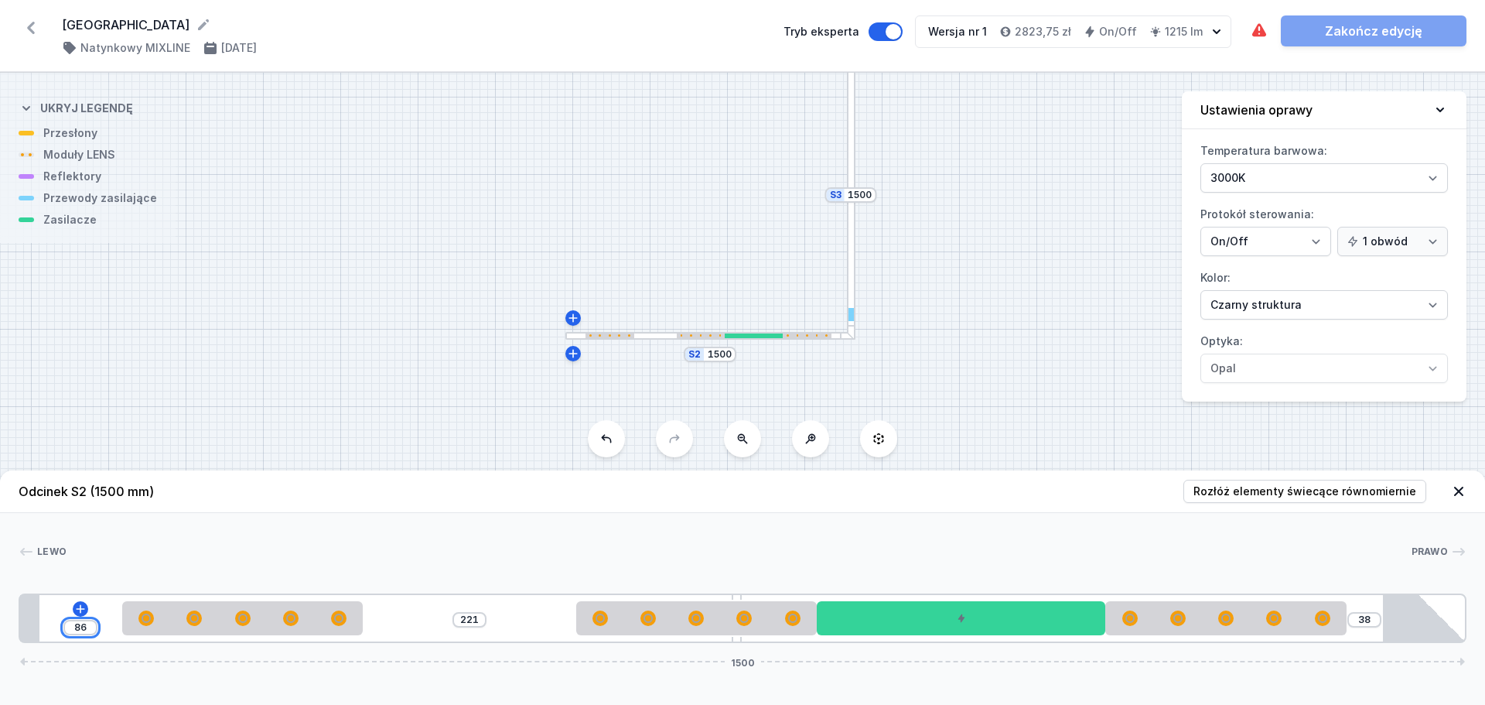
drag, startPoint x: 82, startPoint y: 630, endPoint x: 19, endPoint y: 597, distance: 70.6
click at [54, 623] on div "86 221 38 1500" at bounding box center [743, 618] width 1448 height 50
click at [486, 547] on div at bounding box center [739, 551] width 1345 height 15
